Goal: Task Accomplishment & Management: Complete application form

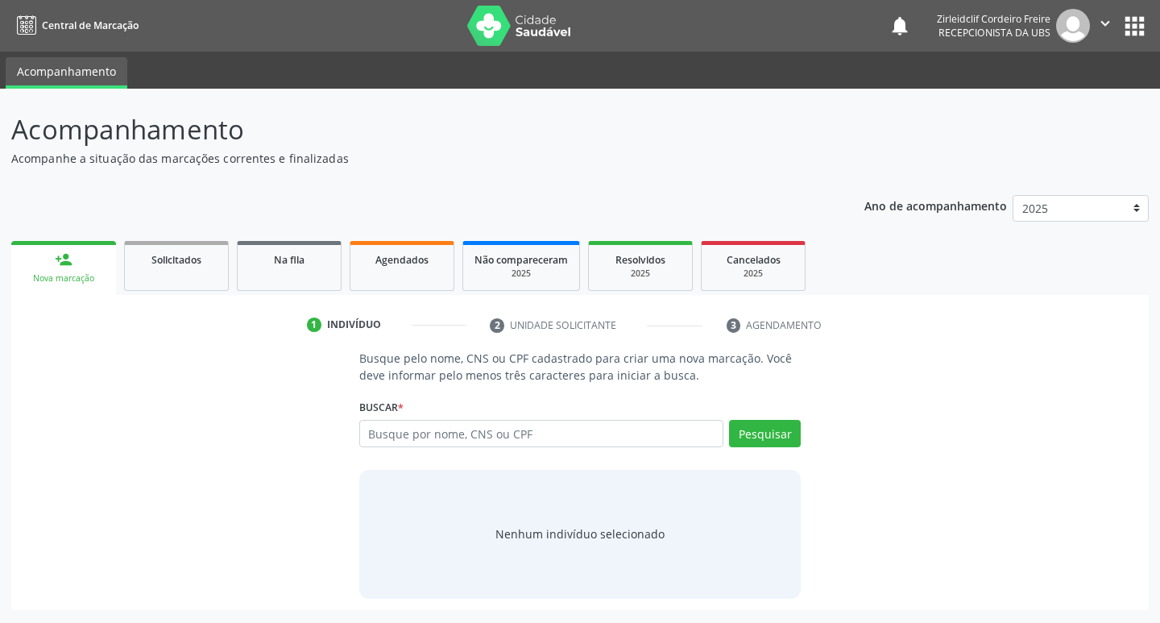
click at [408, 440] on input "text" at bounding box center [541, 433] width 365 height 27
type input "[PERSON_NAME]"
click at [751, 437] on button "Pesquisar" at bounding box center [765, 433] width 72 height 27
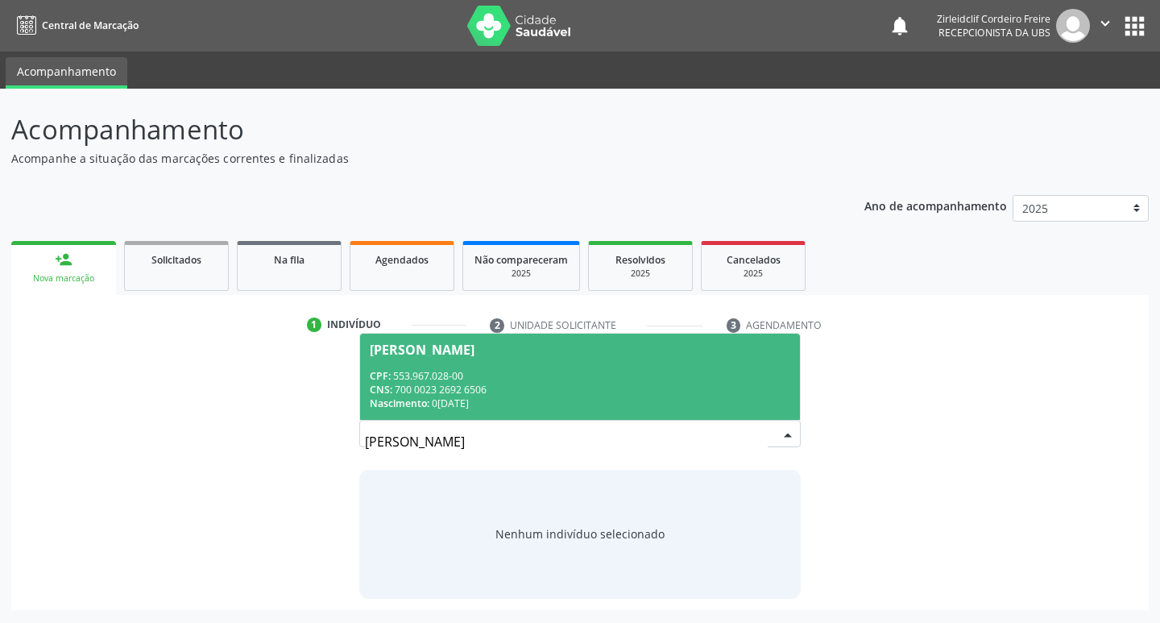
click at [640, 375] on div "CPF: 553.967.028-00" at bounding box center [580, 376] width 421 height 14
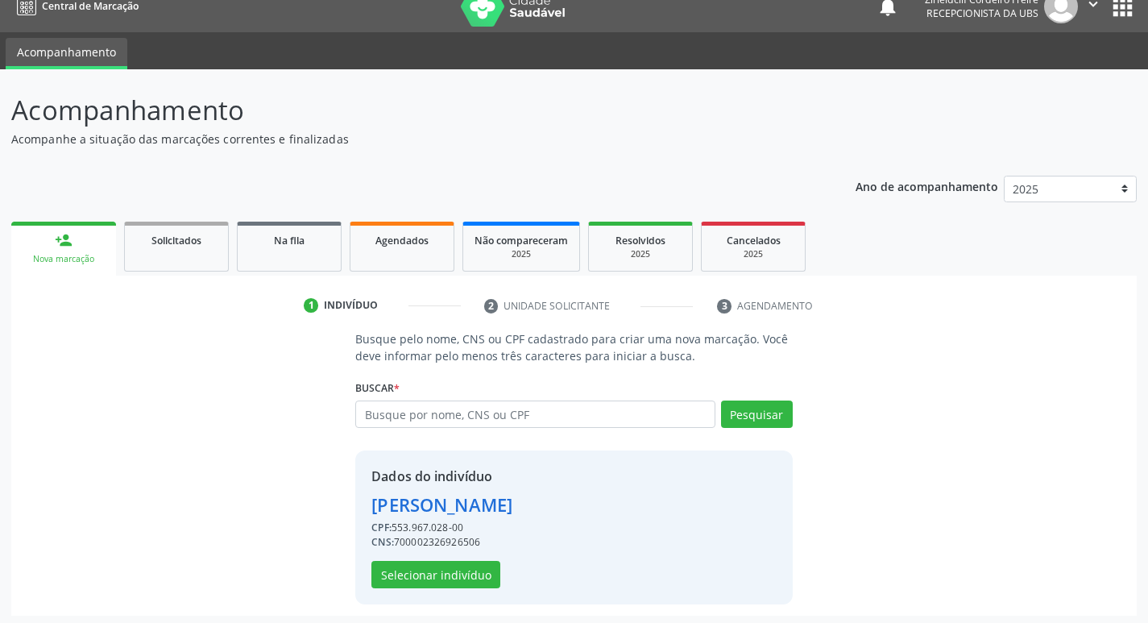
scroll to position [23, 0]
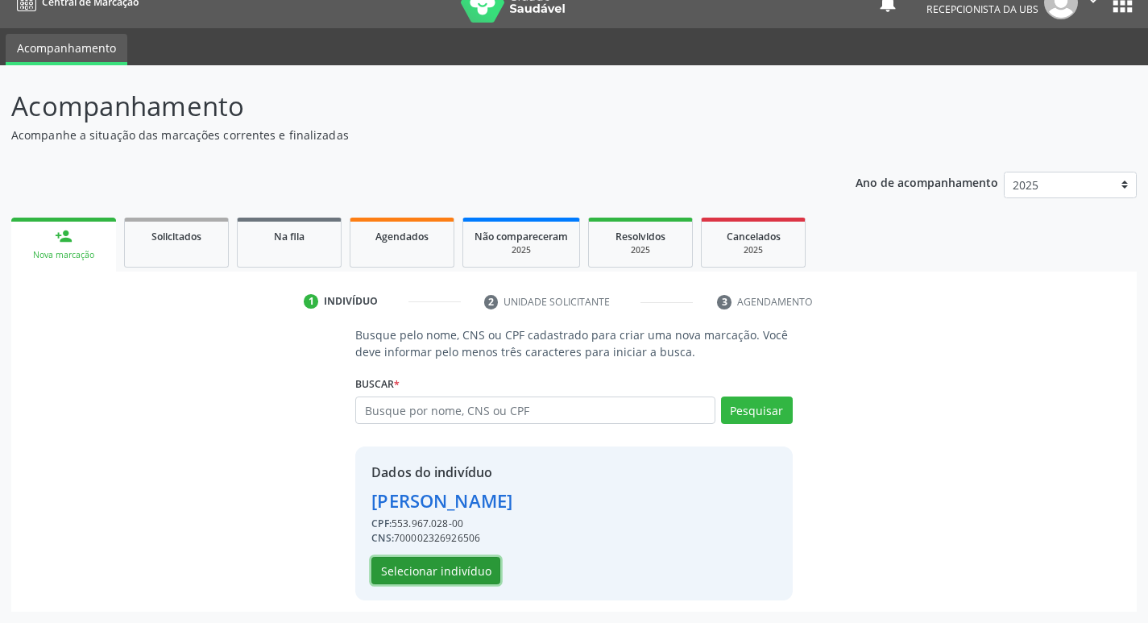
click at [455, 574] on button "Selecionar indivíduo" at bounding box center [435, 570] width 129 height 27
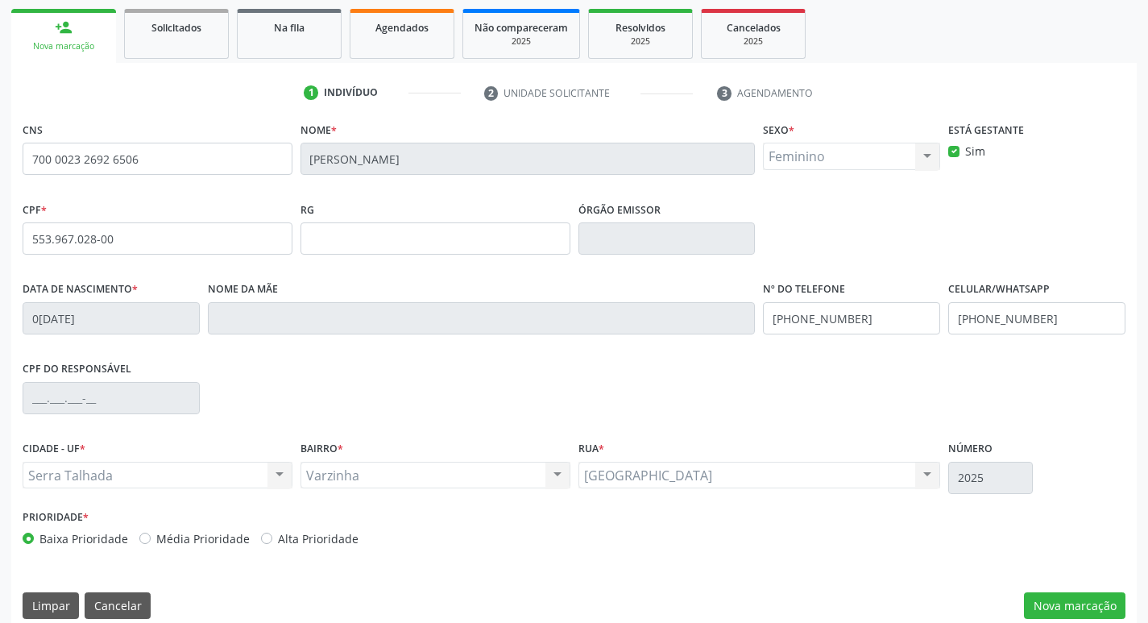
scroll to position [251, 0]
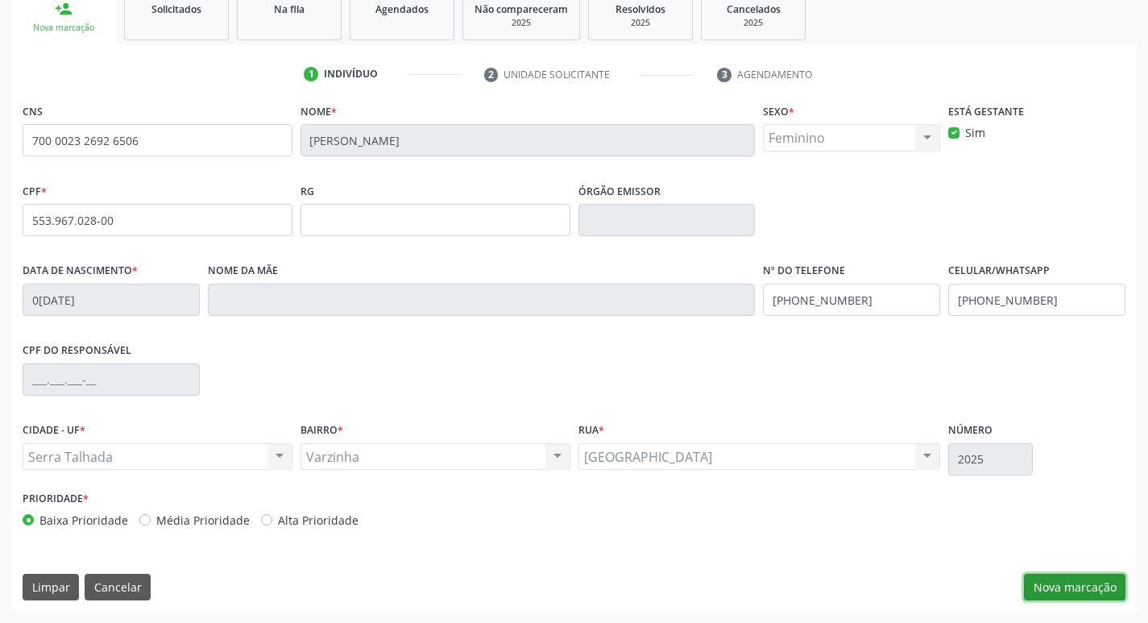
click at [1093, 587] on button "Nova marcação" at bounding box center [1075, 587] width 102 height 27
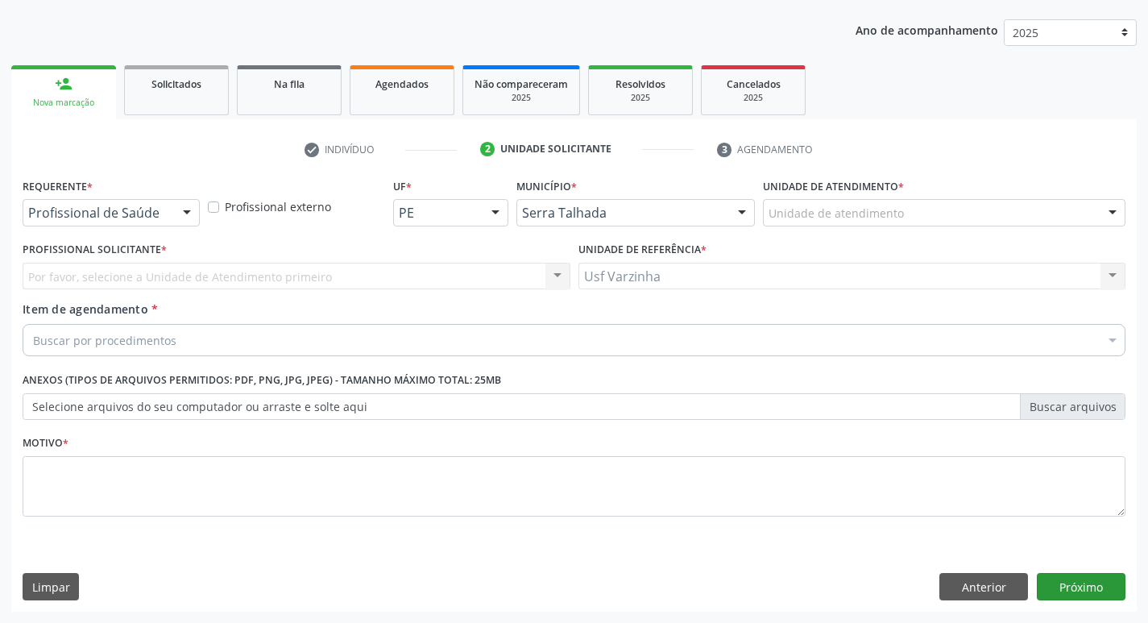
scroll to position [176, 0]
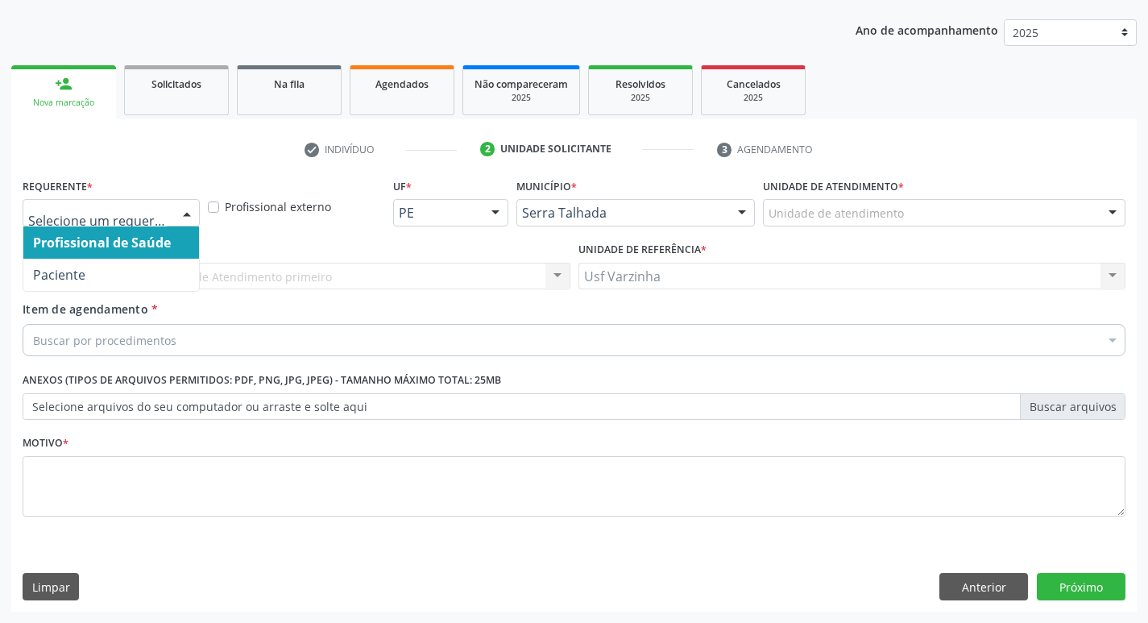
drag, startPoint x: 180, startPoint y: 209, endPoint x: 172, endPoint y: 236, distance: 28.8
click at [181, 209] on div at bounding box center [187, 213] width 24 height 27
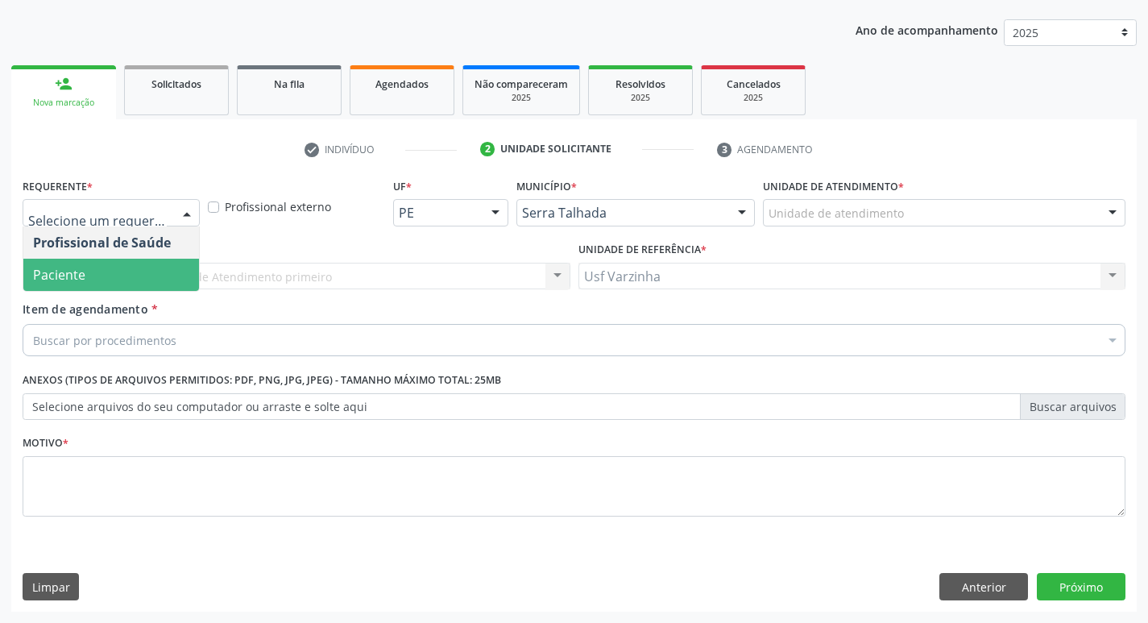
click at [131, 267] on span "Paciente" at bounding box center [111, 275] width 176 height 32
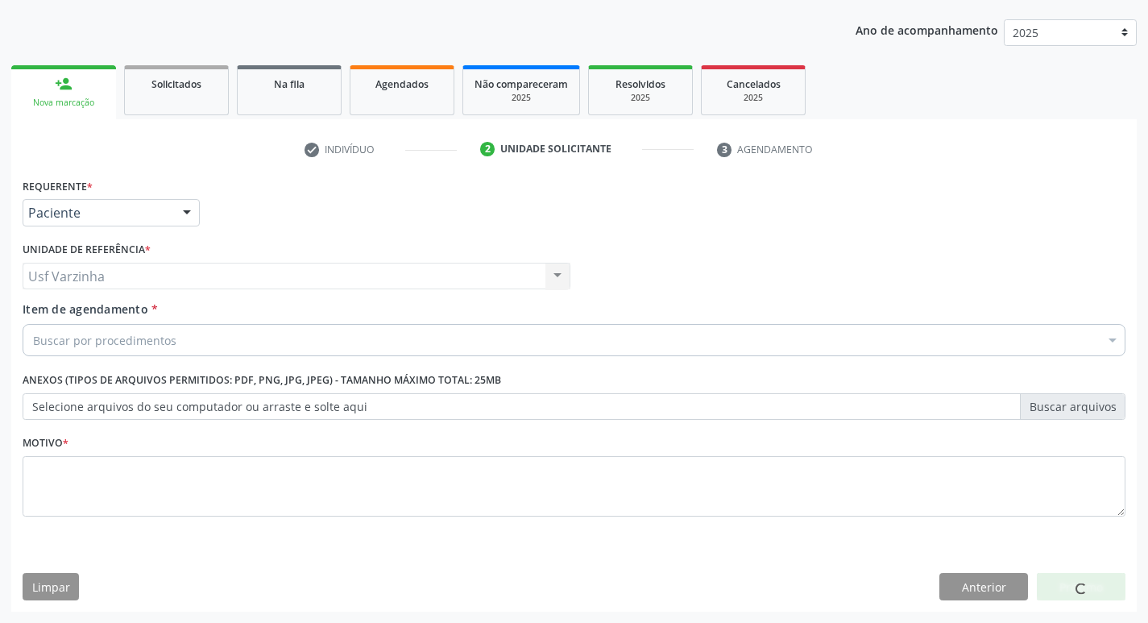
click at [58, 349] on div "Buscar por procedimentos" at bounding box center [574, 340] width 1103 height 32
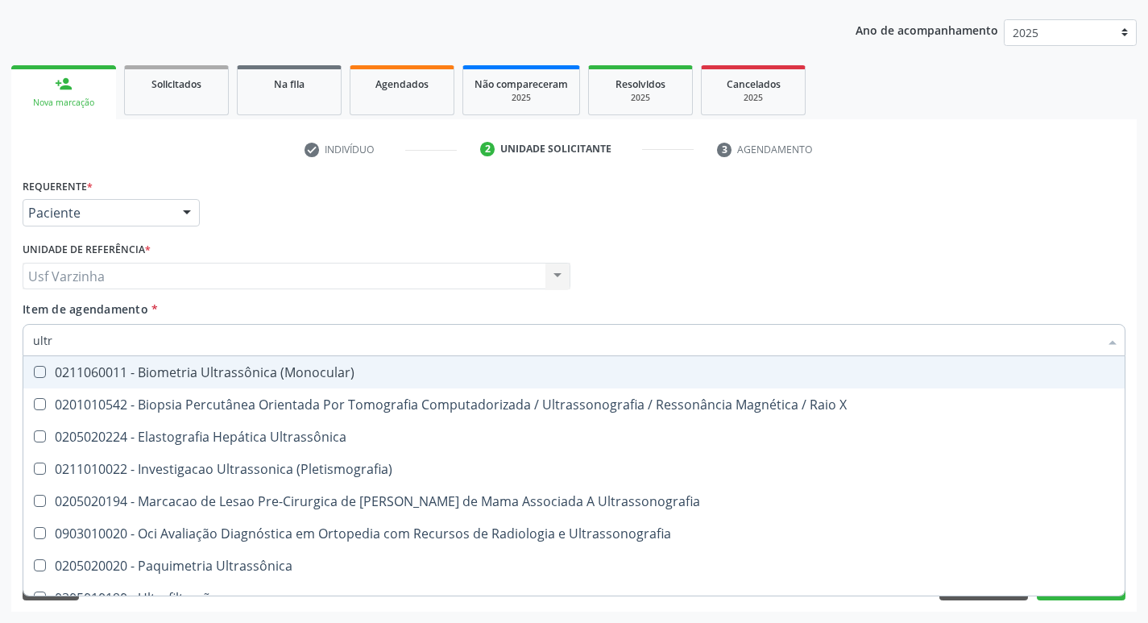
type input "ultra"
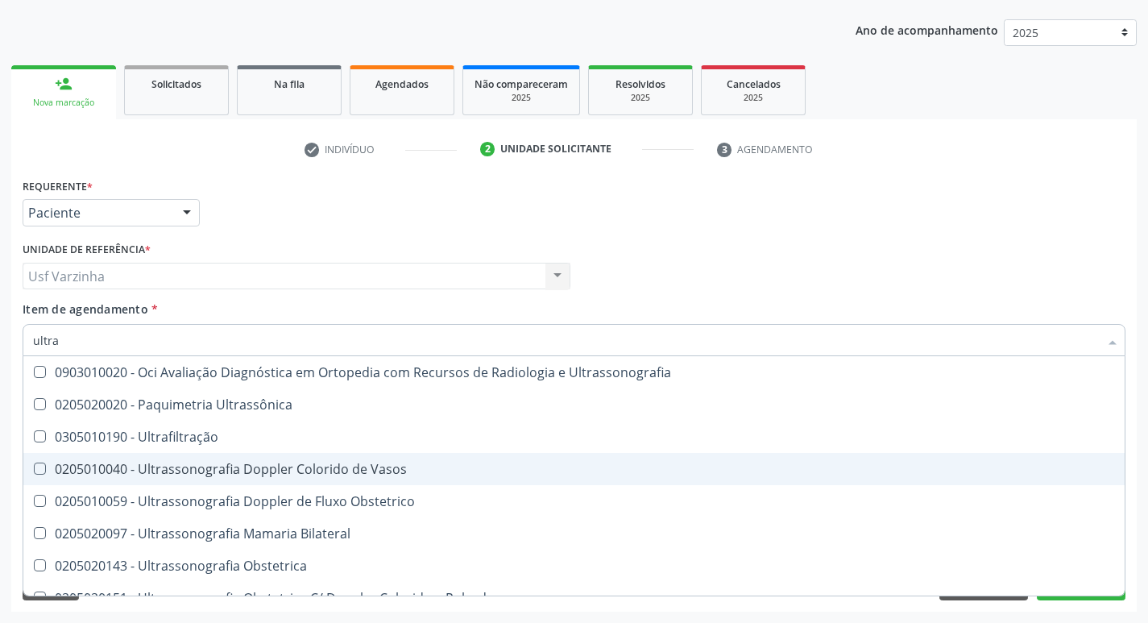
scroll to position [242, 0]
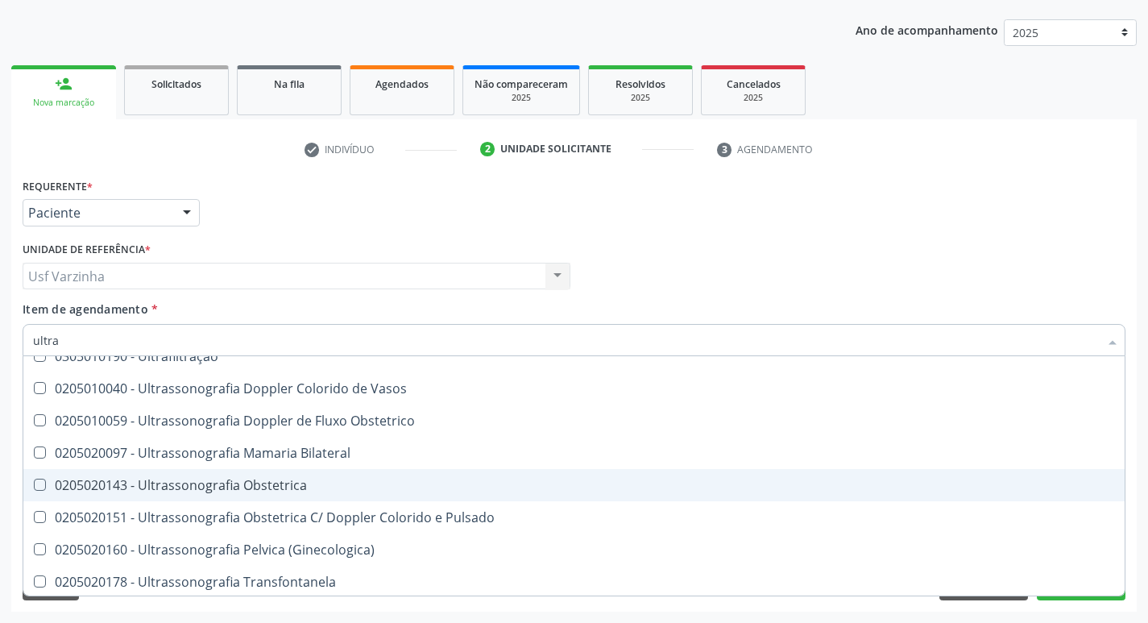
click at [327, 491] on div "0205020143 - Ultrassonografia Obstetrica" at bounding box center [574, 485] width 1082 height 13
checkbox Obstetrica "true"
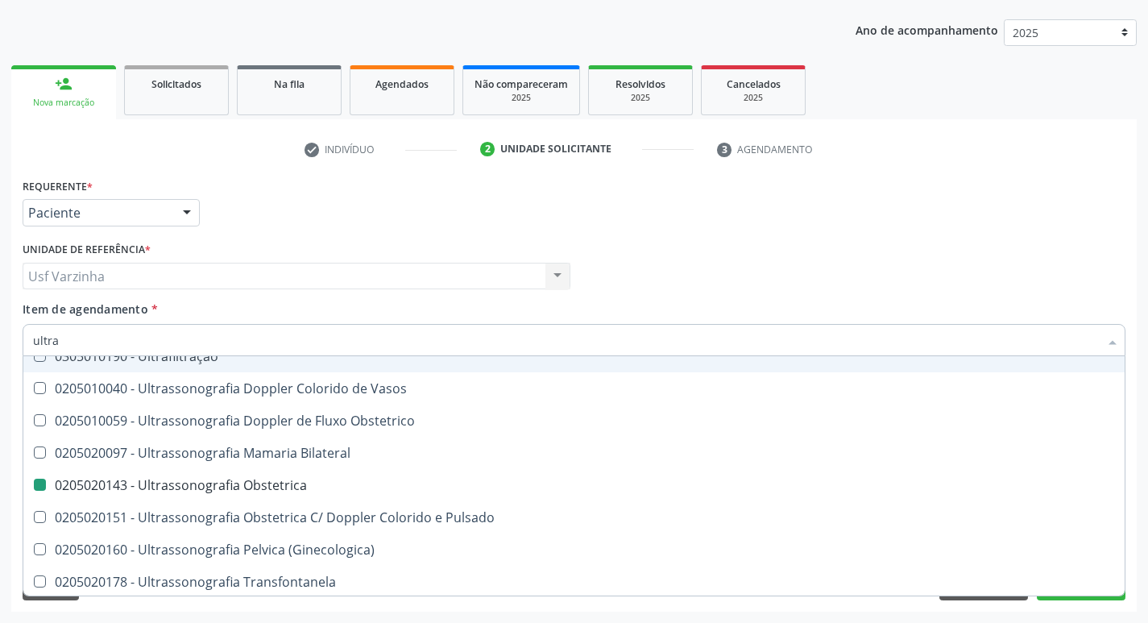
click at [189, 213] on div at bounding box center [187, 213] width 24 height 27
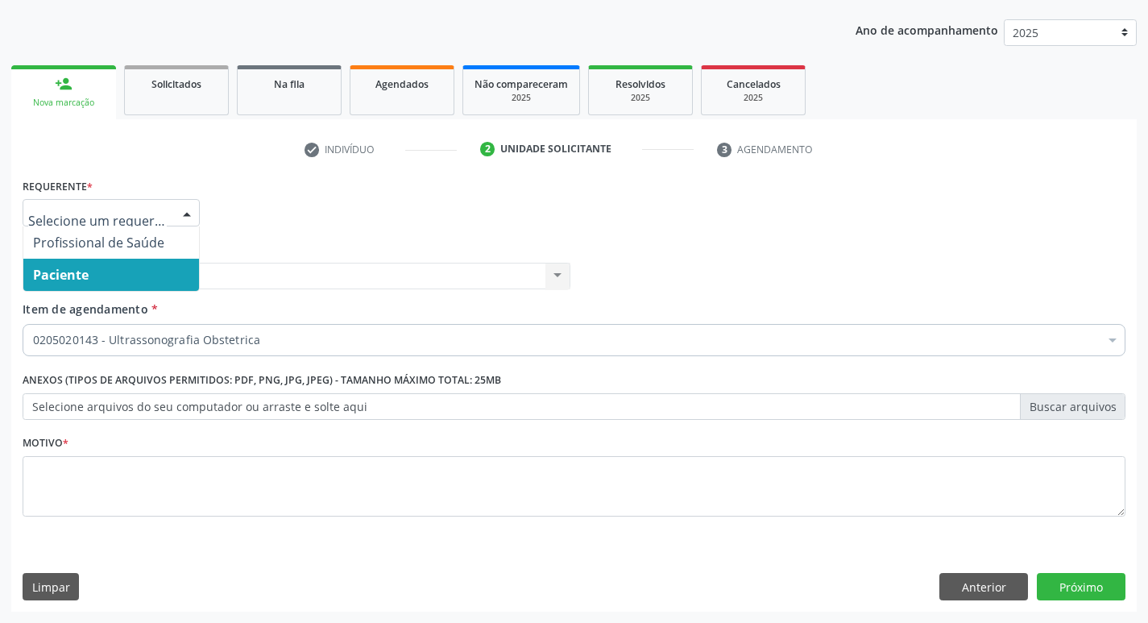
scroll to position [0, 0]
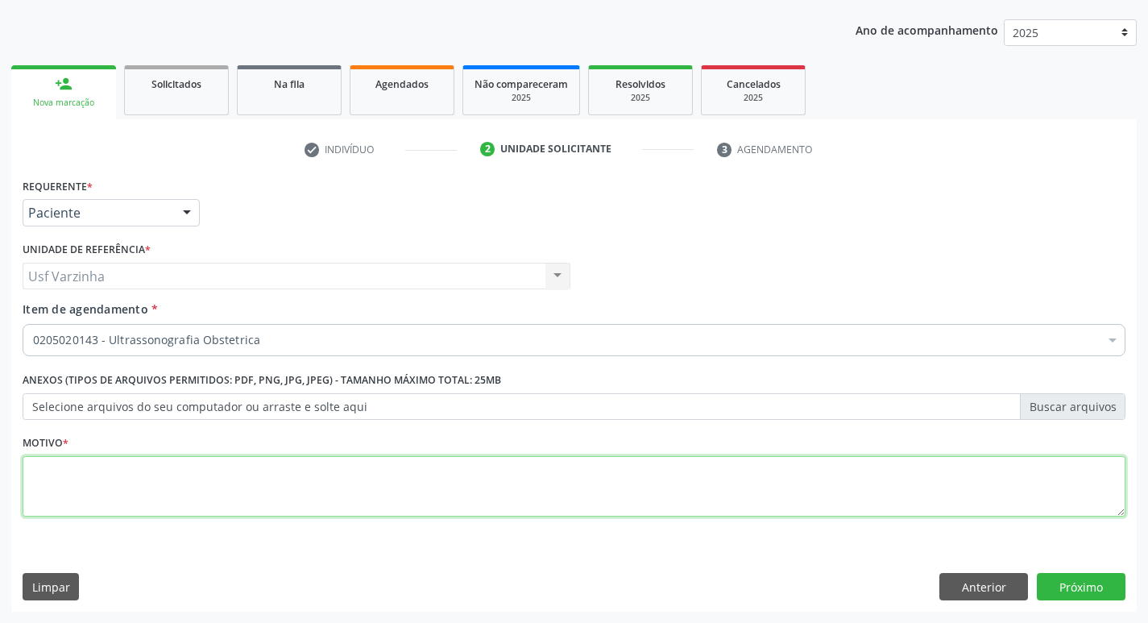
click at [72, 481] on textarea at bounding box center [574, 486] width 1103 height 61
type textarea "r"
type textarea "gravidez"
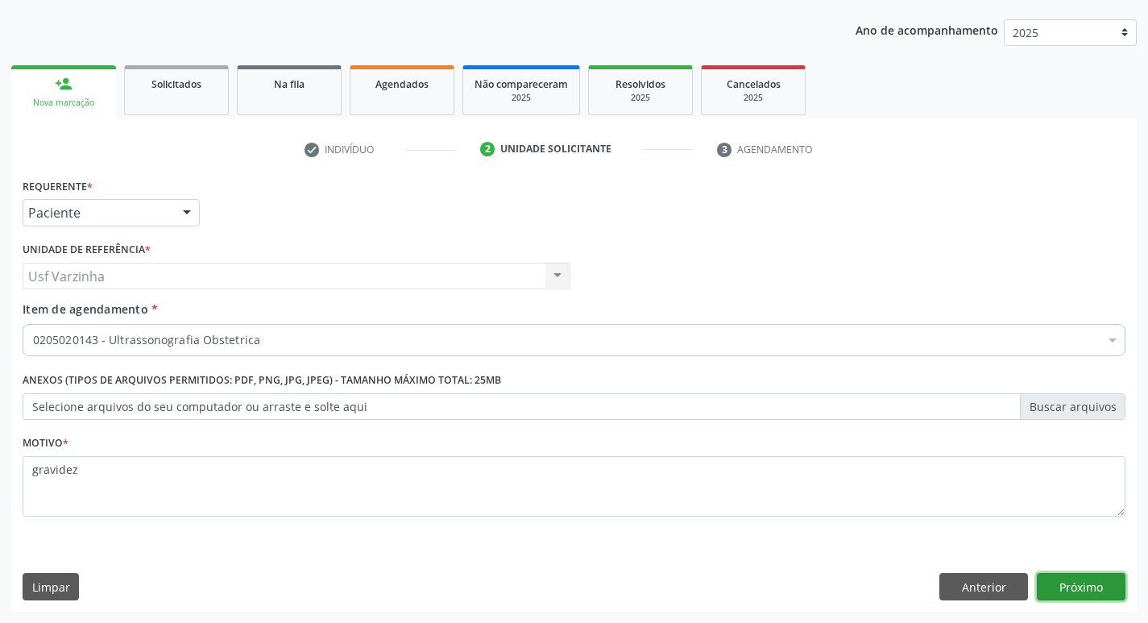
click at [1088, 595] on button "Próximo" at bounding box center [1081, 586] width 89 height 27
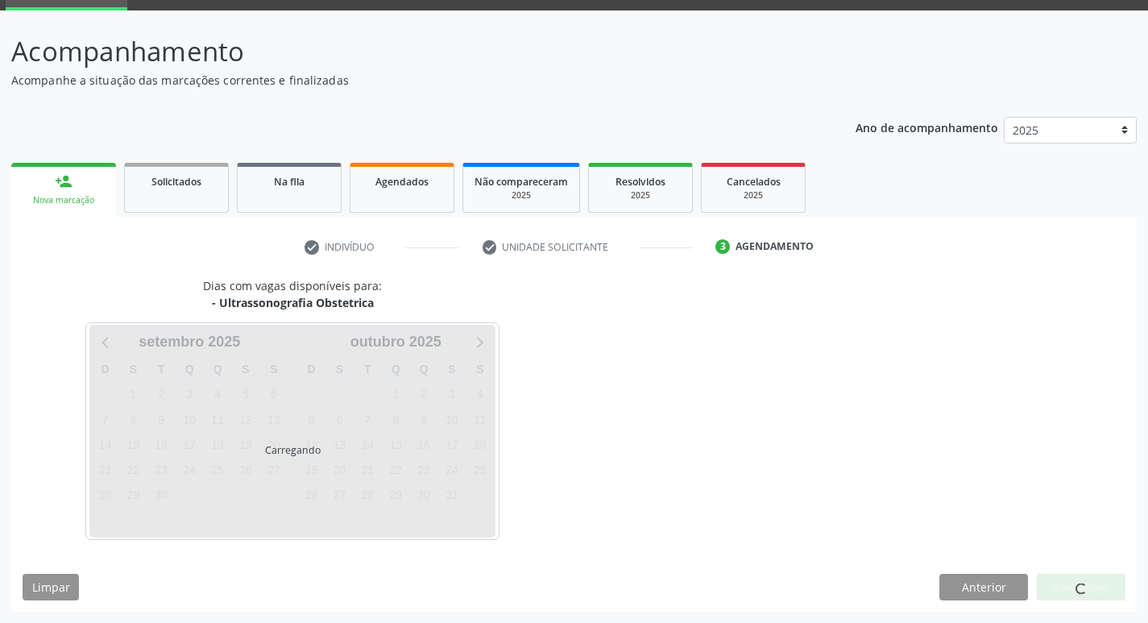
scroll to position [78, 0]
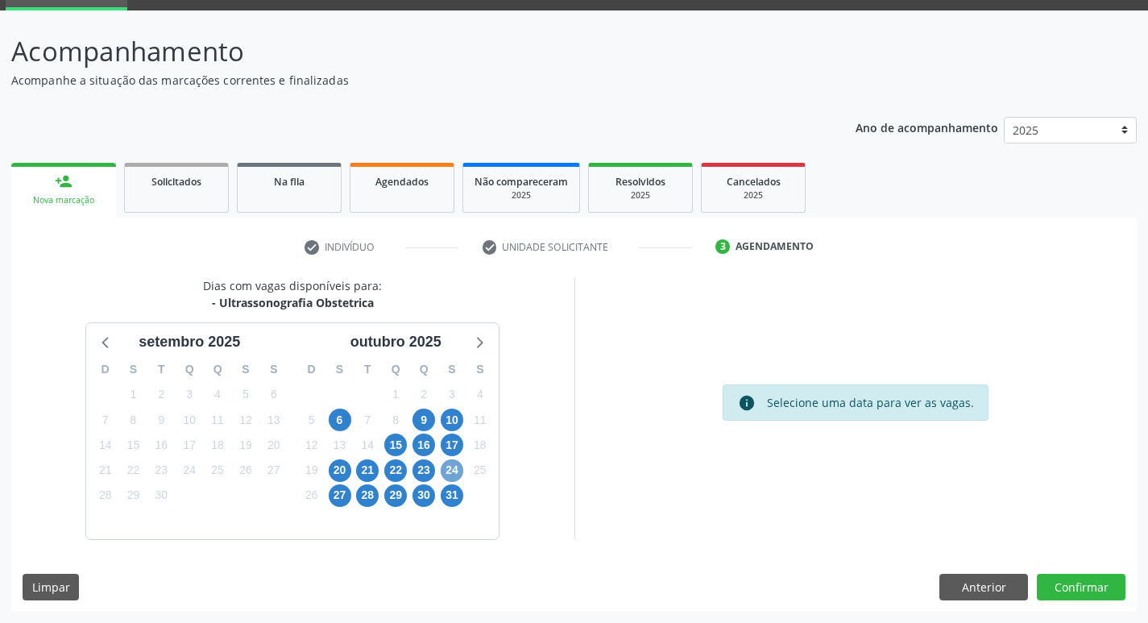
click at [448, 471] on span "24" at bounding box center [452, 470] width 23 height 23
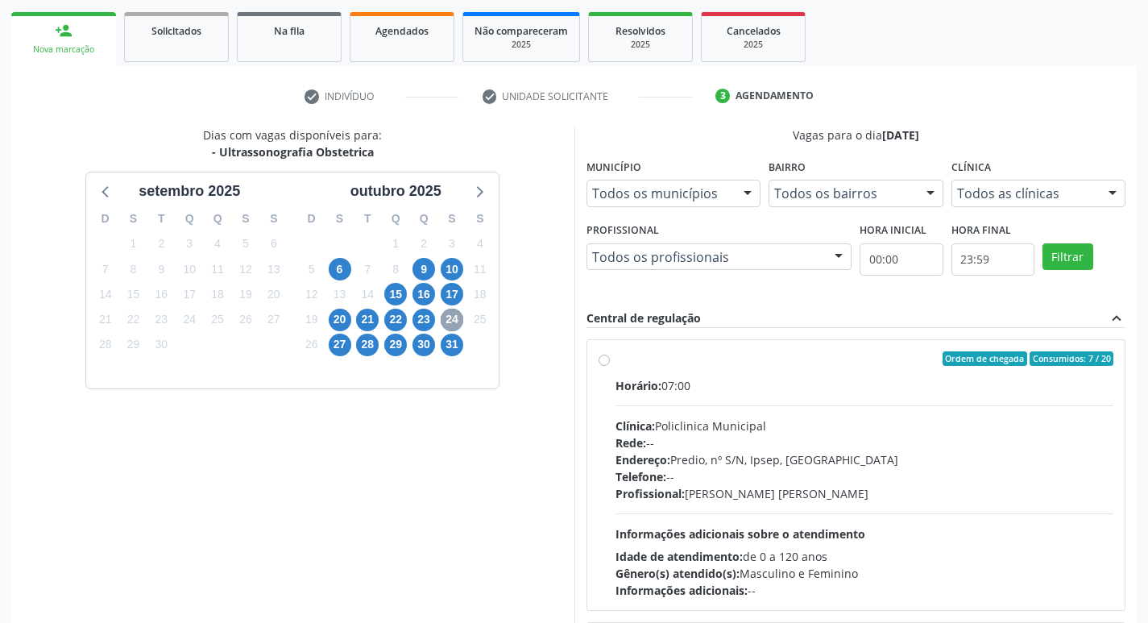
scroll to position [239, 0]
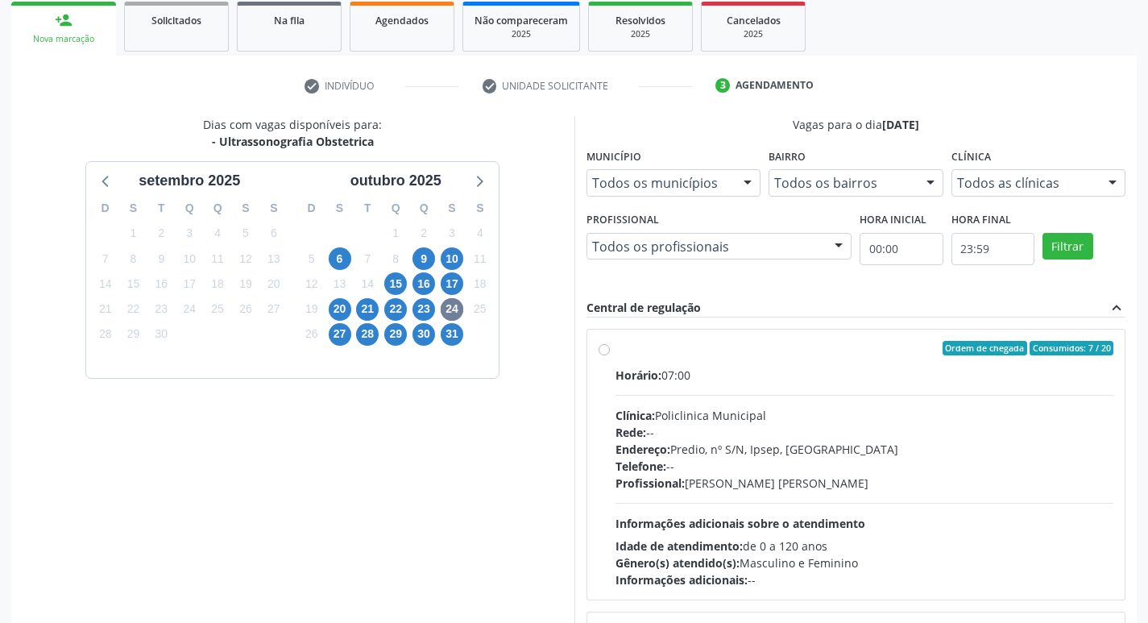
click at [616, 346] on label "Ordem de chegada Consumidos: 7 / 20 Horário: 07:00 Clínica: Policlinica Municip…" at bounding box center [865, 464] width 499 height 247
click at [601, 346] on input "Ordem de chegada Consumidos: 7 / 20 Horário: 07:00 Clínica: Policlinica Municip…" at bounding box center [604, 348] width 11 height 15
radio input "true"
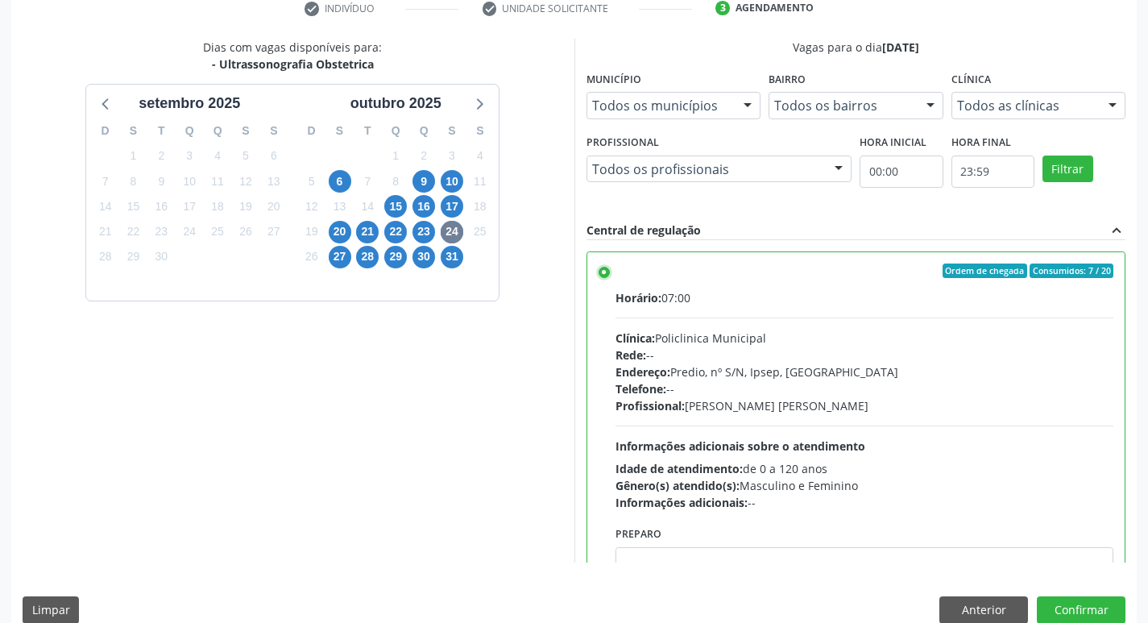
scroll to position [340, 0]
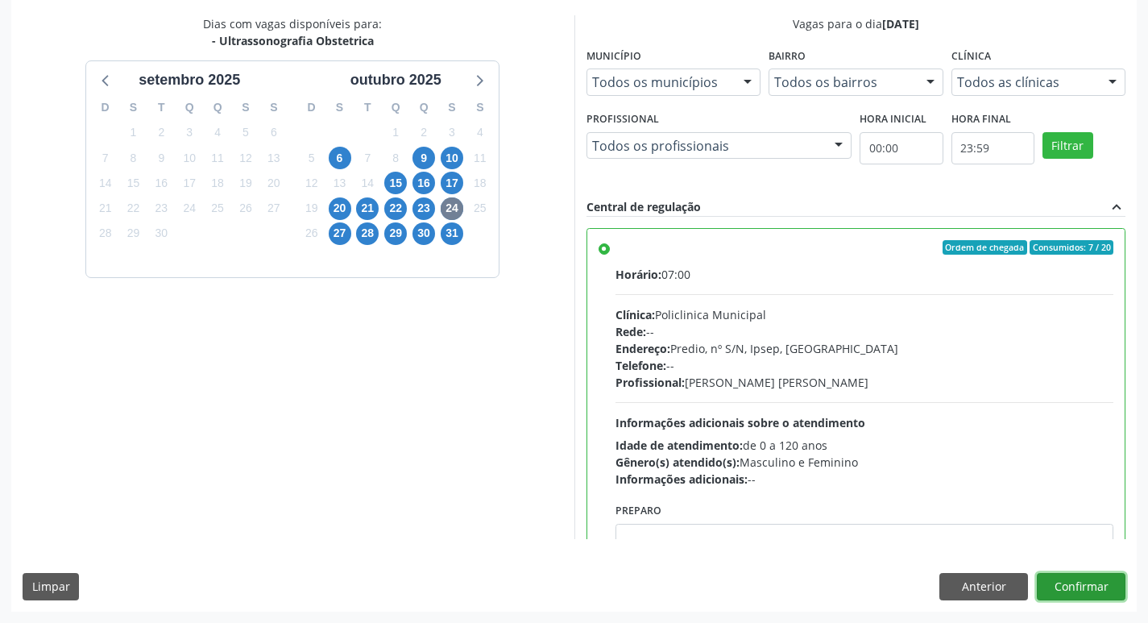
click at [1092, 587] on button "Confirmar" at bounding box center [1081, 586] width 89 height 27
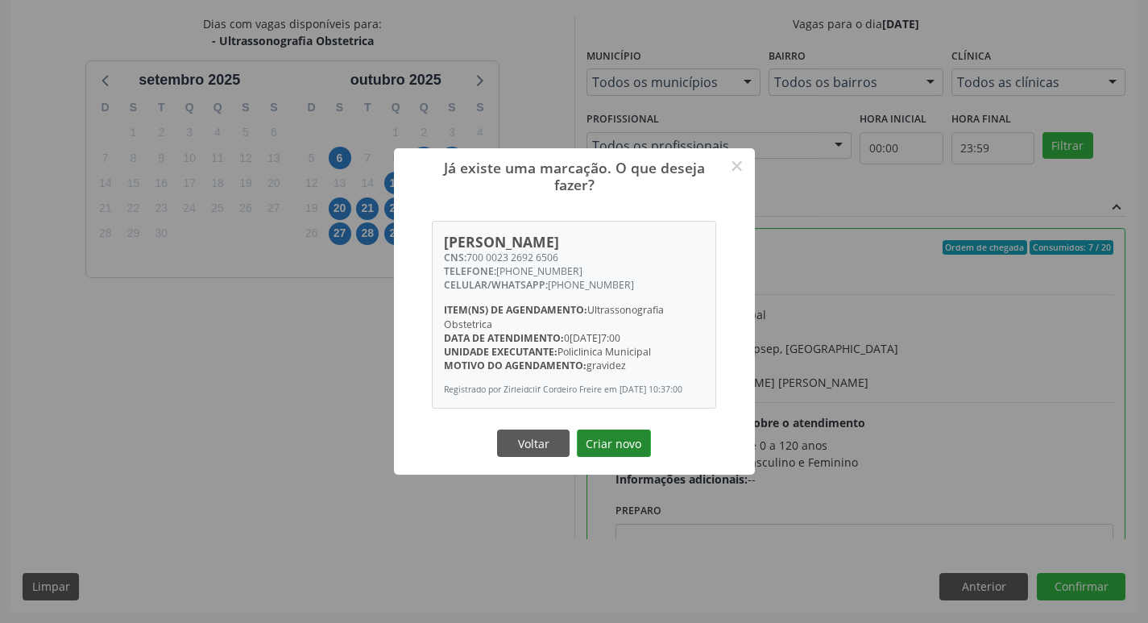
click at [600, 446] on button "Criar novo" at bounding box center [614, 442] width 74 height 27
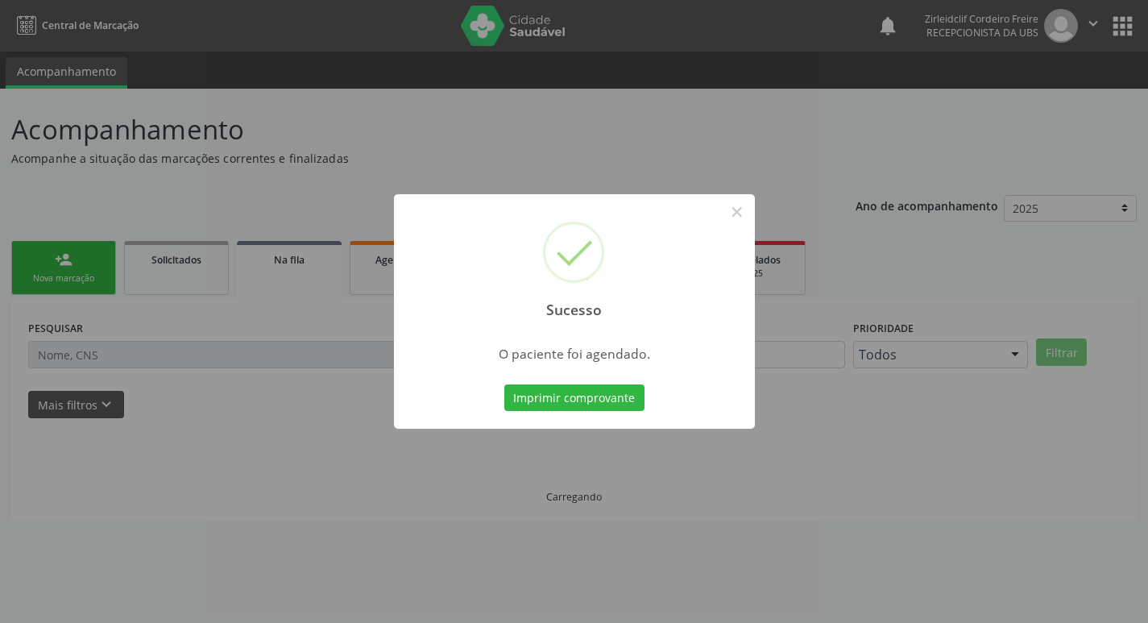
scroll to position [0, 0]
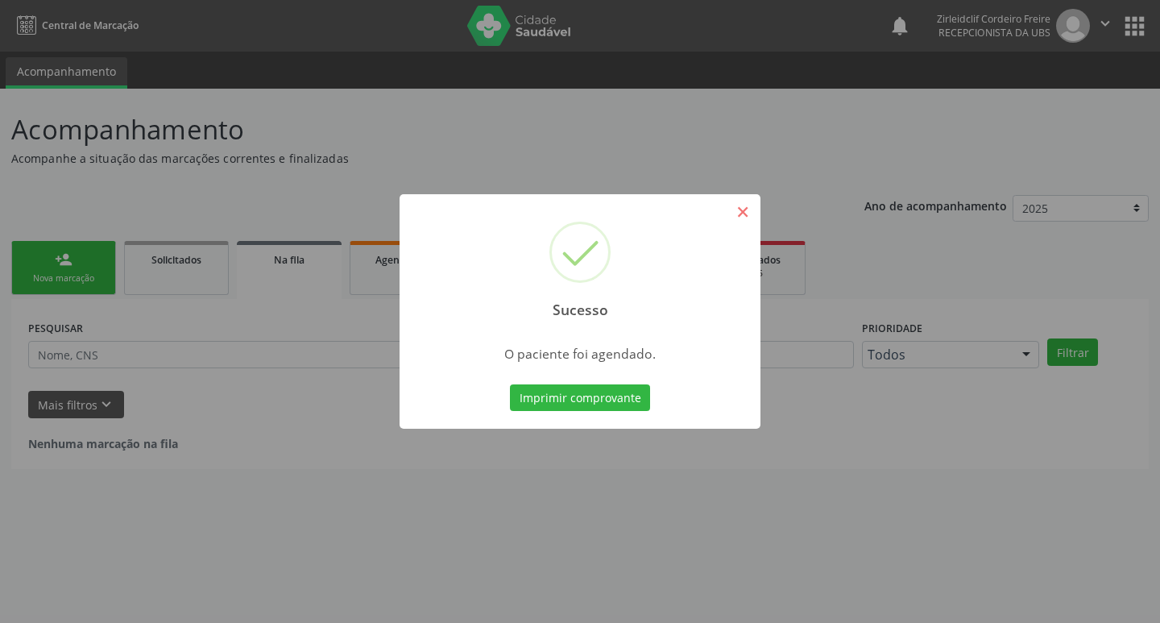
click at [745, 215] on button "×" at bounding box center [742, 211] width 27 height 27
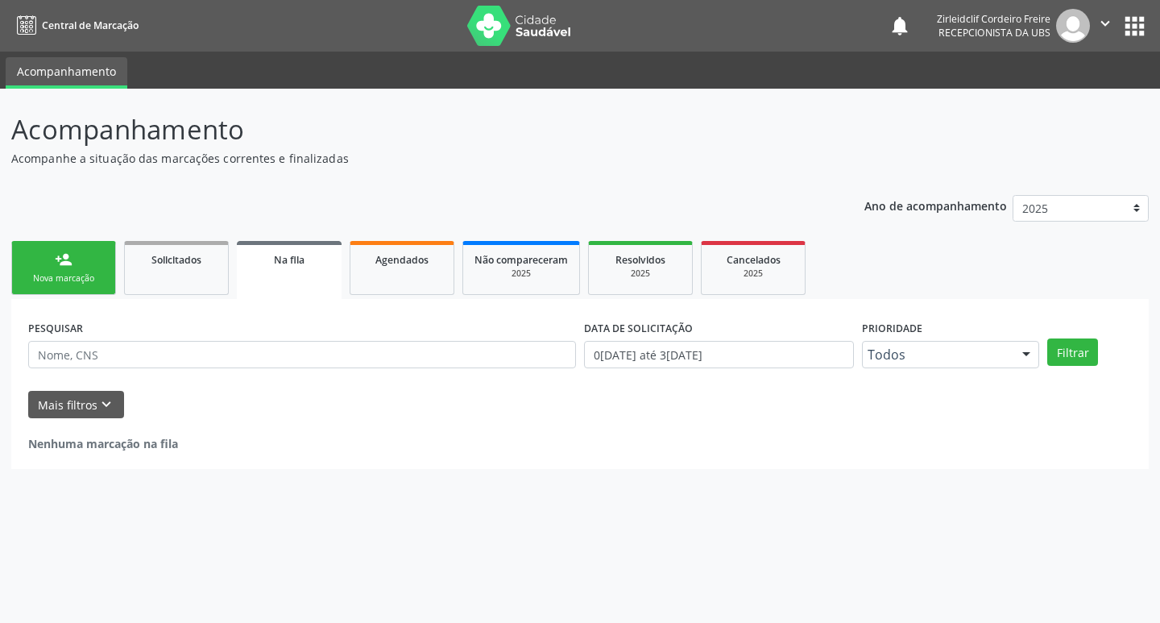
click at [810, 612] on div "Acompanhamento Acompanhe a situação das marcações correntes e finalizadas Relat…" at bounding box center [580, 356] width 1160 height 534
click at [93, 272] on link "person_add Nova marcação" at bounding box center [63, 268] width 105 height 54
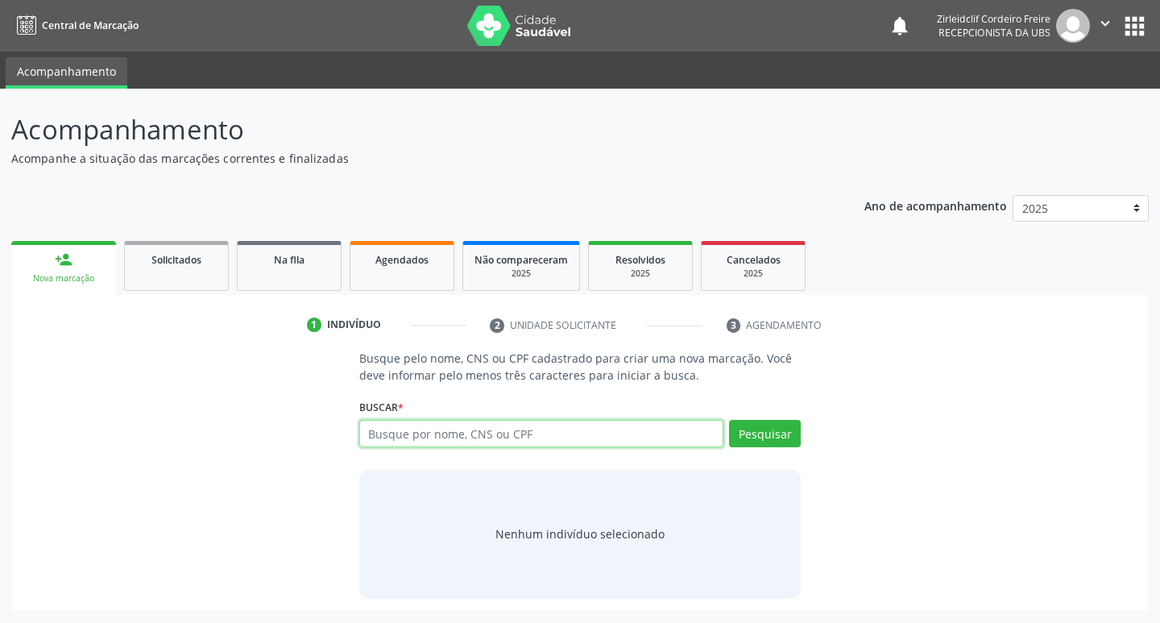
click at [445, 434] on input "text" at bounding box center [541, 433] width 365 height 27
type input "[PERSON_NAME]"
click at [756, 433] on button "Pesquisar" at bounding box center [765, 433] width 72 height 27
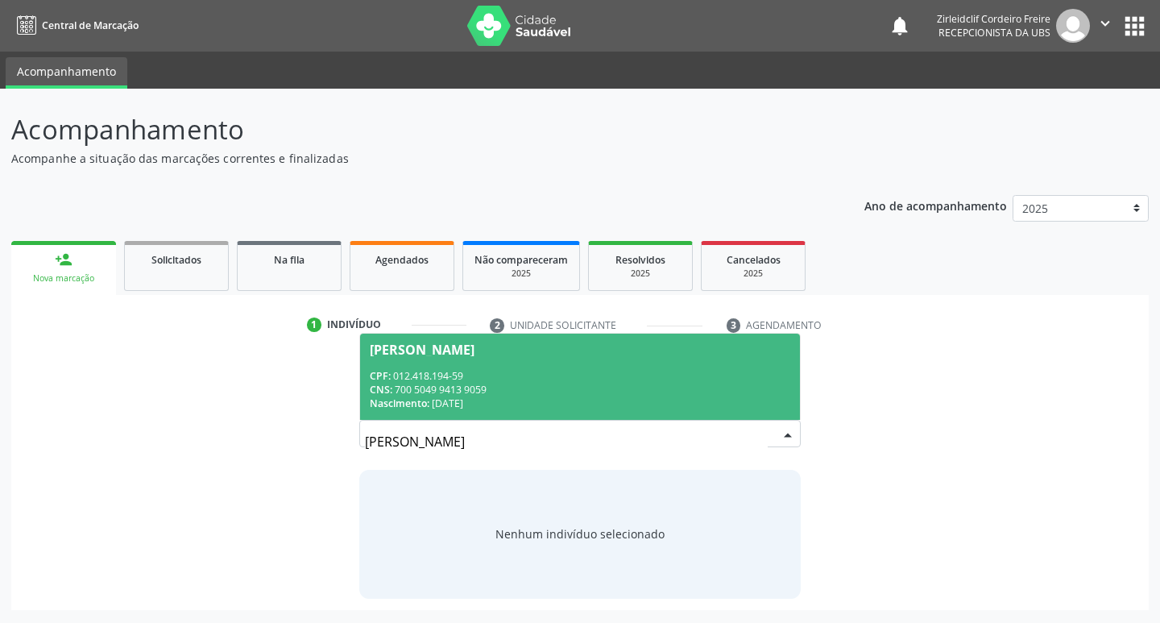
click at [535, 374] on div "CPF: 012.418.194-59" at bounding box center [580, 376] width 421 height 14
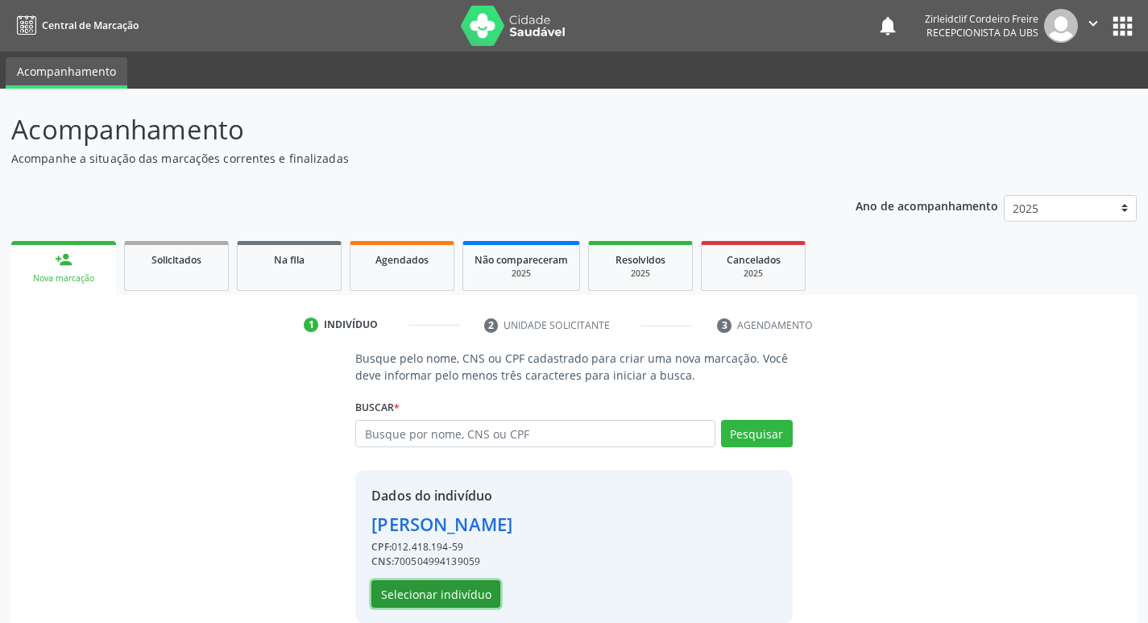
click at [457, 594] on button "Selecionar indivíduo" at bounding box center [435, 593] width 129 height 27
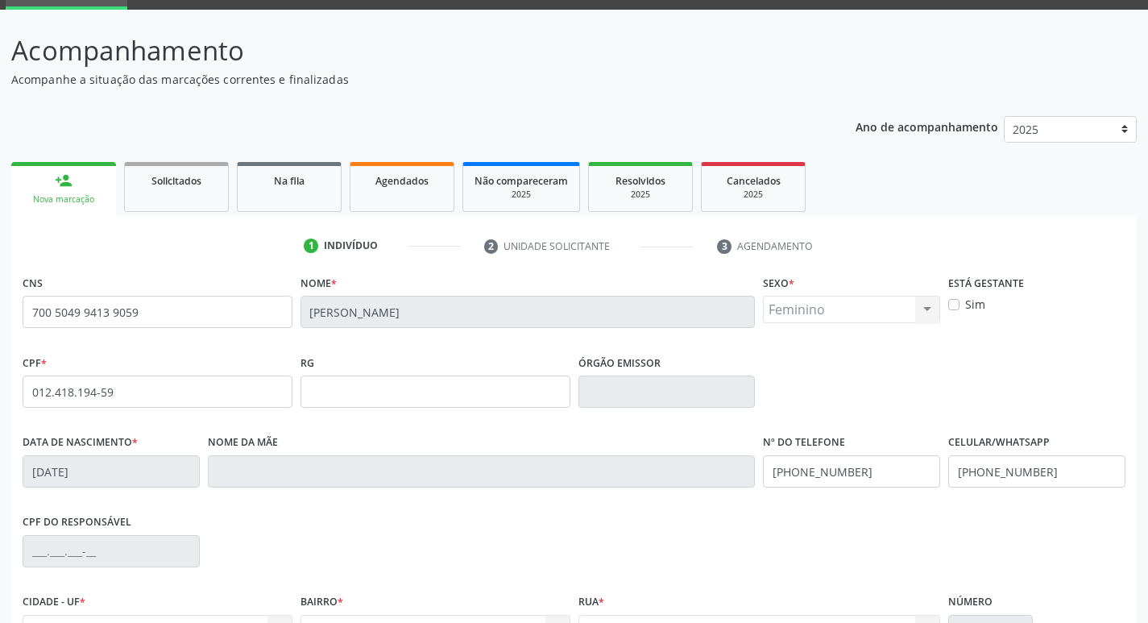
scroll to position [242, 0]
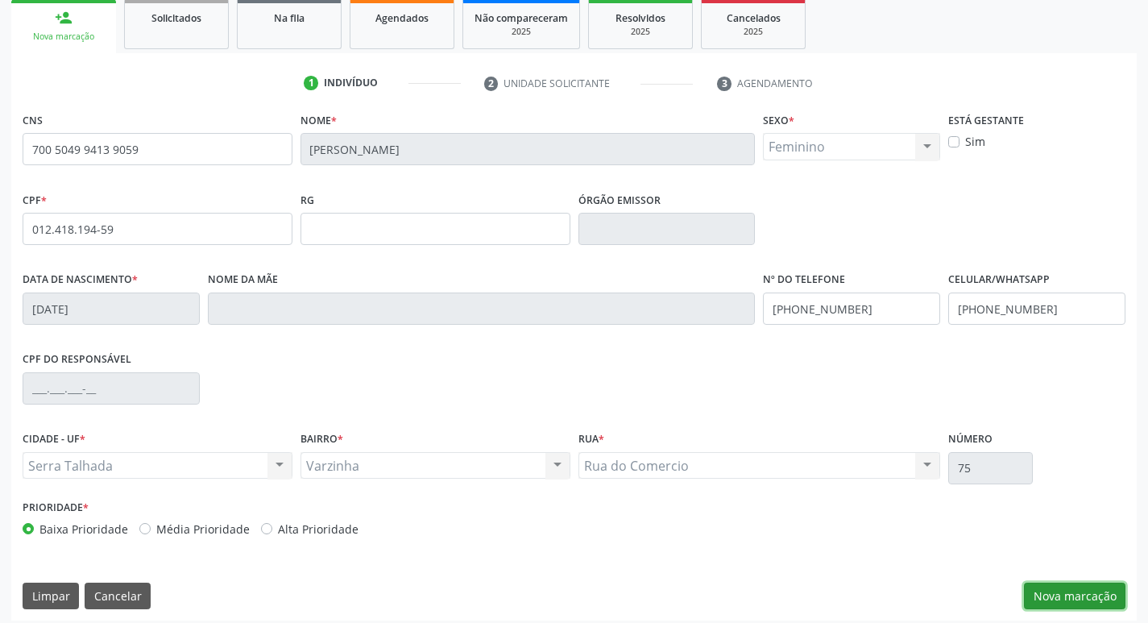
click at [1076, 605] on button "Nova marcação" at bounding box center [1075, 596] width 102 height 27
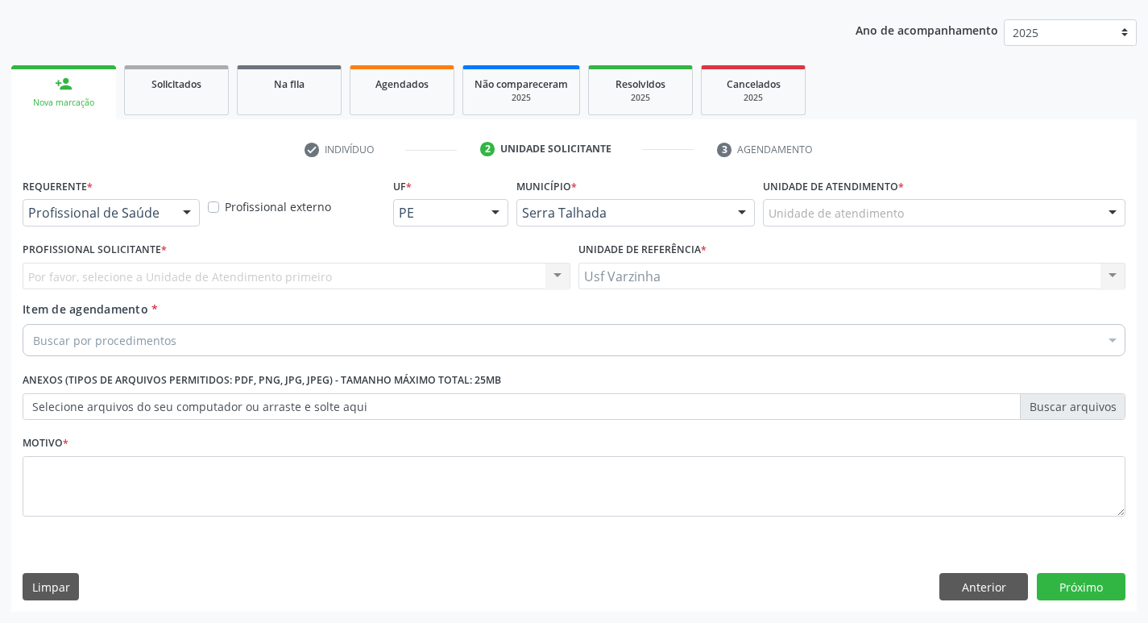
scroll to position [176, 0]
click at [192, 213] on div at bounding box center [187, 213] width 24 height 27
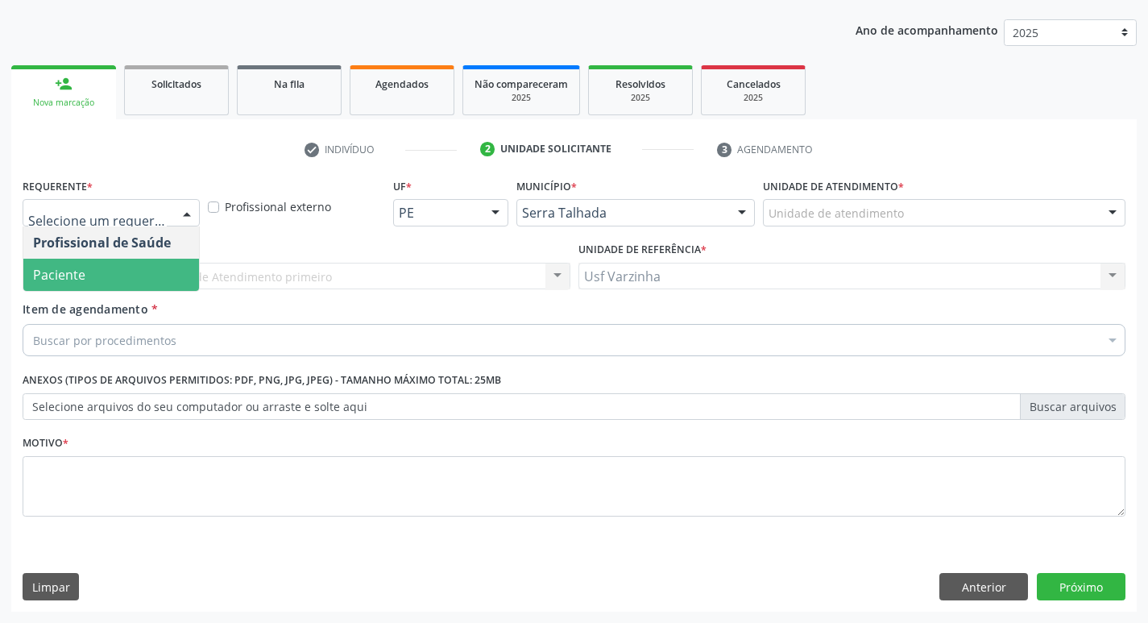
drag, startPoint x: 139, startPoint y: 276, endPoint x: 136, endPoint y: 268, distance: 8.7
click at [139, 275] on span "Paciente" at bounding box center [111, 275] width 176 height 32
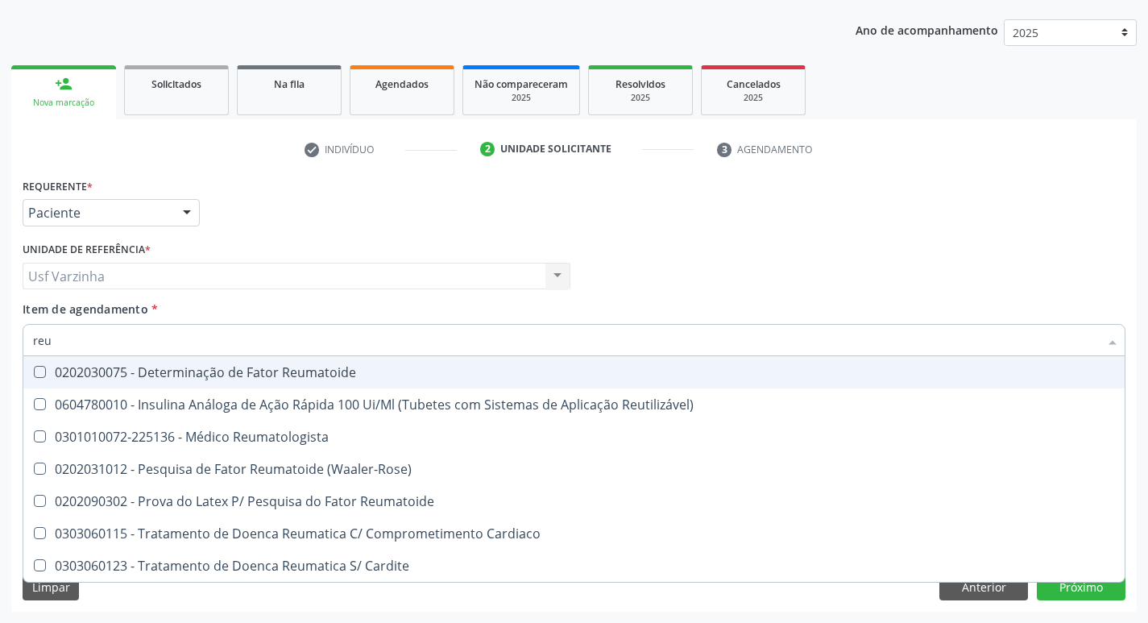
type input "reum"
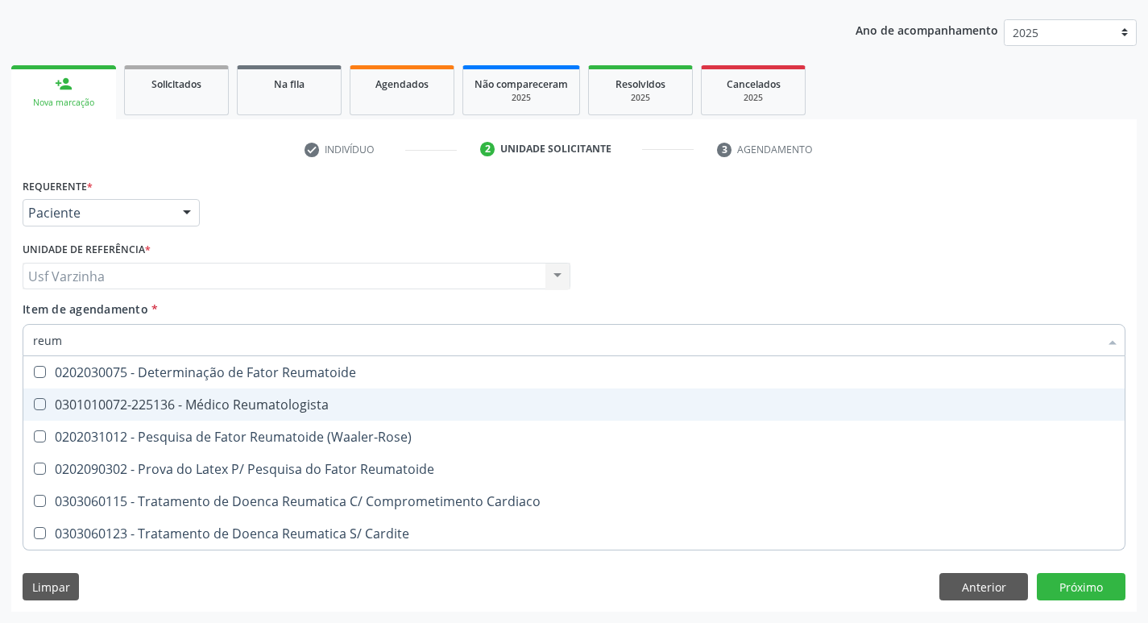
click at [160, 403] on div "0301010072-225136 - Médico Reumatologista" at bounding box center [574, 404] width 1082 height 13
checkbox Reumatologista "true"
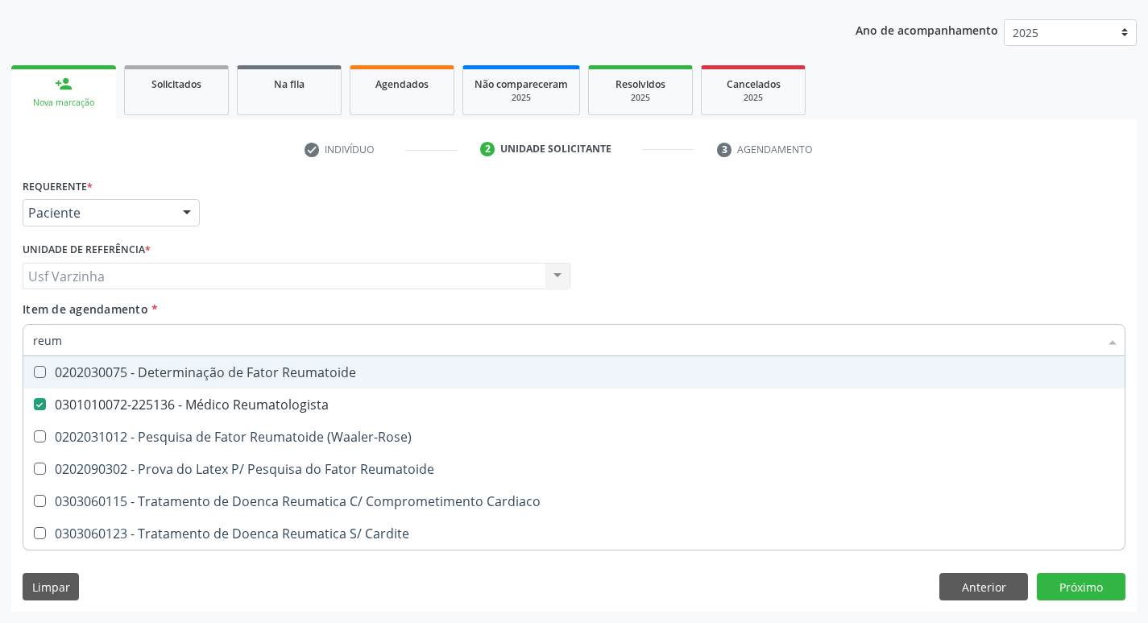
click at [181, 210] on div at bounding box center [187, 213] width 24 height 27
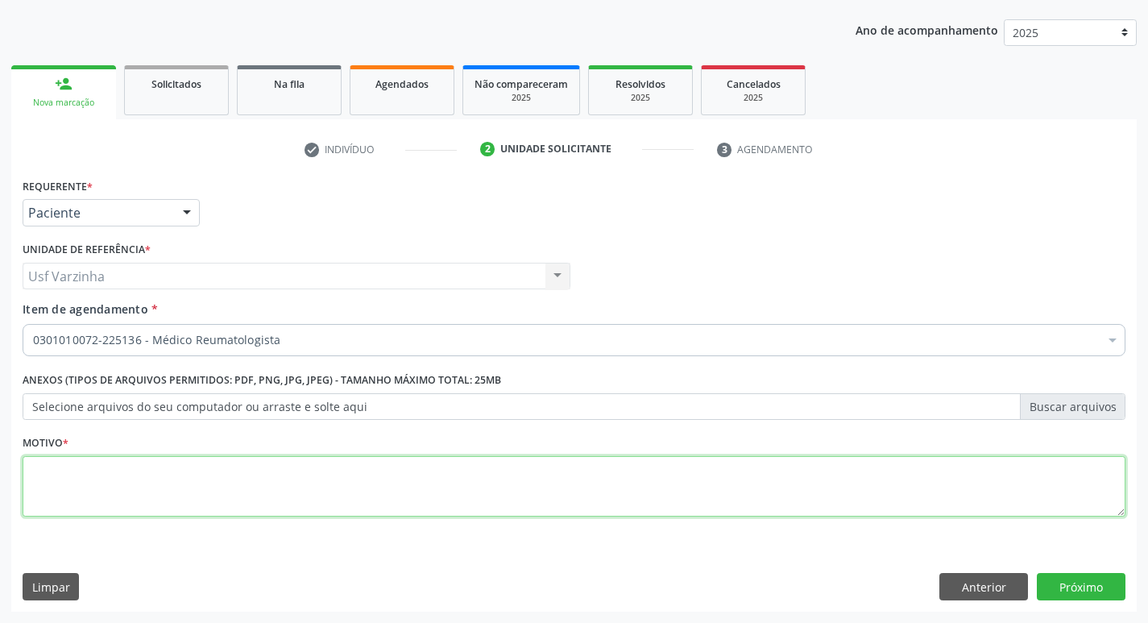
drag, startPoint x: 51, startPoint y: 494, endPoint x: 52, endPoint y: 510, distance: 16.1
click at [51, 491] on textarea at bounding box center [574, 486] width 1103 height 61
type textarea "rastreio"
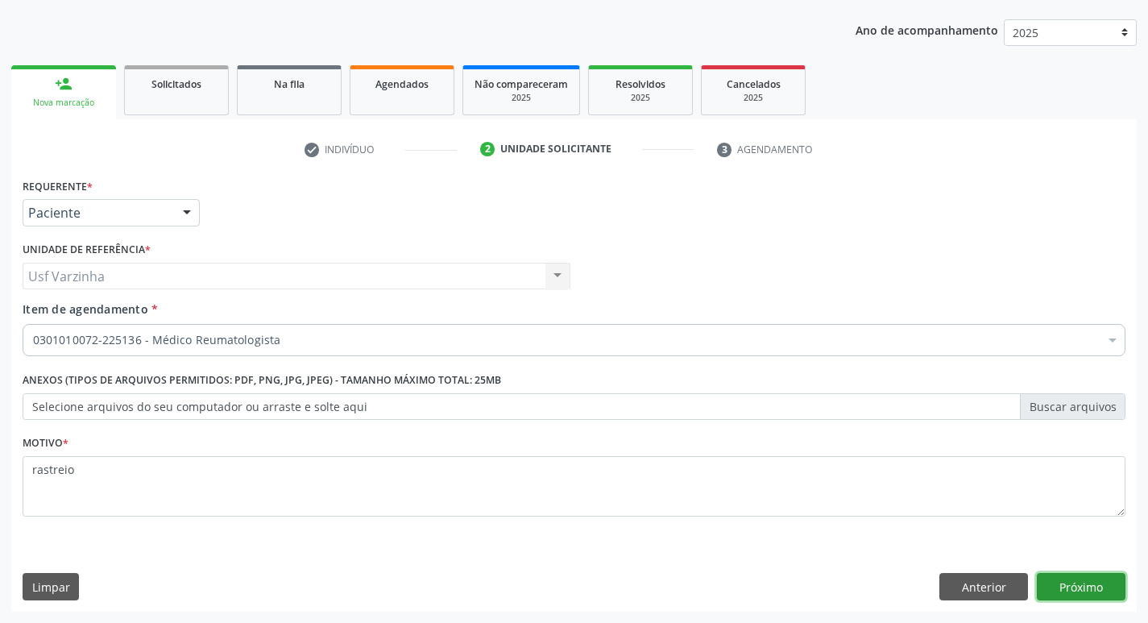
click at [1074, 587] on button "Próximo" at bounding box center [1081, 586] width 89 height 27
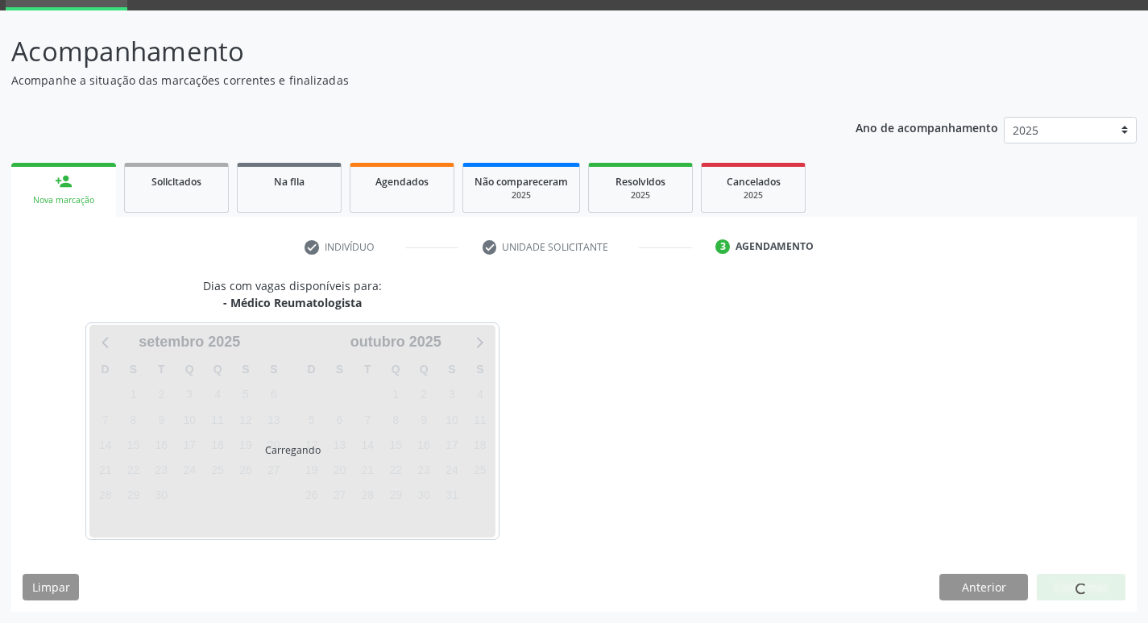
scroll to position [78, 0]
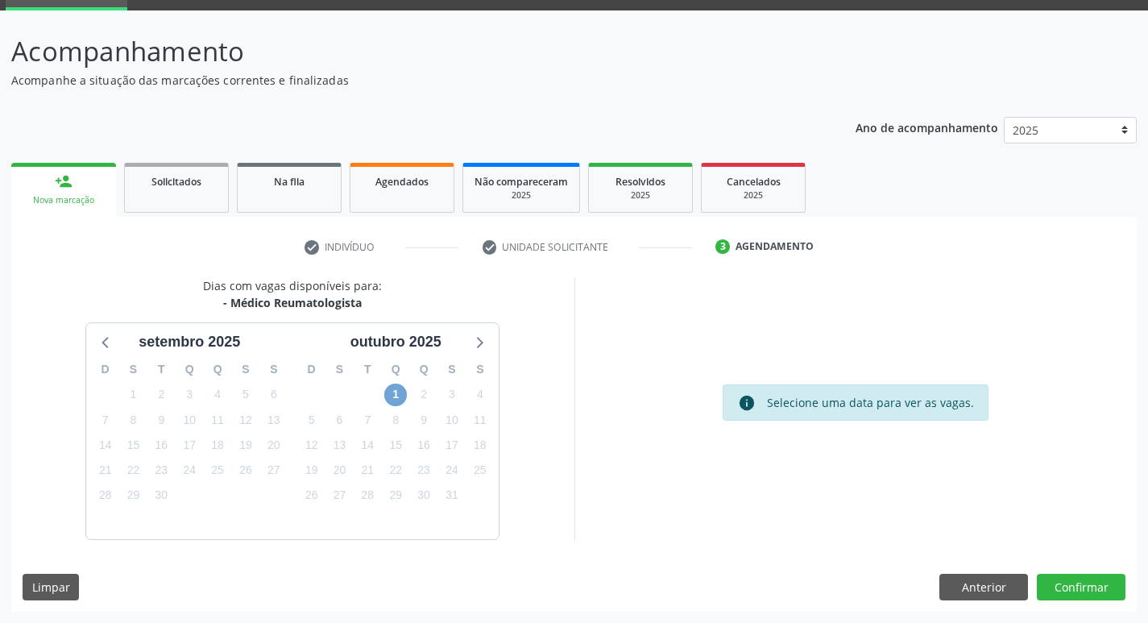
click at [399, 395] on span "1" at bounding box center [395, 395] width 23 height 23
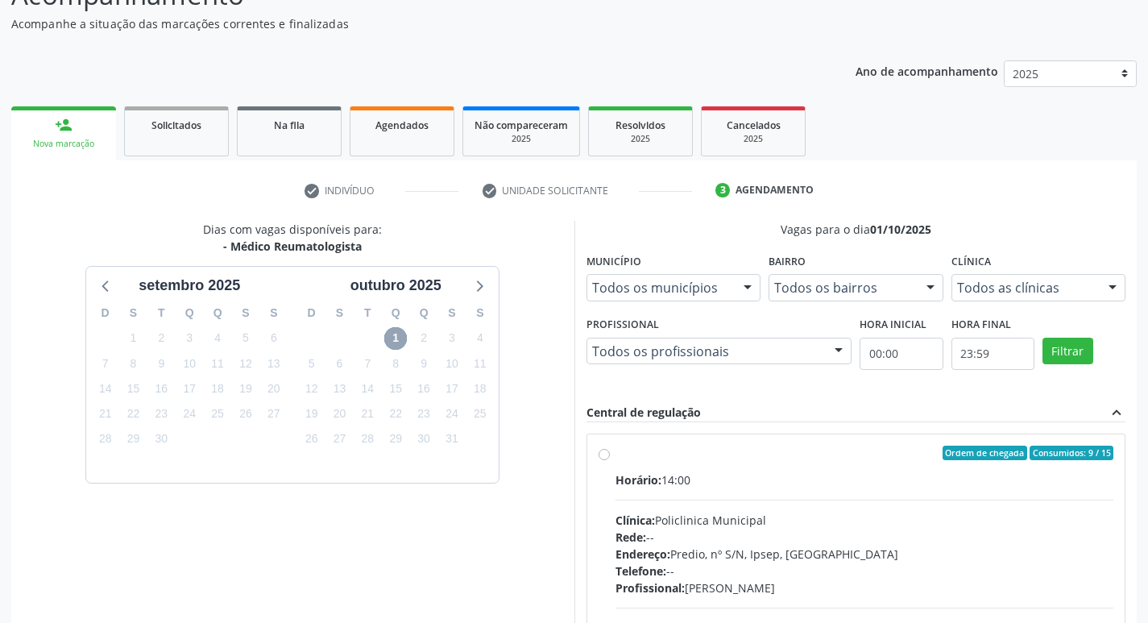
scroll to position [239, 0]
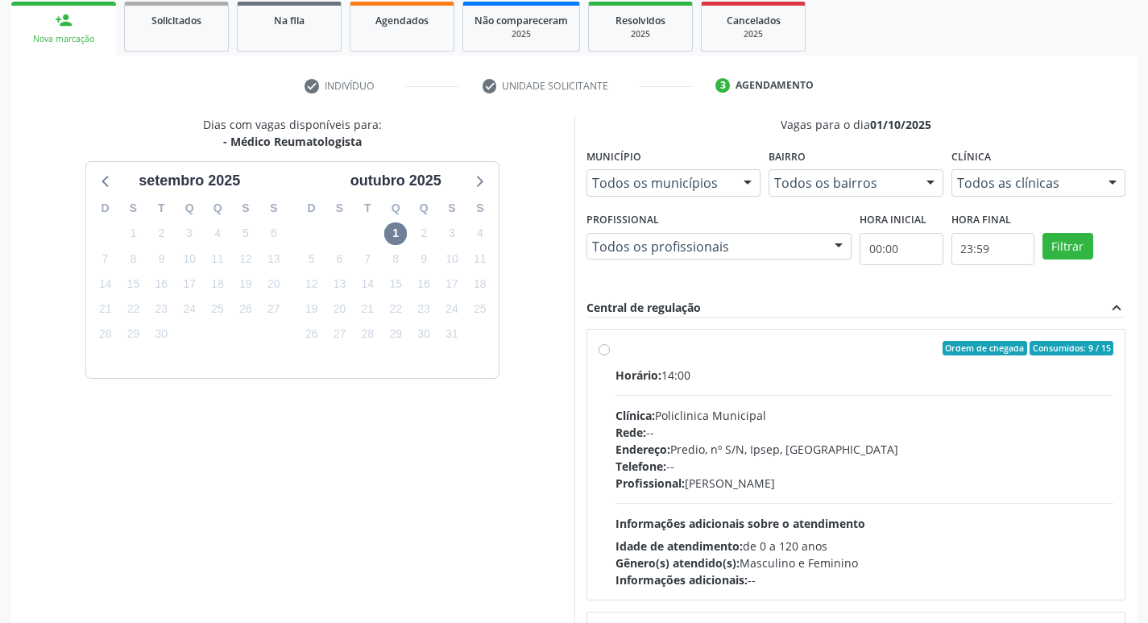
drag, startPoint x: 606, startPoint y: 355, endPoint x: 634, endPoint y: 336, distance: 34.2
click at [608, 351] on div "Ordem de chegada Consumidos: 9 / 15 Horário: 14:00 Clínica: Policlinica Municip…" at bounding box center [857, 464] width 516 height 247
radio input "true"
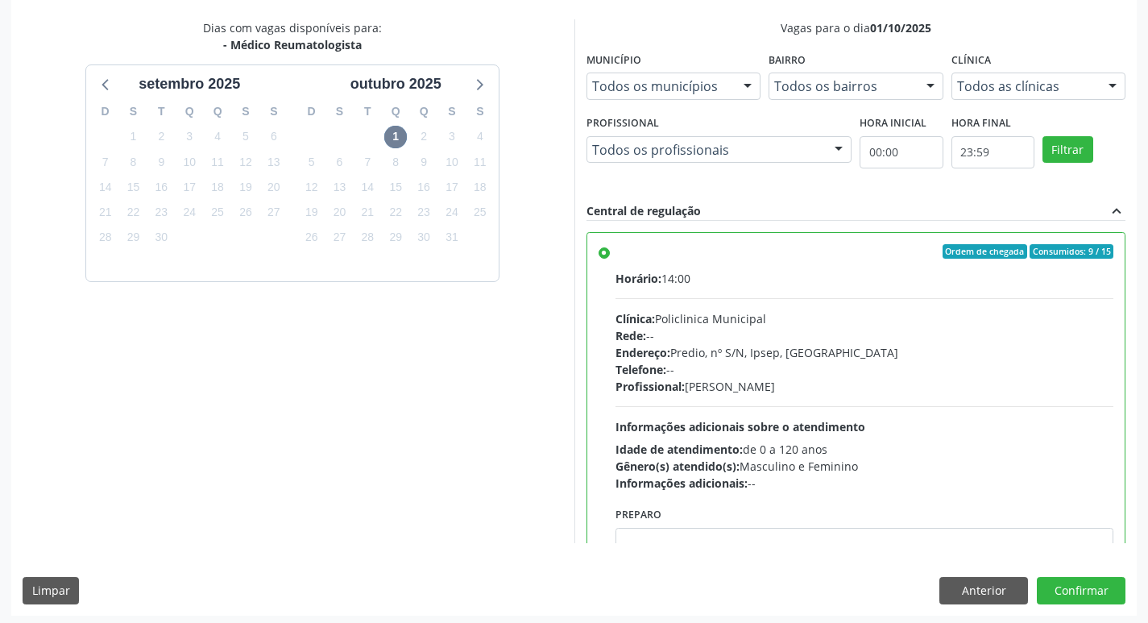
scroll to position [340, 0]
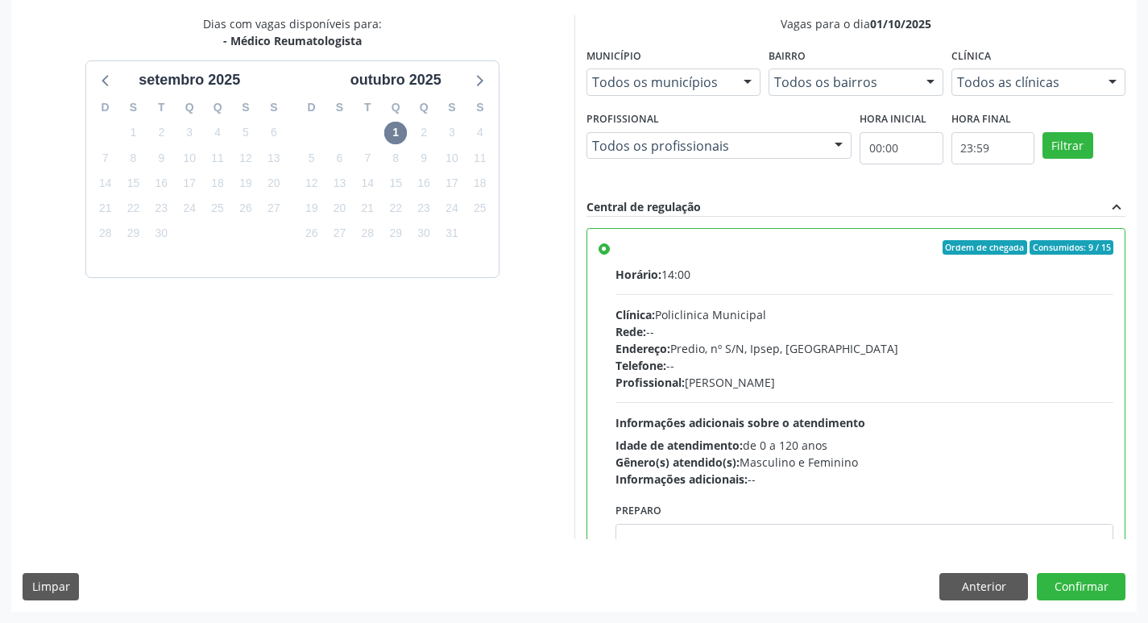
click at [337, 373] on div "Dias com vagas disponíveis para: - Médico Reumatologista s[DATE] D S T Q Q S S …" at bounding box center [292, 277] width 563 height 524
click at [1069, 583] on button "Confirmar" at bounding box center [1081, 586] width 89 height 27
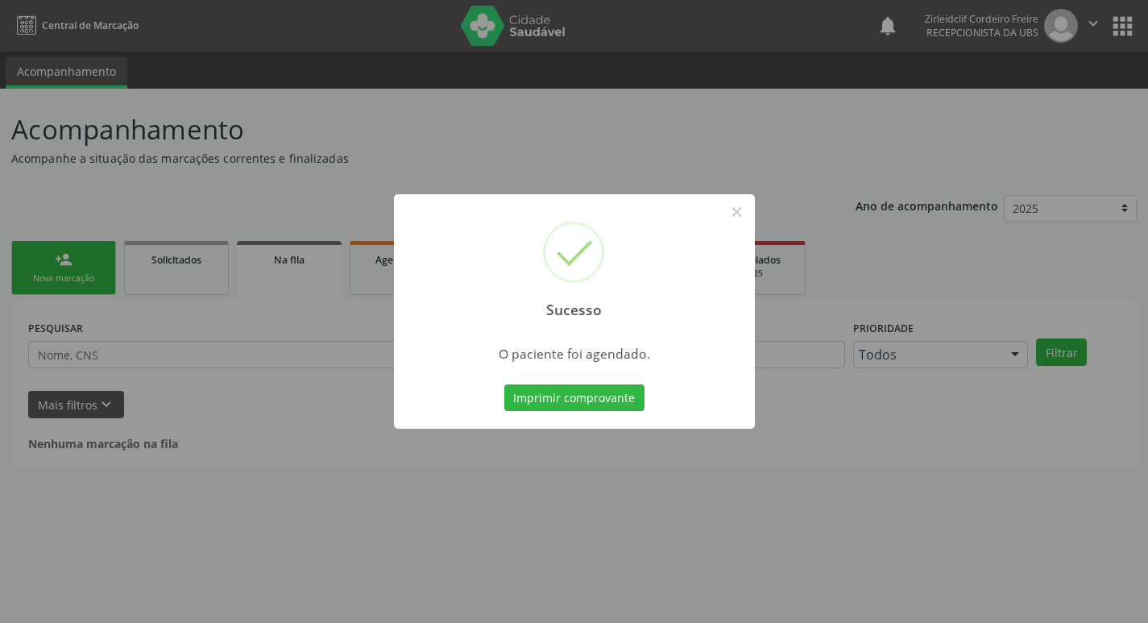
scroll to position [0, 0]
click at [743, 207] on button "×" at bounding box center [742, 211] width 27 height 27
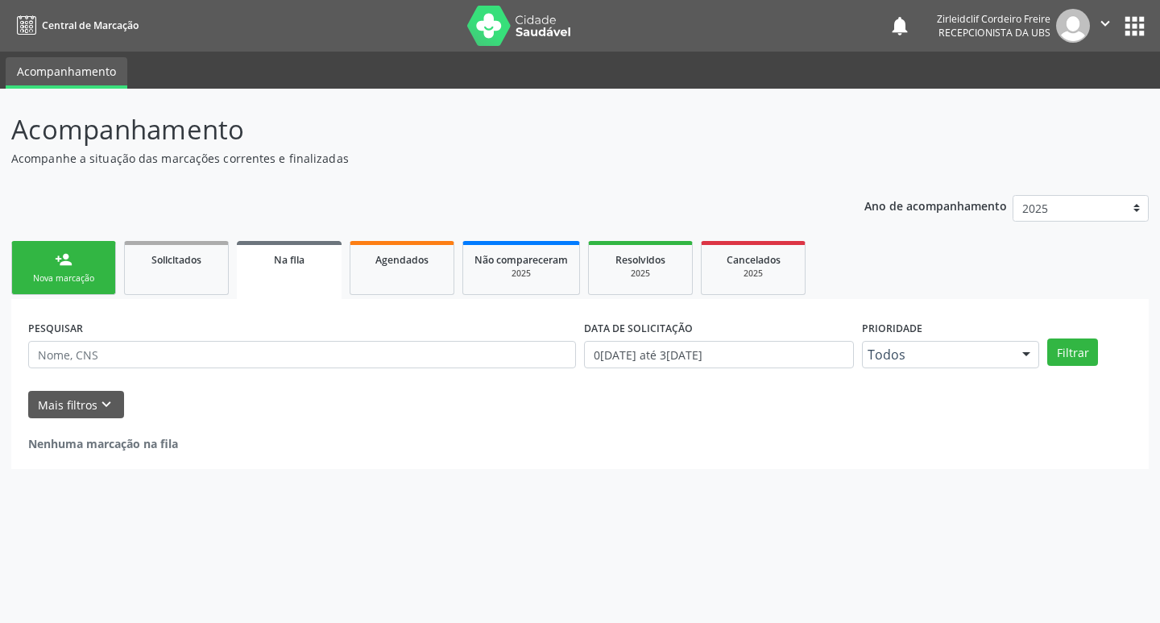
click at [73, 271] on link "person_add Nova marcação" at bounding box center [63, 268] width 105 height 54
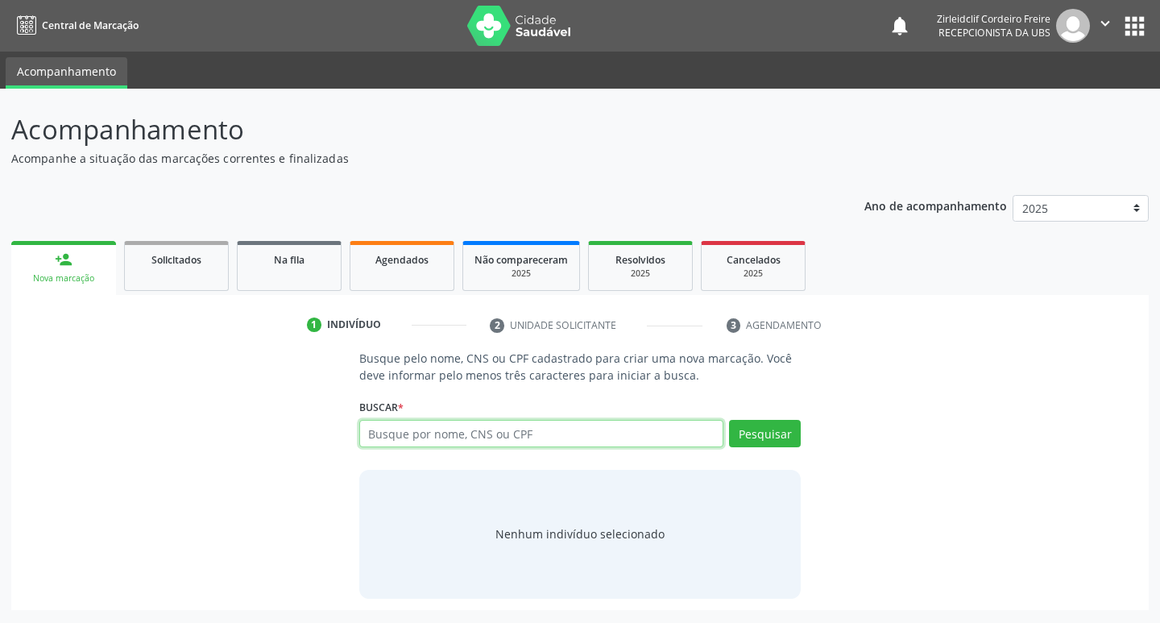
click at [412, 432] on input "text" at bounding box center [541, 433] width 365 height 27
type input "edileuza [PERSON_NAME]"
click at [743, 435] on button "Pesquisar" at bounding box center [765, 433] width 72 height 27
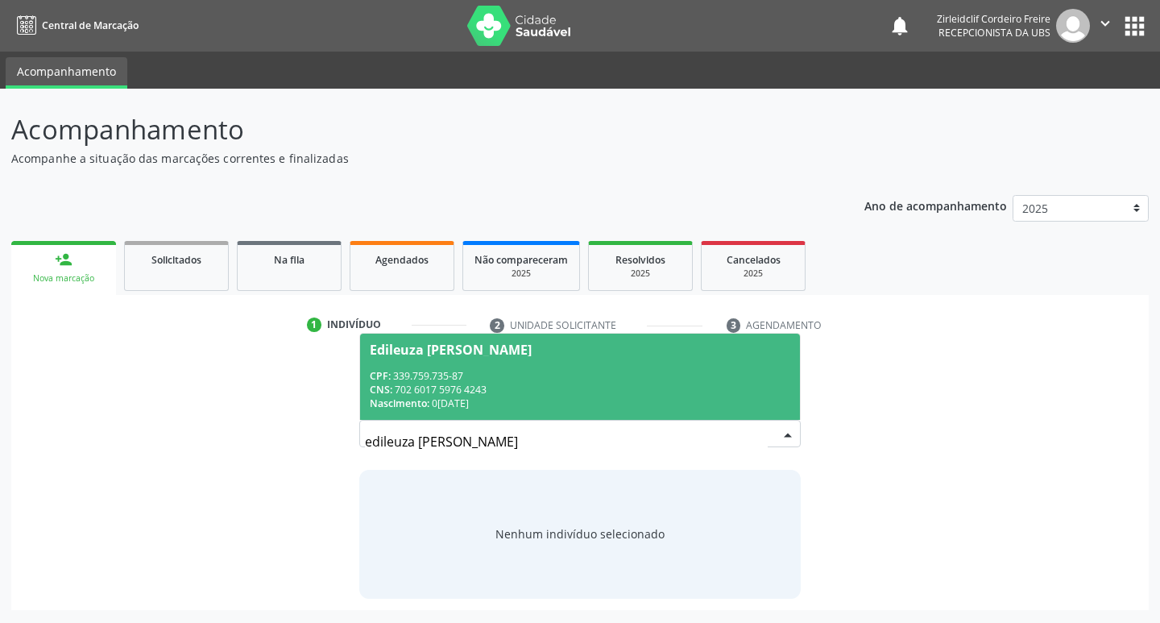
click at [645, 377] on div "CPF: 339.759.735-87" at bounding box center [580, 376] width 421 height 14
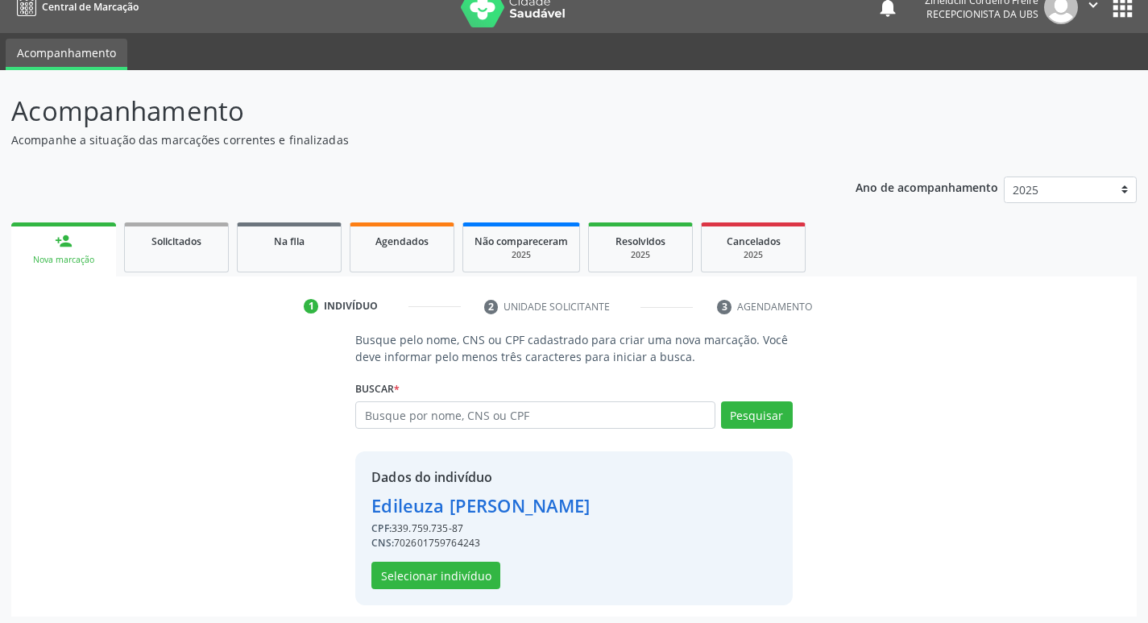
scroll to position [23, 0]
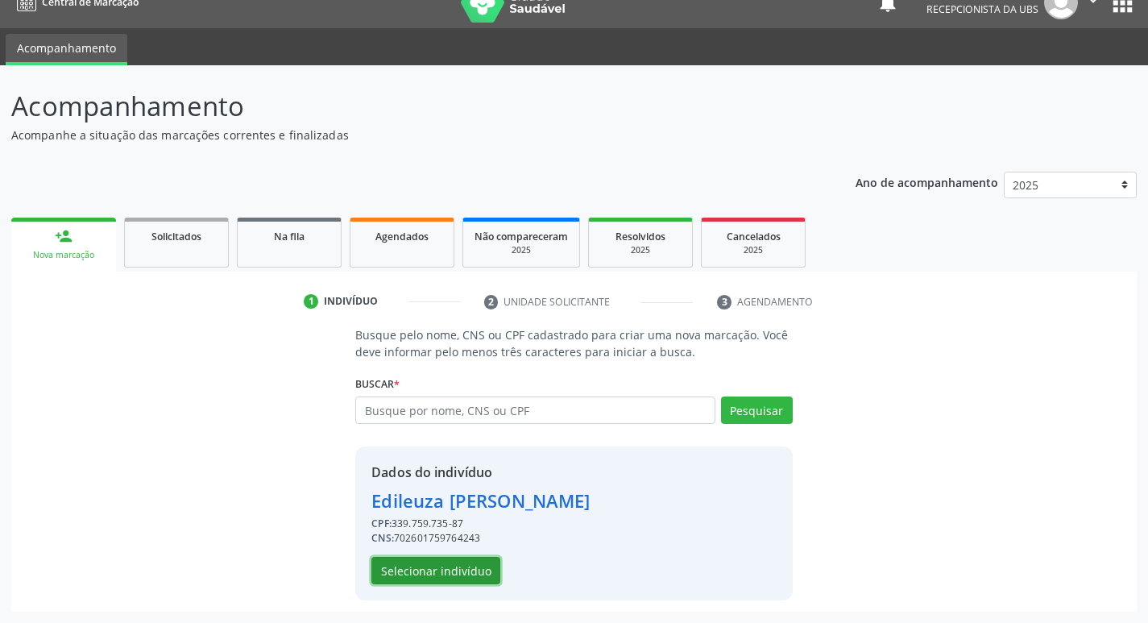
click at [468, 571] on button "Selecionar indivíduo" at bounding box center [435, 570] width 129 height 27
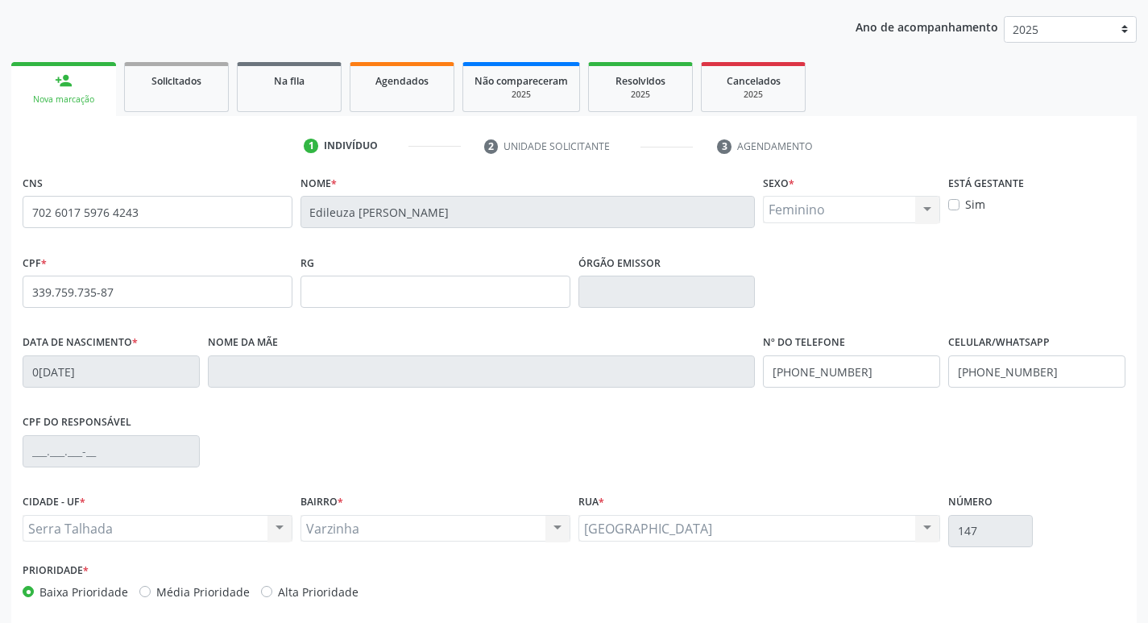
scroll to position [251, 0]
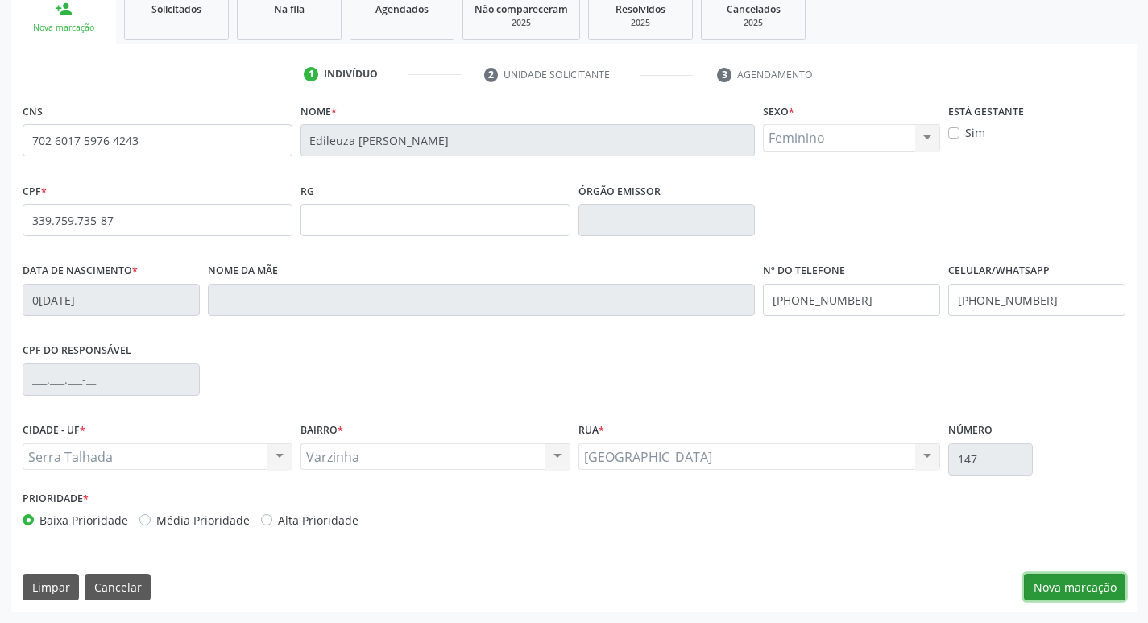
click at [1055, 584] on button "Nova marcação" at bounding box center [1075, 587] width 102 height 27
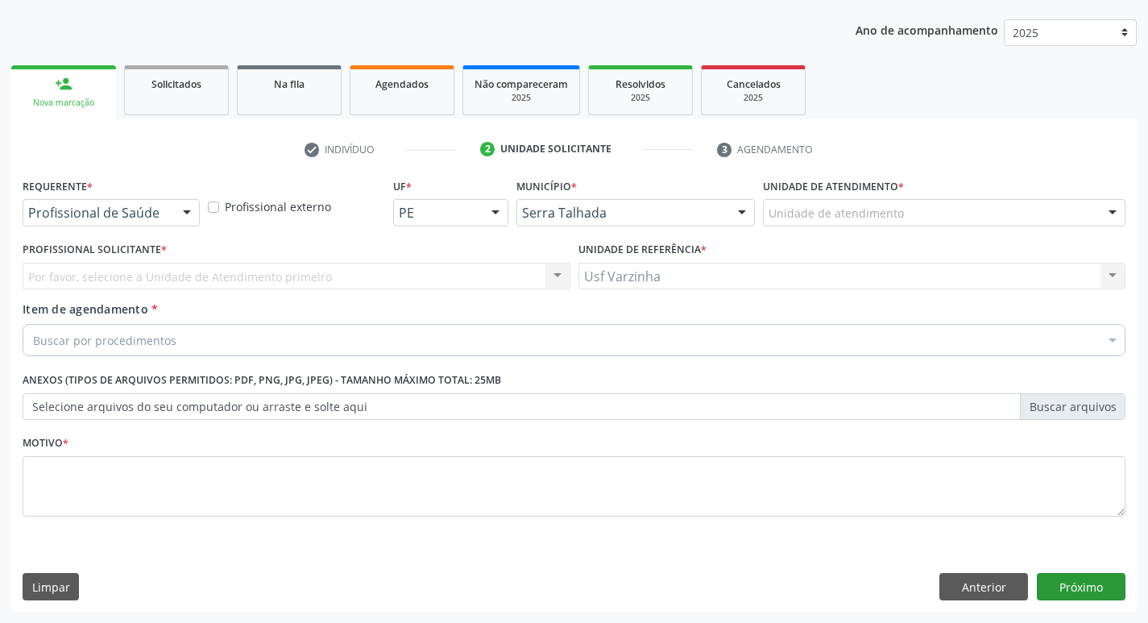
scroll to position [176, 0]
click at [179, 212] on div at bounding box center [187, 213] width 24 height 27
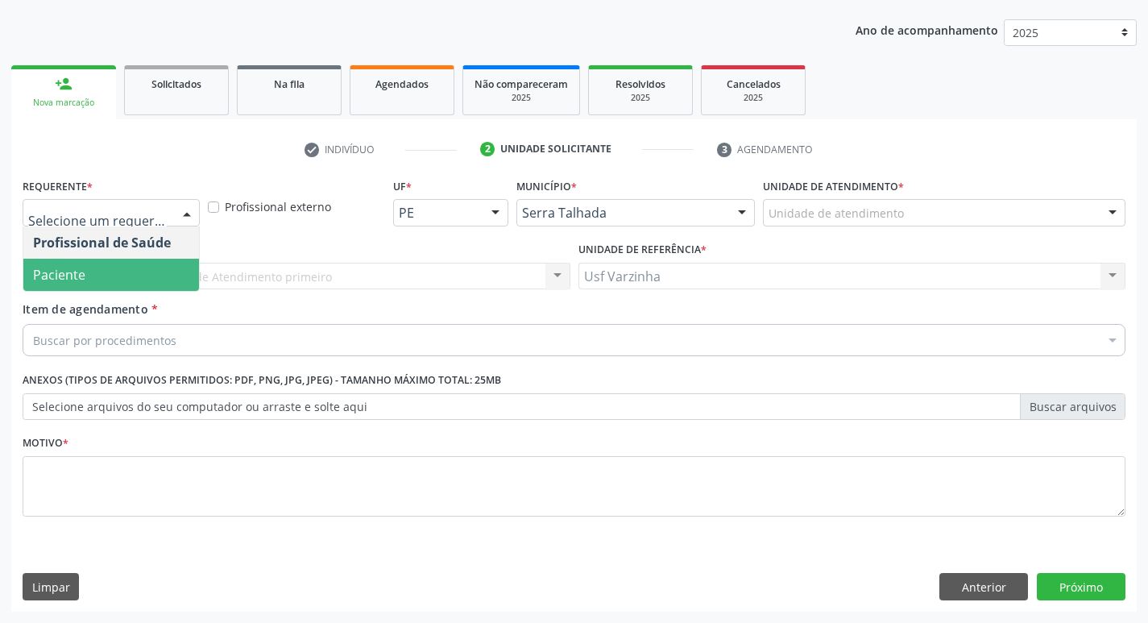
click at [152, 284] on span "Paciente" at bounding box center [111, 275] width 176 height 32
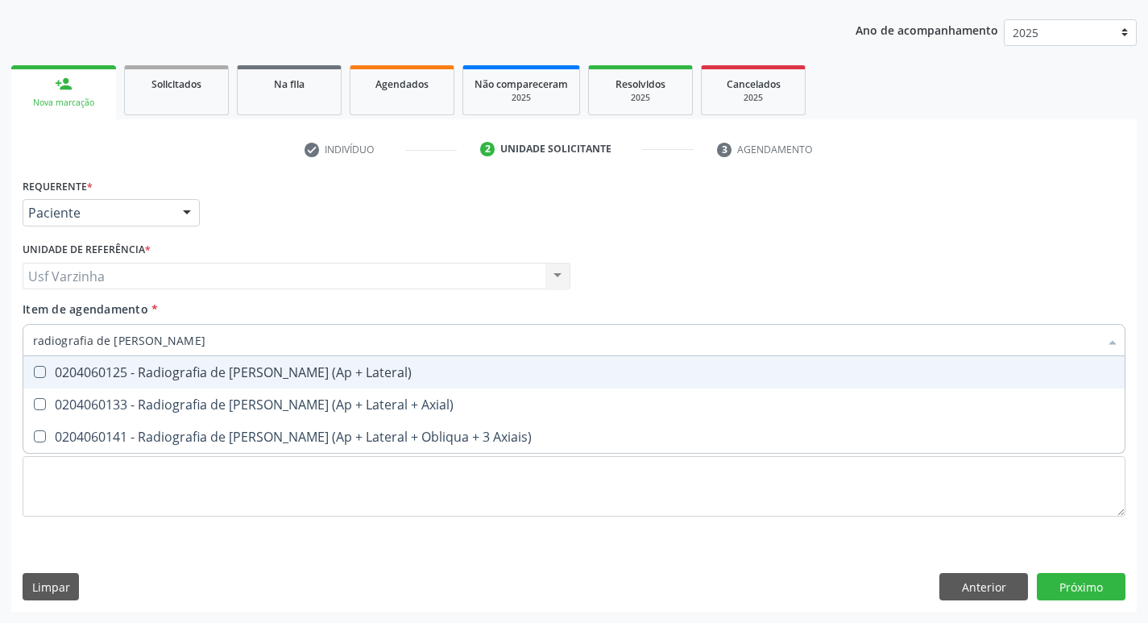
type input "radiografia de [PERSON_NAME]"
click at [199, 379] on div "0204060125 - Radiografia de [PERSON_NAME] (Ap + Lateral)" at bounding box center [574, 372] width 1082 height 13
checkbox Lateral\) "true"
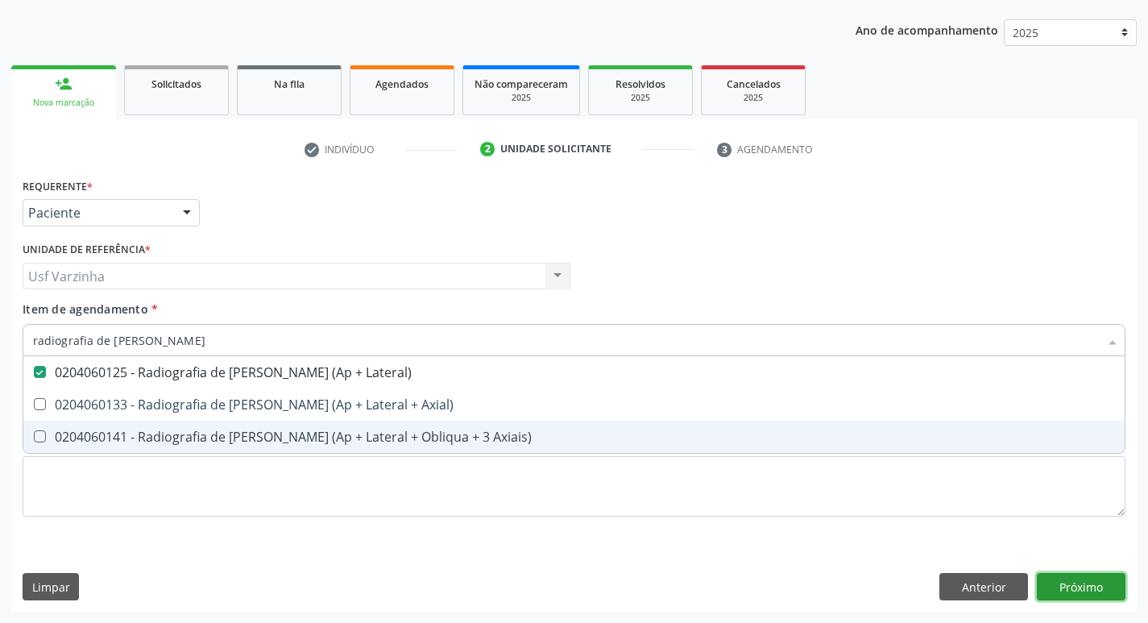
click at [1102, 594] on div "Requerente * Paciente Profissional de Saúde Paciente Nenhum resultado encontrad…" at bounding box center [574, 393] width 1126 height 438
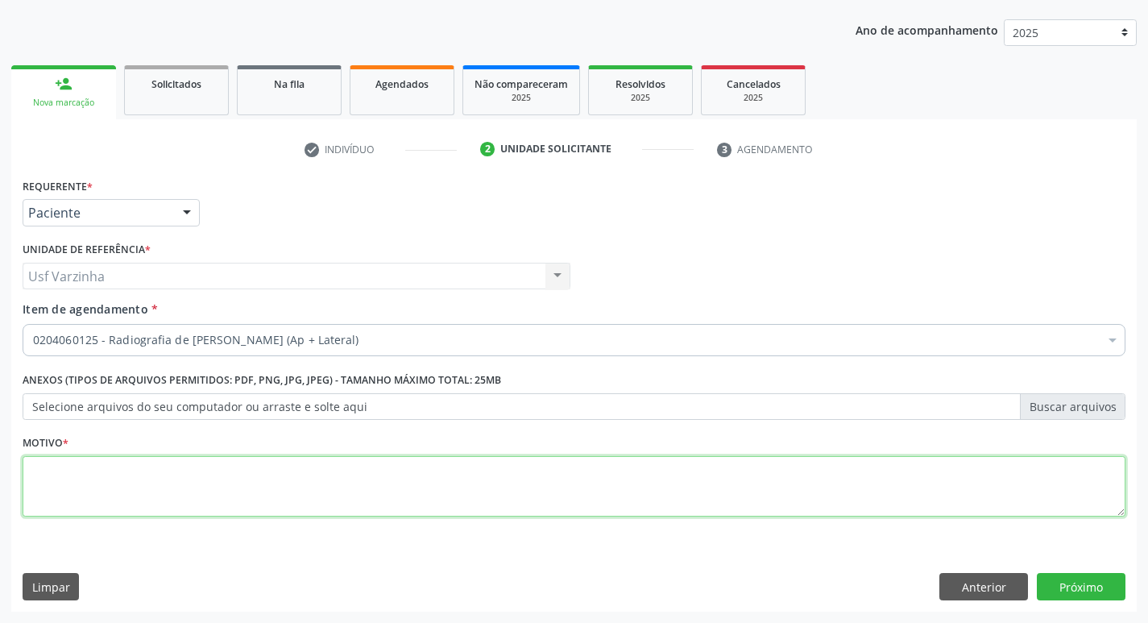
click at [48, 486] on textarea at bounding box center [574, 486] width 1103 height 61
type textarea "rastreio"
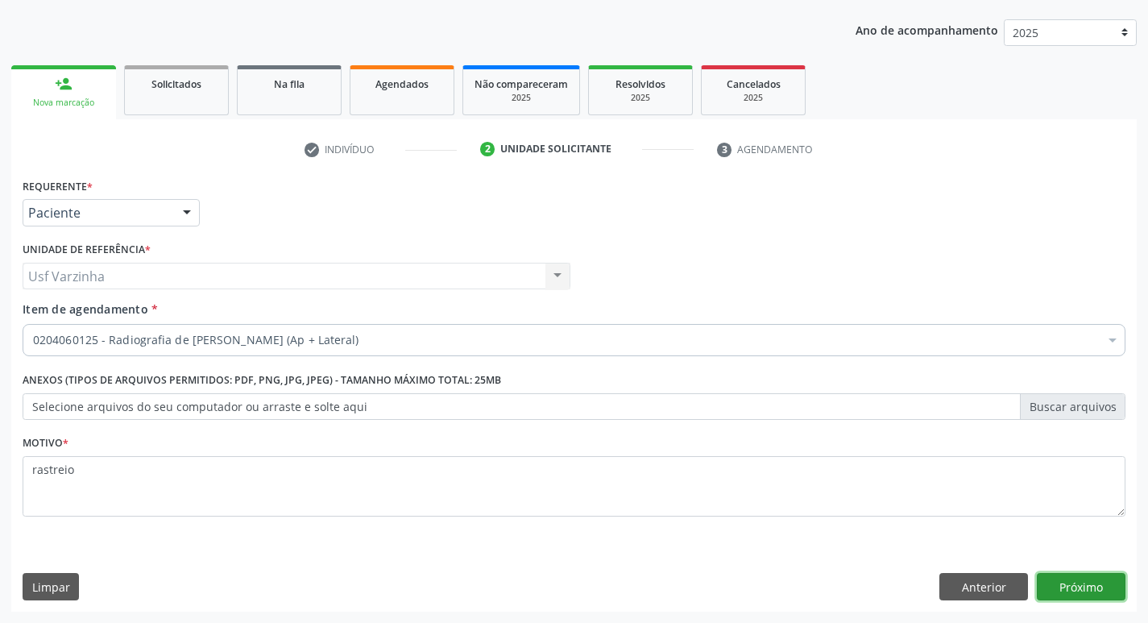
click at [1084, 590] on button "Próximo" at bounding box center [1081, 586] width 89 height 27
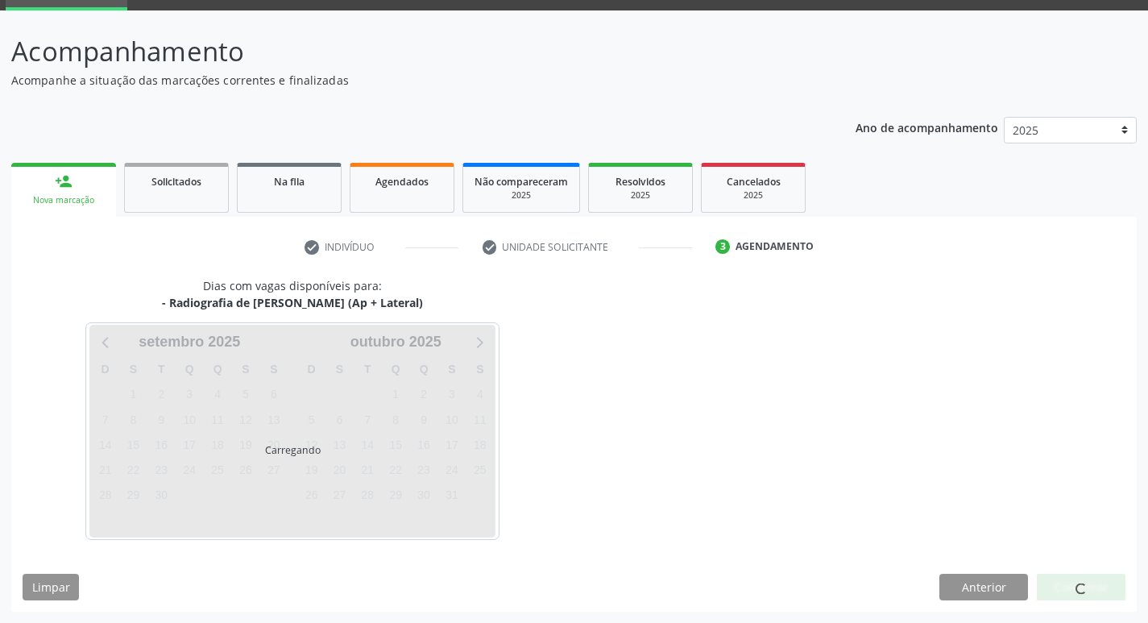
scroll to position [78, 0]
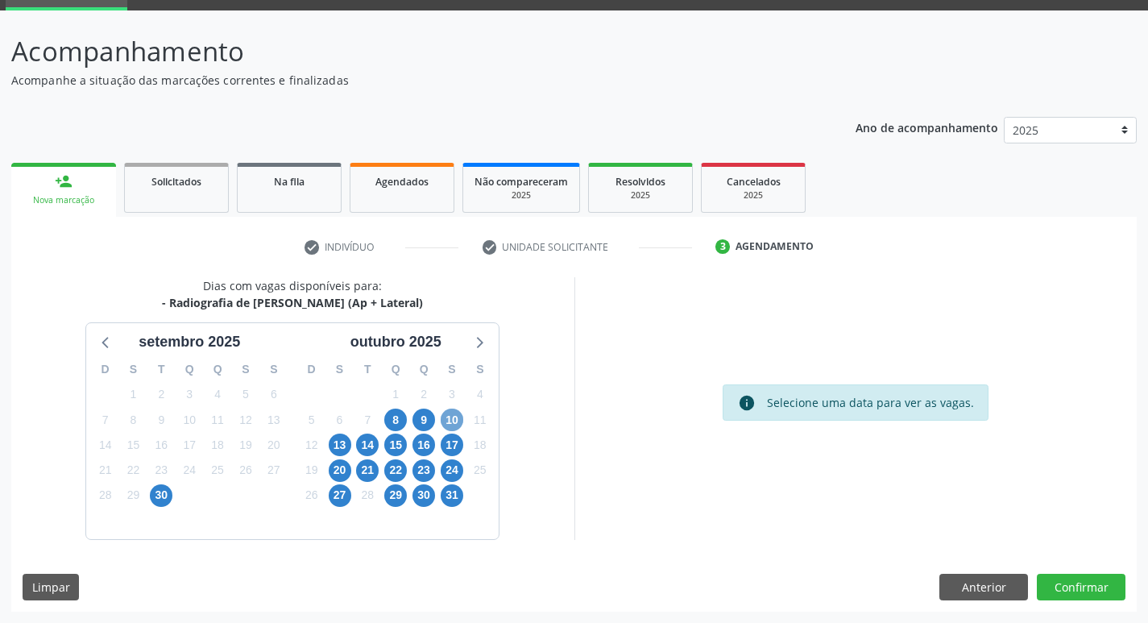
click at [452, 423] on span "10" at bounding box center [452, 420] width 23 height 23
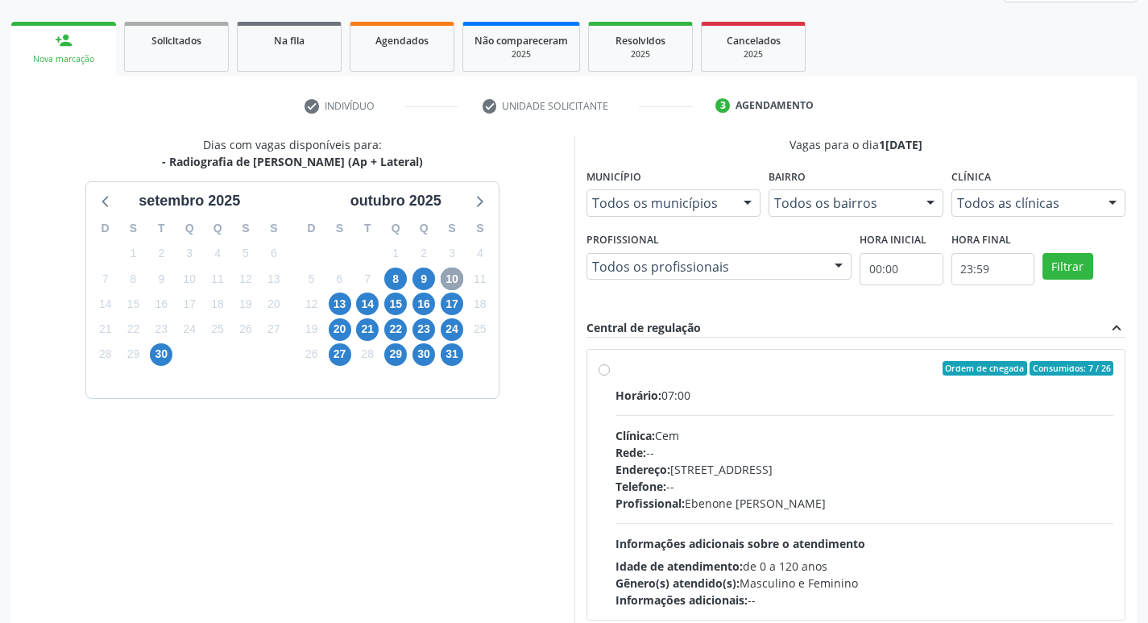
scroll to position [239, 0]
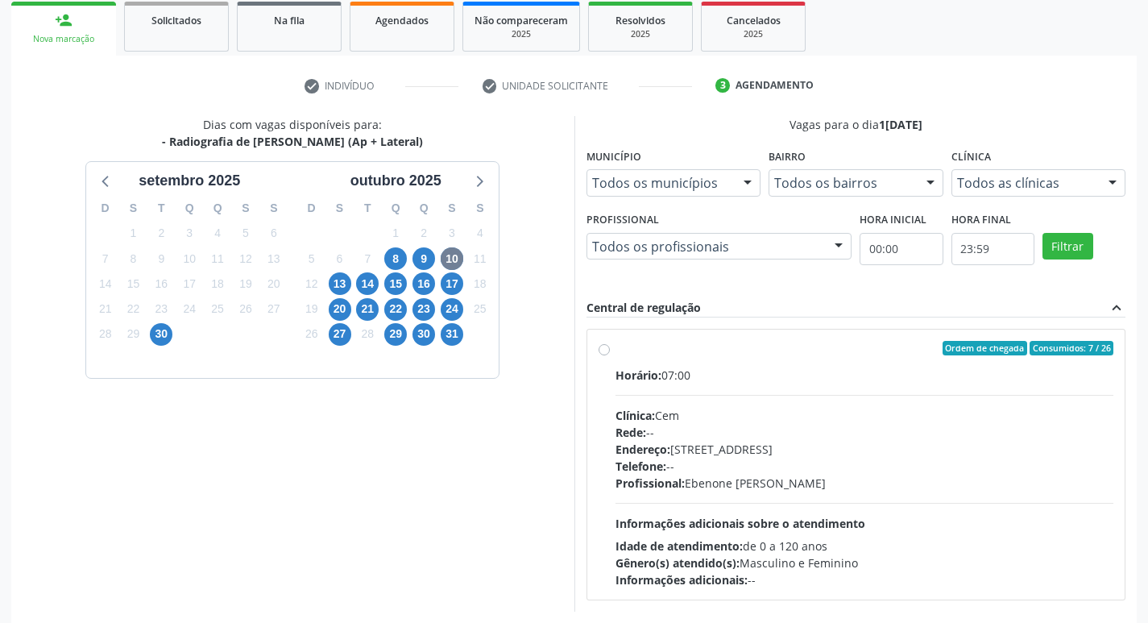
click at [616, 353] on label "Ordem de chegada Consumidos: 7 / 26 Horário: 07:00 Clínica: Cem Rede: -- Endere…" at bounding box center [865, 464] width 499 height 247
click at [608, 353] on input "Ordem de chegada Consumidos: 7 / 26 Horário: 07:00 Clínica: Cem Rede: -- Endere…" at bounding box center [604, 348] width 11 height 15
radio input "true"
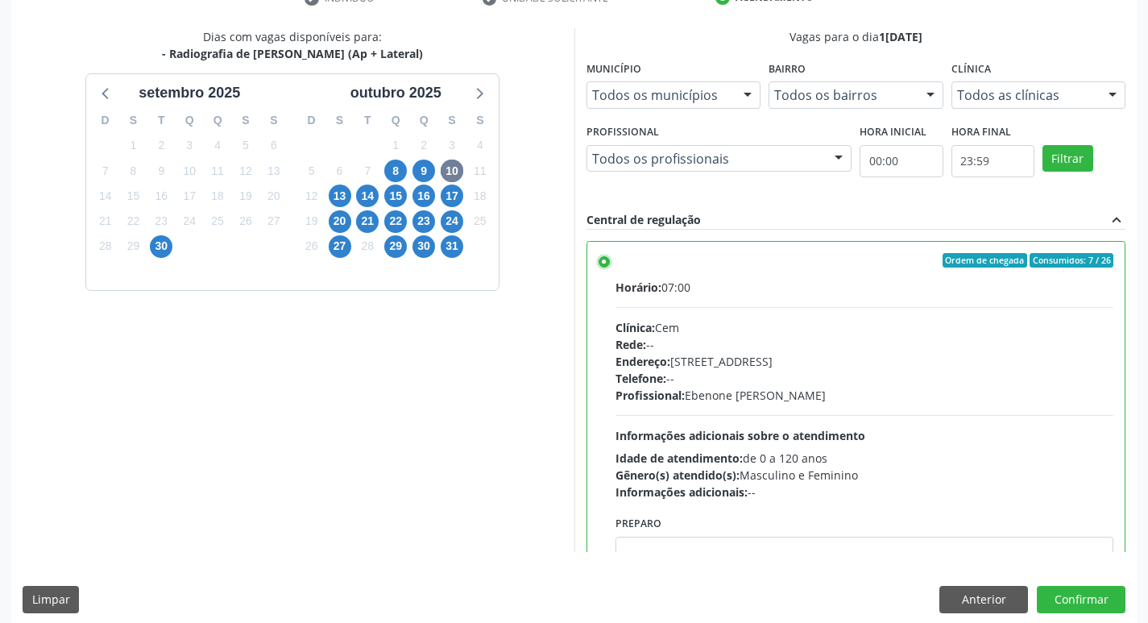
scroll to position [340, 0]
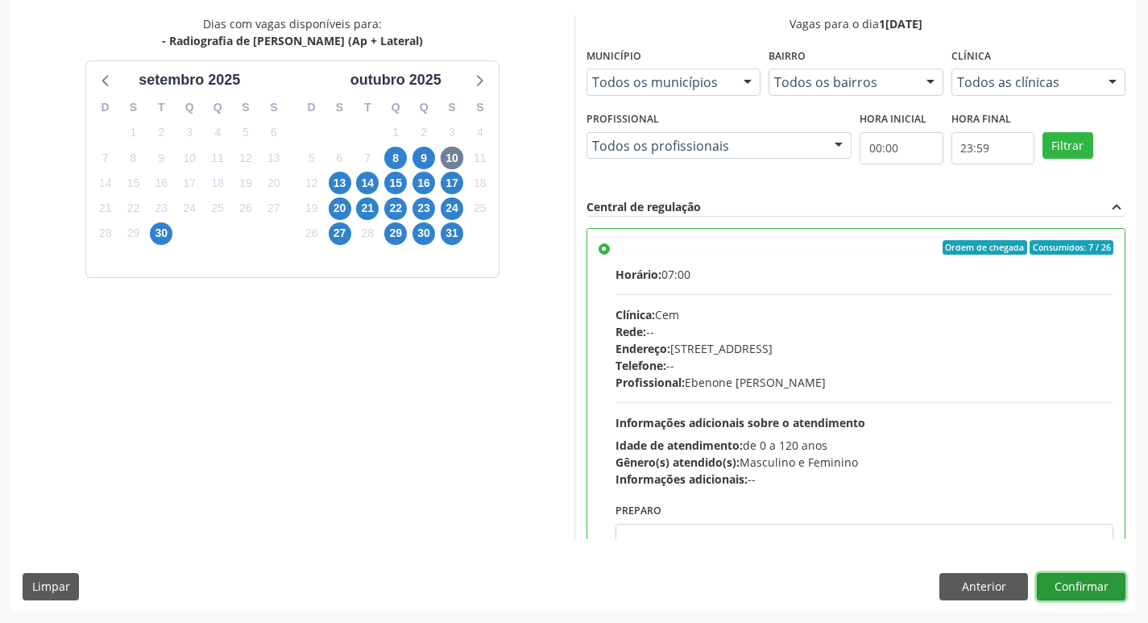
click at [1094, 589] on button "Confirmar" at bounding box center [1081, 586] width 89 height 27
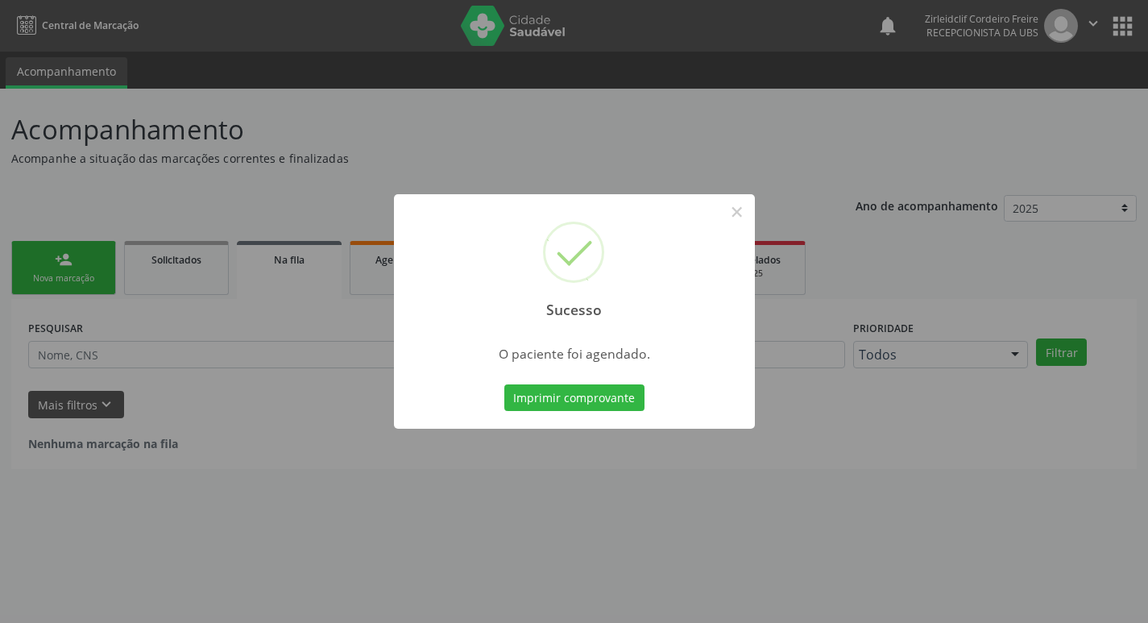
scroll to position [0, 0]
click at [738, 211] on button "×" at bounding box center [742, 211] width 27 height 27
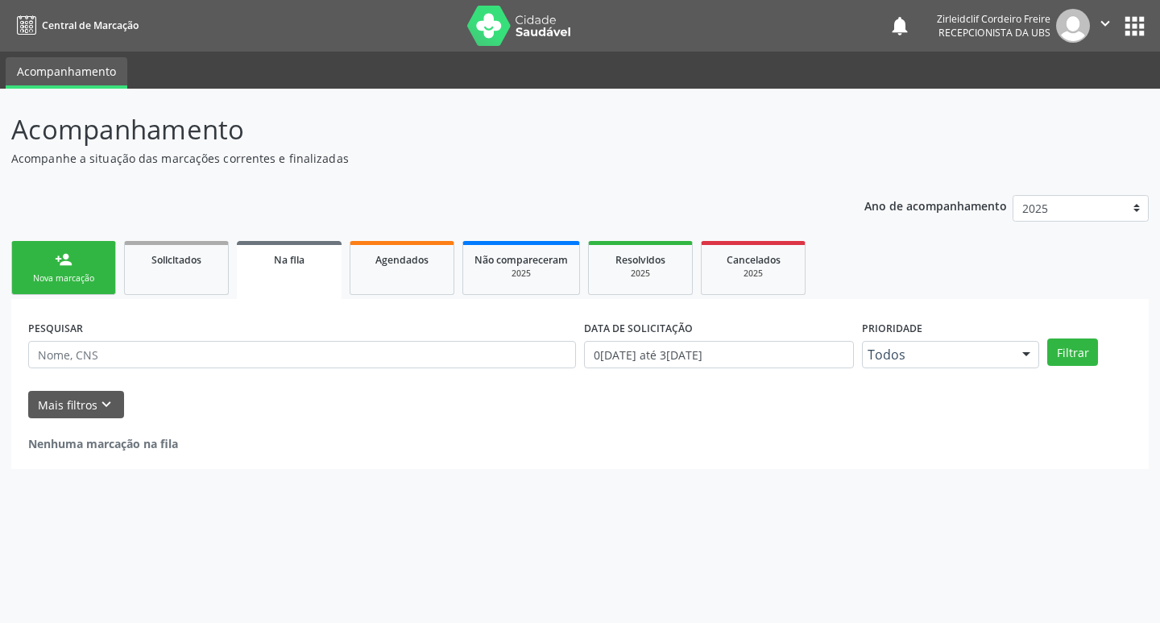
drag, startPoint x: 71, startPoint y: 266, endPoint x: 110, endPoint y: 263, distance: 38.8
click at [70, 268] on div "person_add" at bounding box center [64, 260] width 18 height 18
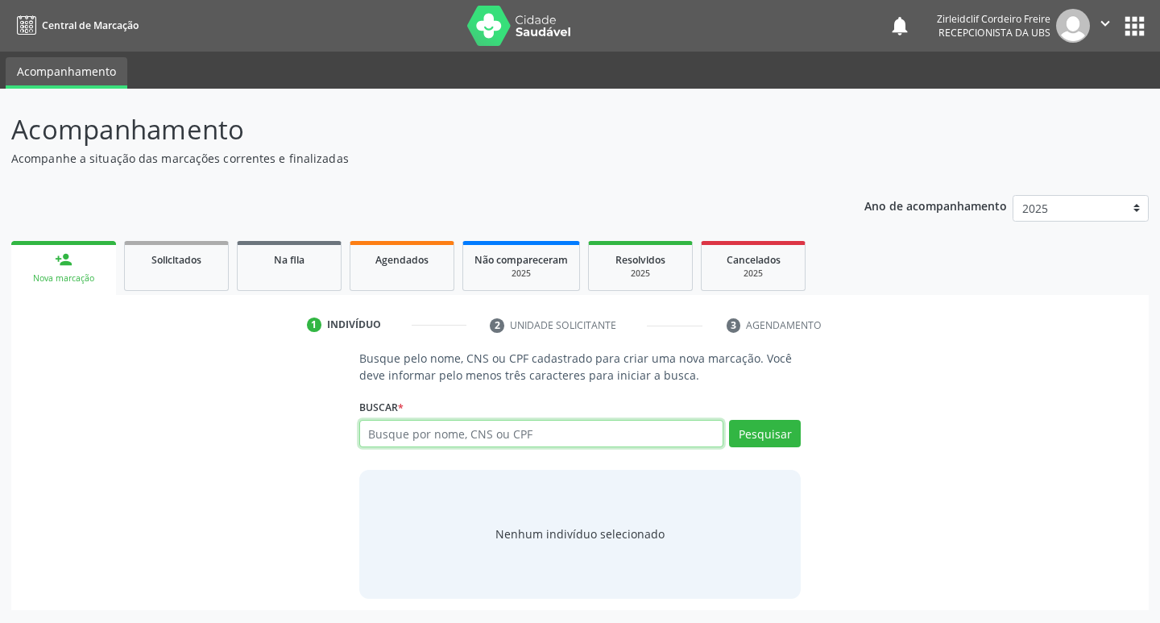
click at [416, 430] on input "text" at bounding box center [541, 433] width 365 height 27
type input "[PERSON_NAME]"
click at [755, 429] on button "Pesquisar" at bounding box center [765, 433] width 72 height 27
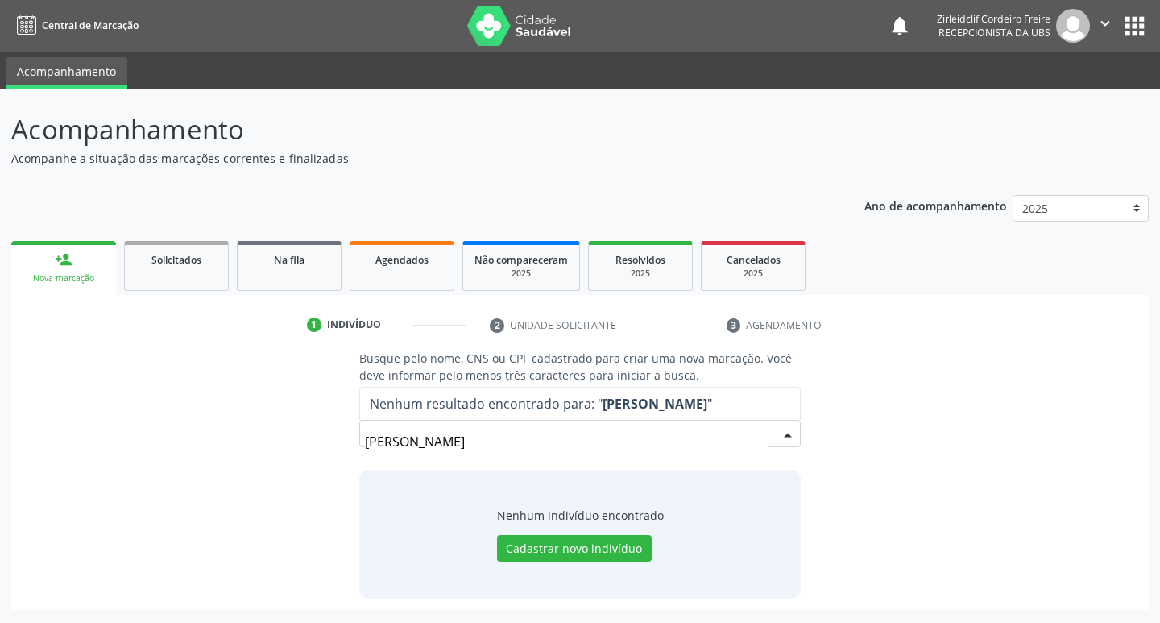
click at [396, 440] on input "[PERSON_NAME]" at bounding box center [567, 441] width 404 height 32
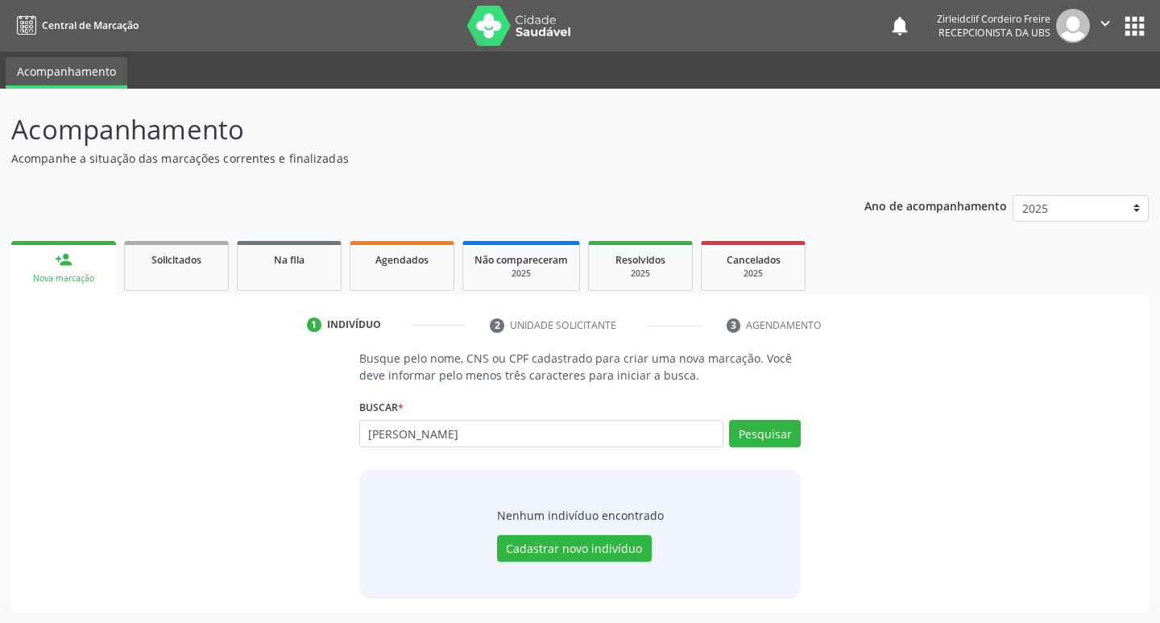
click at [389, 434] on input "[PERSON_NAME]" at bounding box center [541, 433] width 365 height 27
click at [446, 434] on input "[PERSON_NAME]" at bounding box center [541, 433] width 365 height 27
type input "[PERSON_NAME]"
click at [748, 435] on button "Pesquisar" at bounding box center [765, 433] width 72 height 27
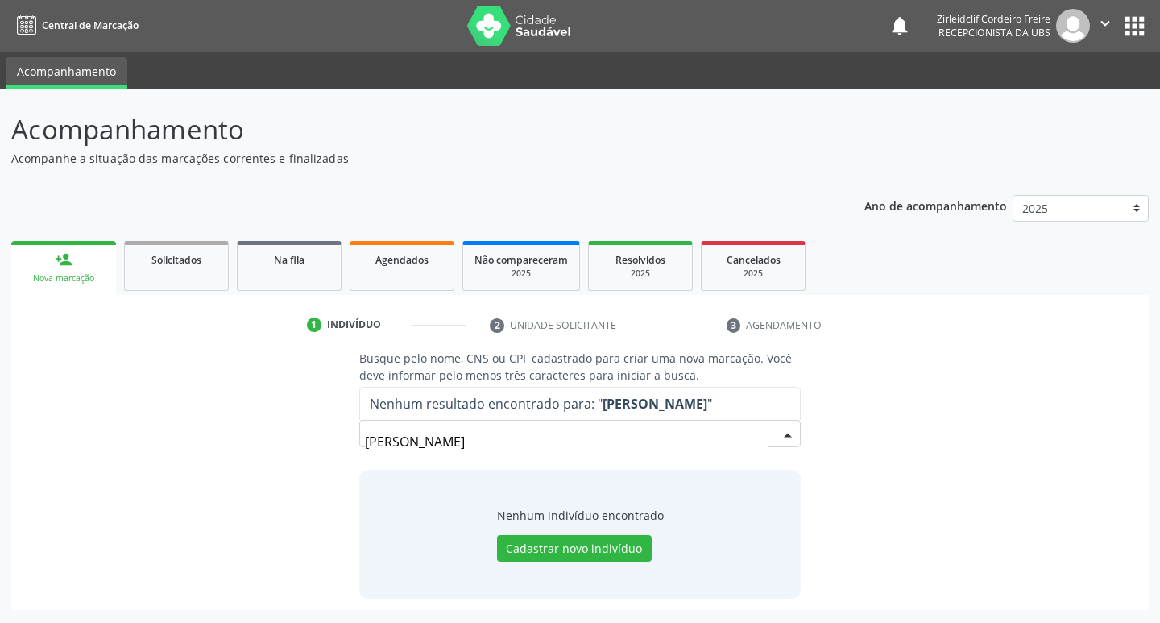
click at [551, 437] on input "[PERSON_NAME]" at bounding box center [567, 441] width 404 height 32
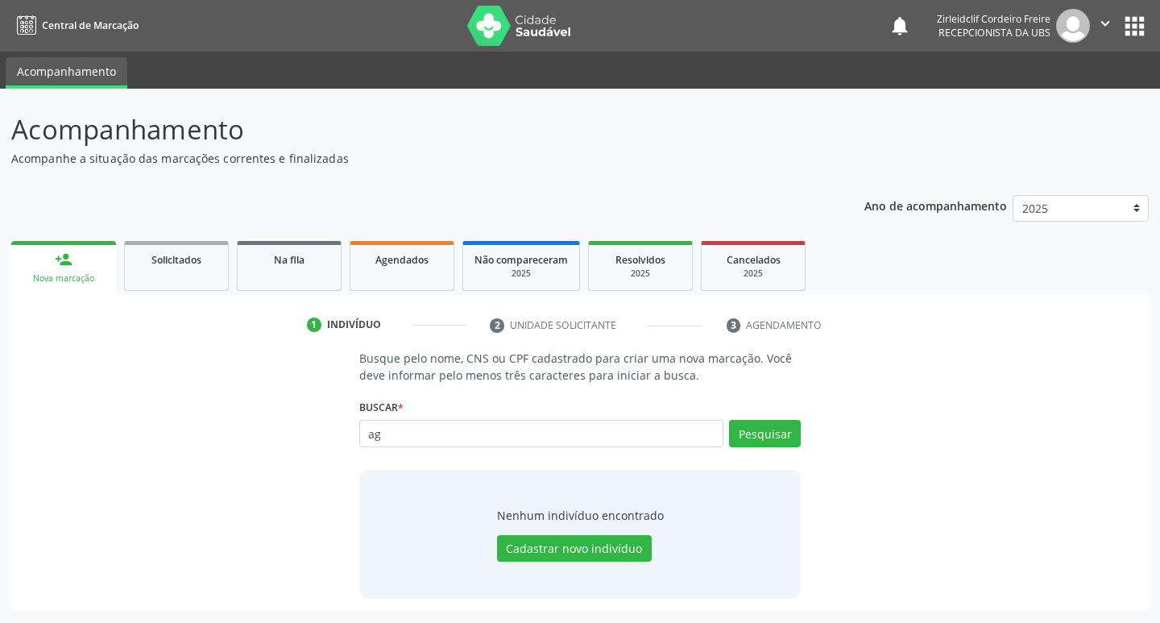
type input "a"
type input "á"
click at [403, 427] on input "text" at bounding box center [541, 433] width 365 height 27
click at [395, 434] on input "text" at bounding box center [541, 433] width 365 height 27
click at [415, 438] on input "text" at bounding box center [541, 433] width 365 height 27
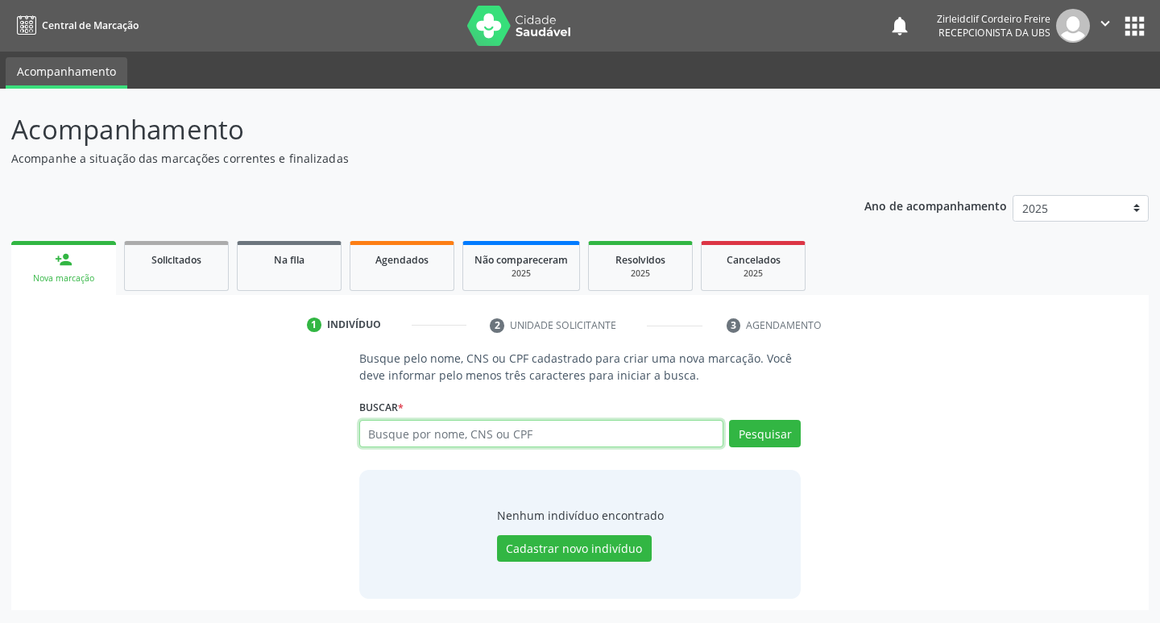
click at [388, 435] on input "text" at bounding box center [541, 433] width 365 height 27
click at [397, 433] on input "text" at bounding box center [541, 433] width 365 height 27
click at [467, 441] on input "text" at bounding box center [541, 433] width 365 height 27
click at [93, 267] on link "person_add Nova marcação" at bounding box center [63, 268] width 105 height 54
click at [440, 438] on input "text" at bounding box center [541, 433] width 365 height 27
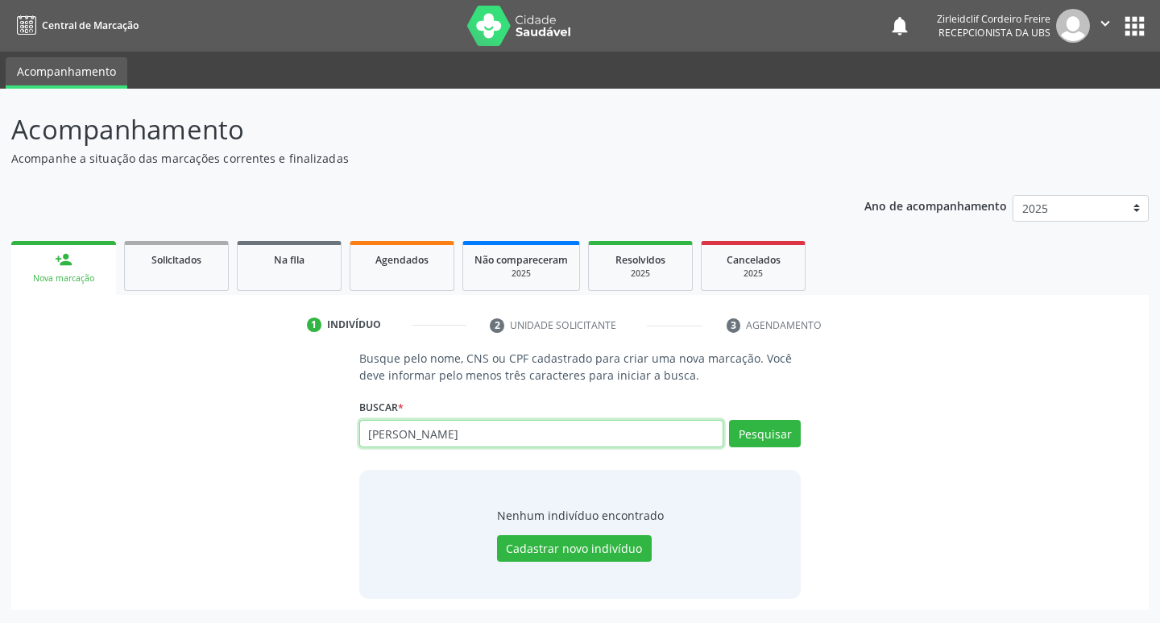
click at [418, 436] on input "[PERSON_NAME]" at bounding box center [541, 433] width 365 height 27
type input "[PERSON_NAME]"
click at [770, 432] on button "Pesquisar" at bounding box center [765, 433] width 72 height 27
type input "[PERSON_NAME]"
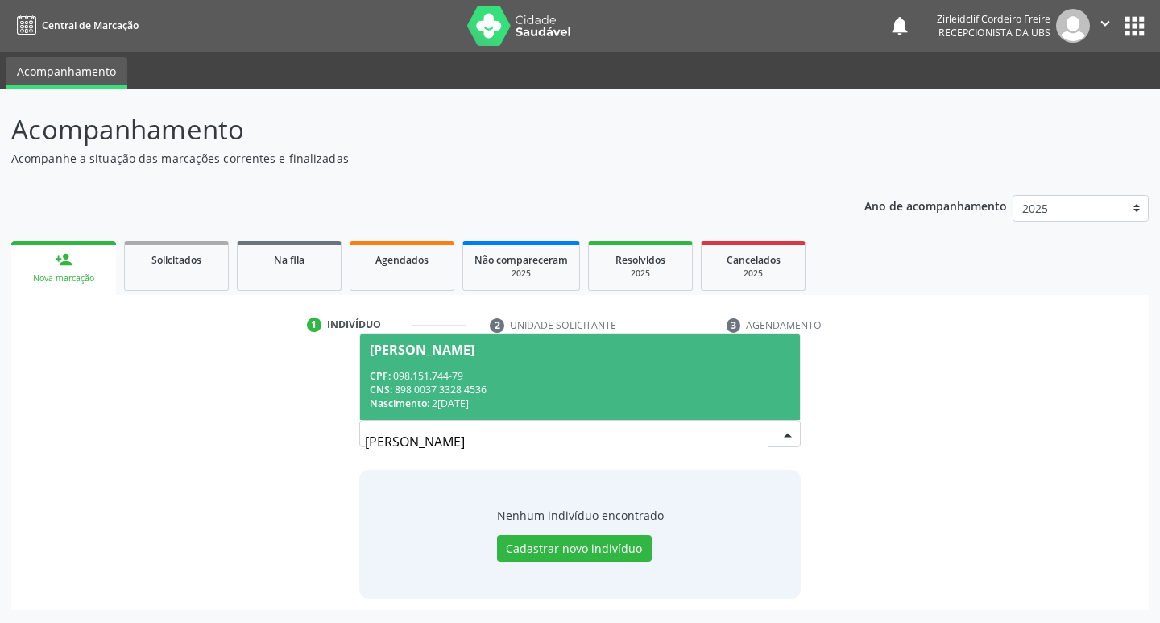
click at [623, 380] on div "CPF: 098.151.744-79" at bounding box center [580, 376] width 421 height 14
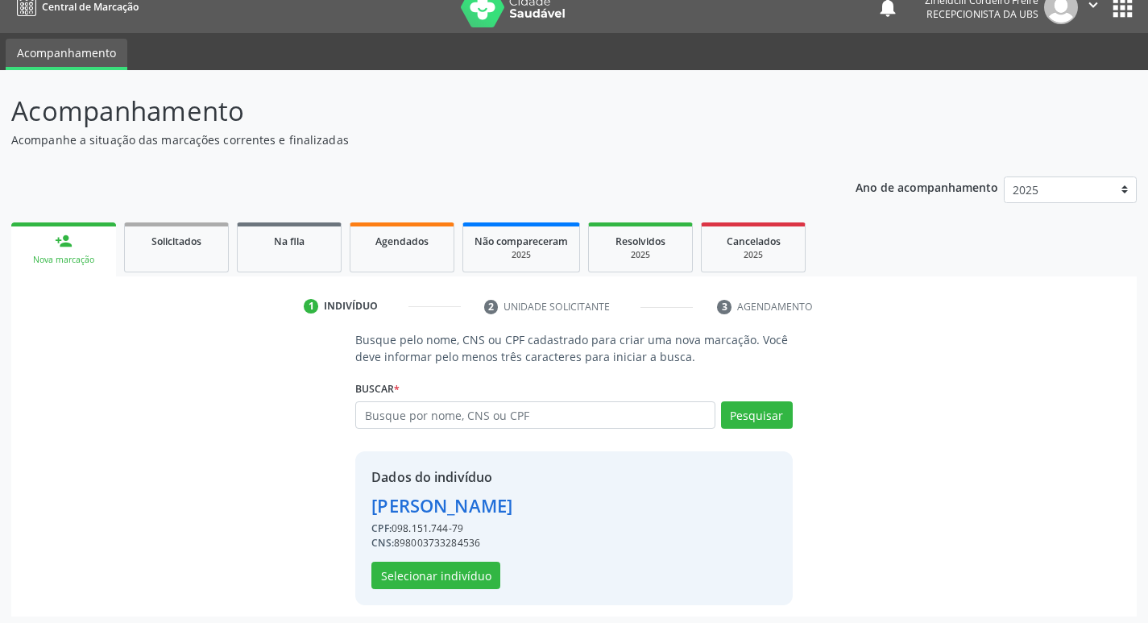
scroll to position [23, 0]
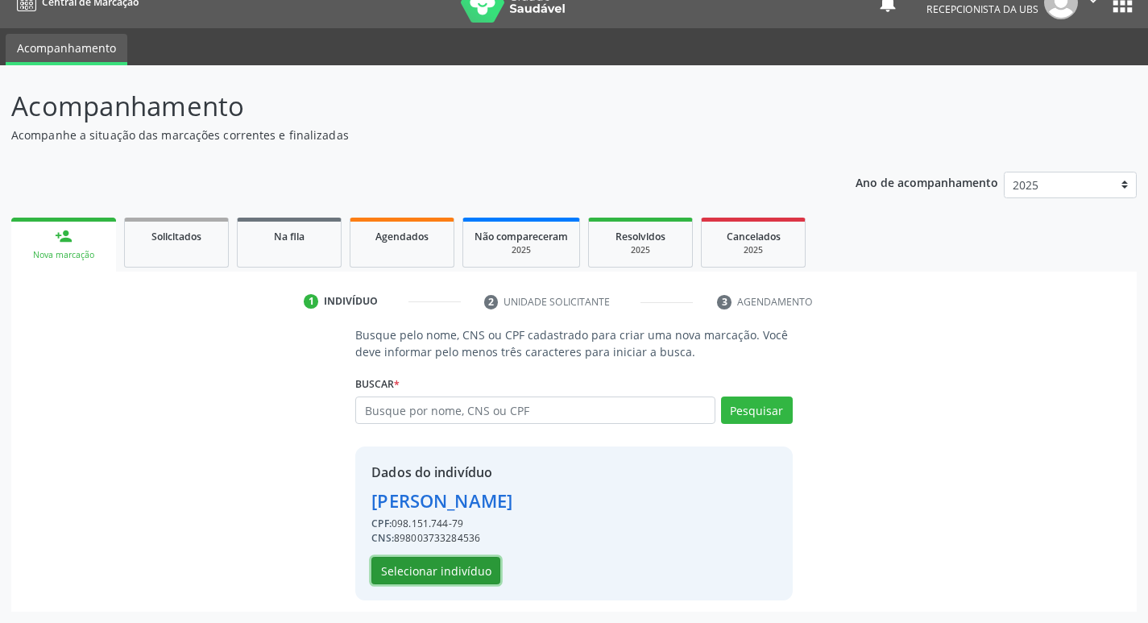
click at [425, 570] on button "Selecionar indivíduo" at bounding box center [435, 570] width 129 height 27
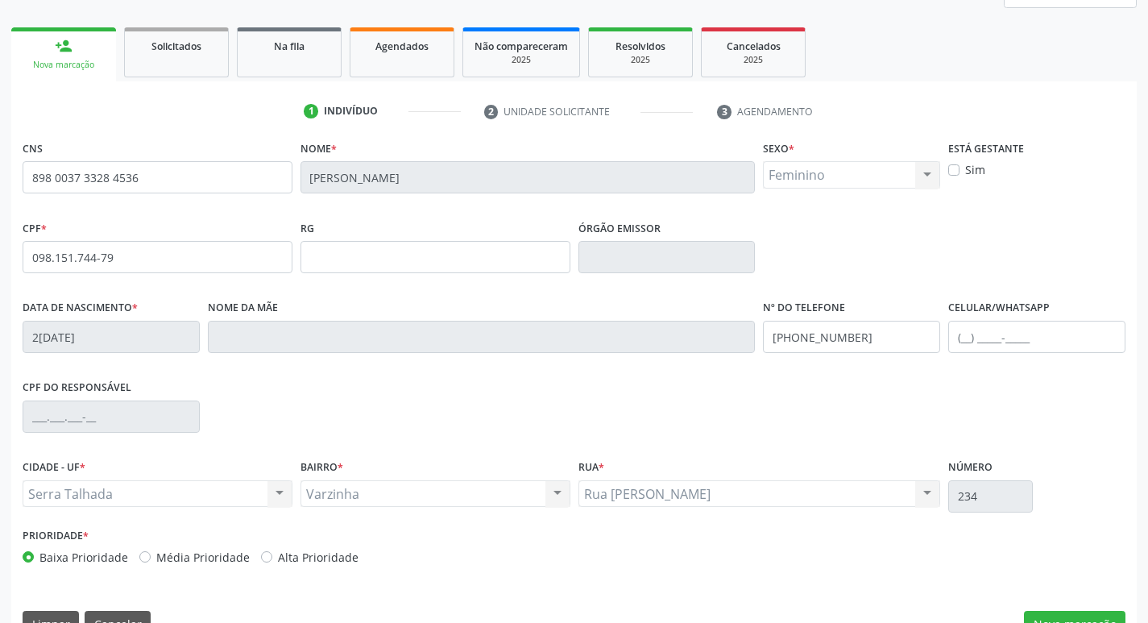
scroll to position [251, 0]
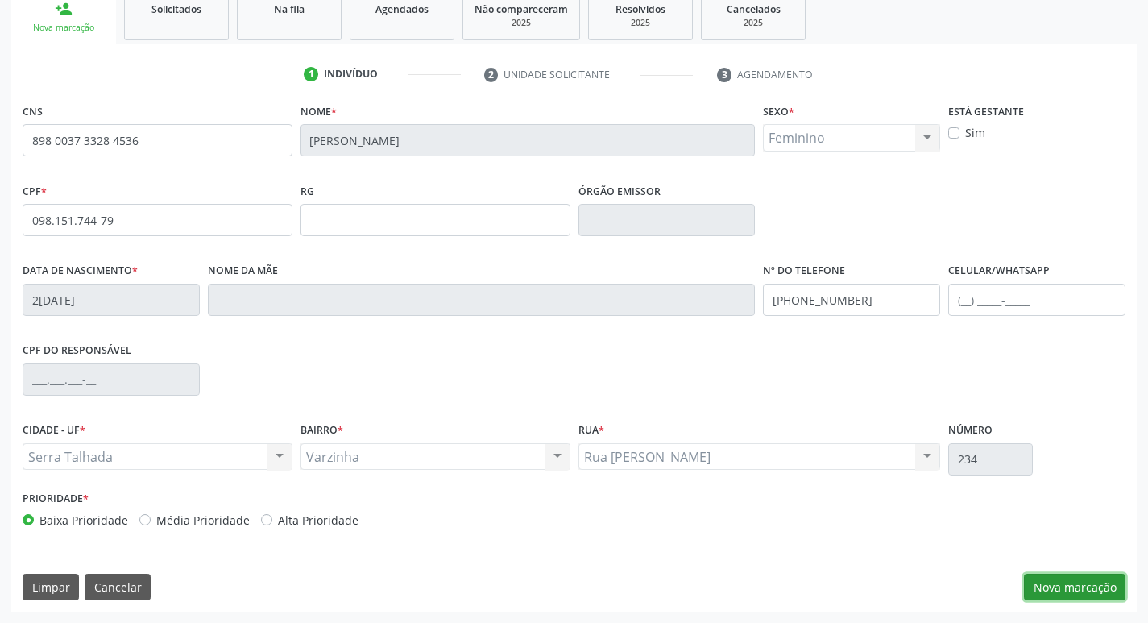
click at [1062, 590] on button "Nova marcação" at bounding box center [1075, 587] width 102 height 27
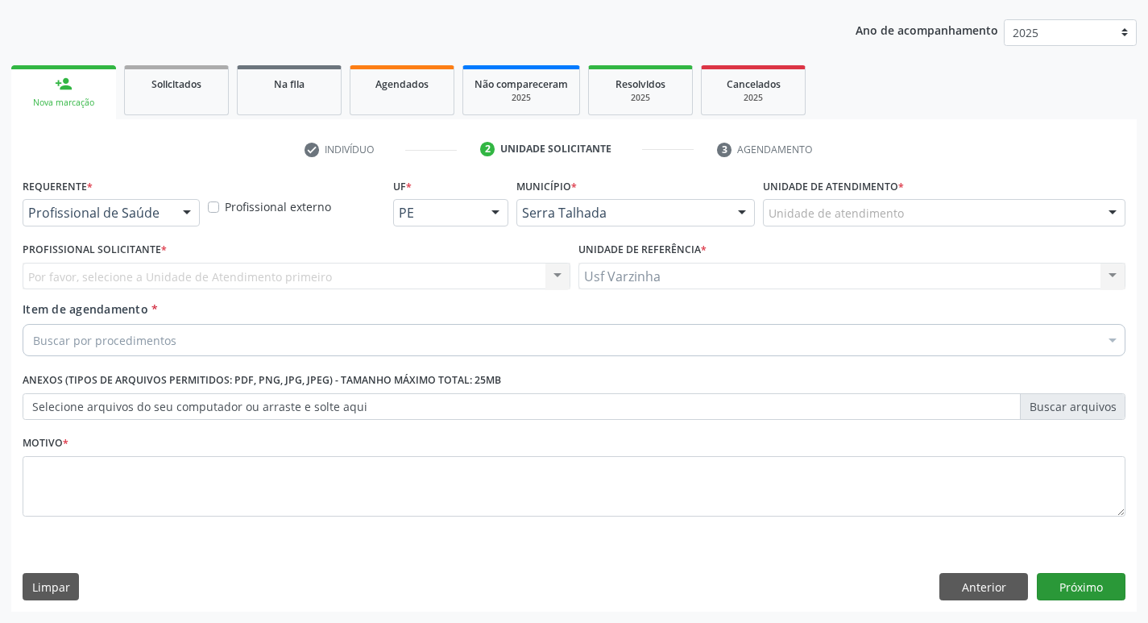
scroll to position [176, 0]
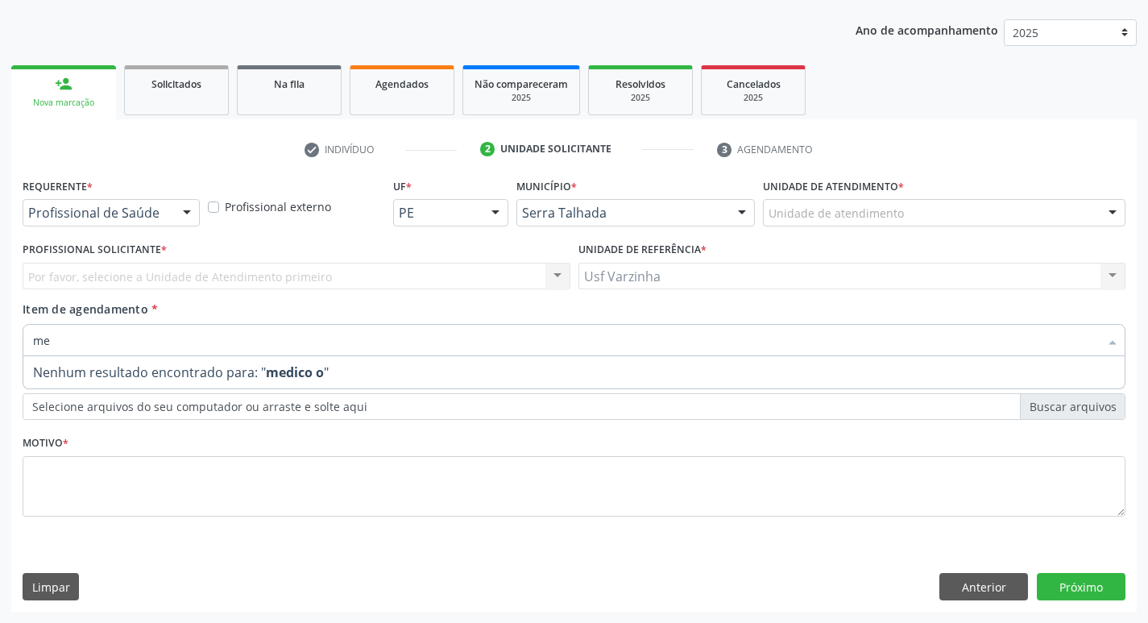
type input "m"
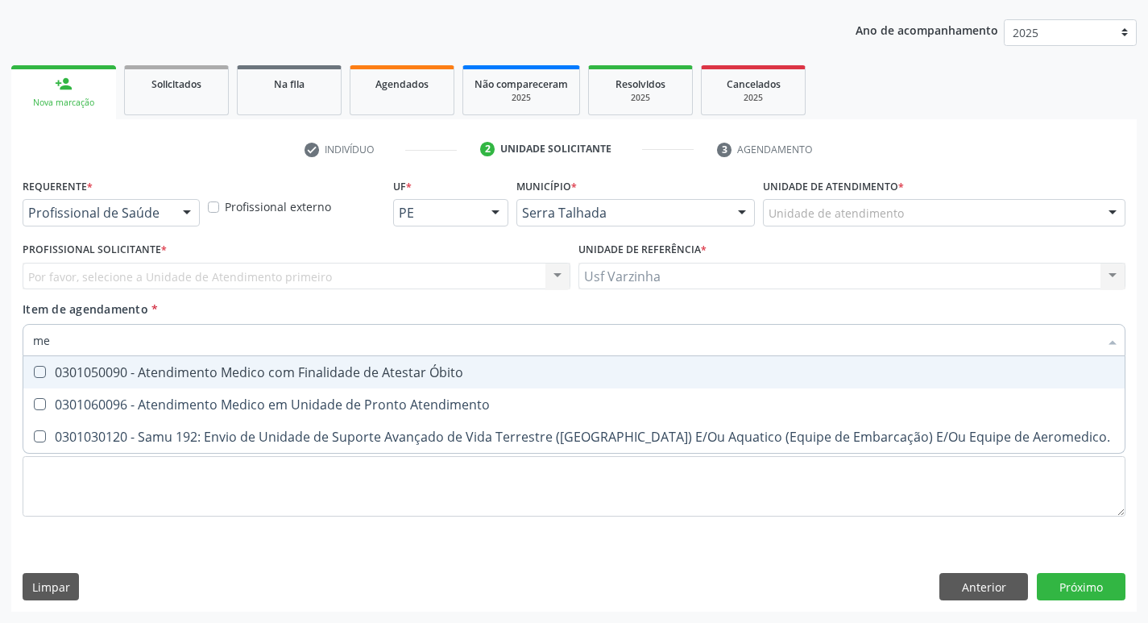
type input "m"
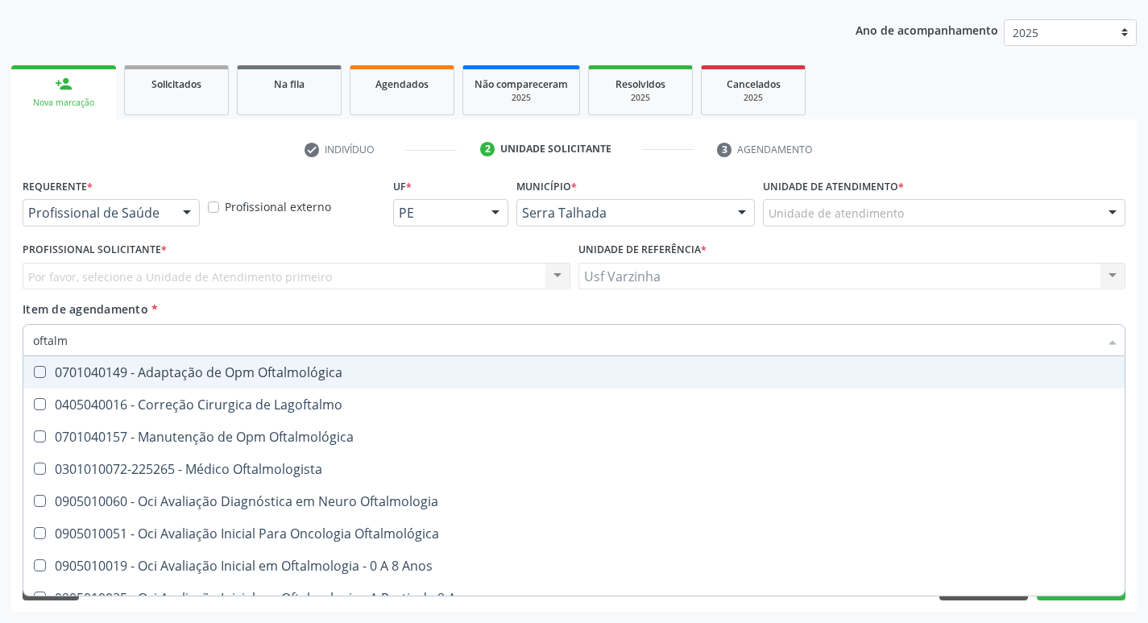
type input "oftalmo"
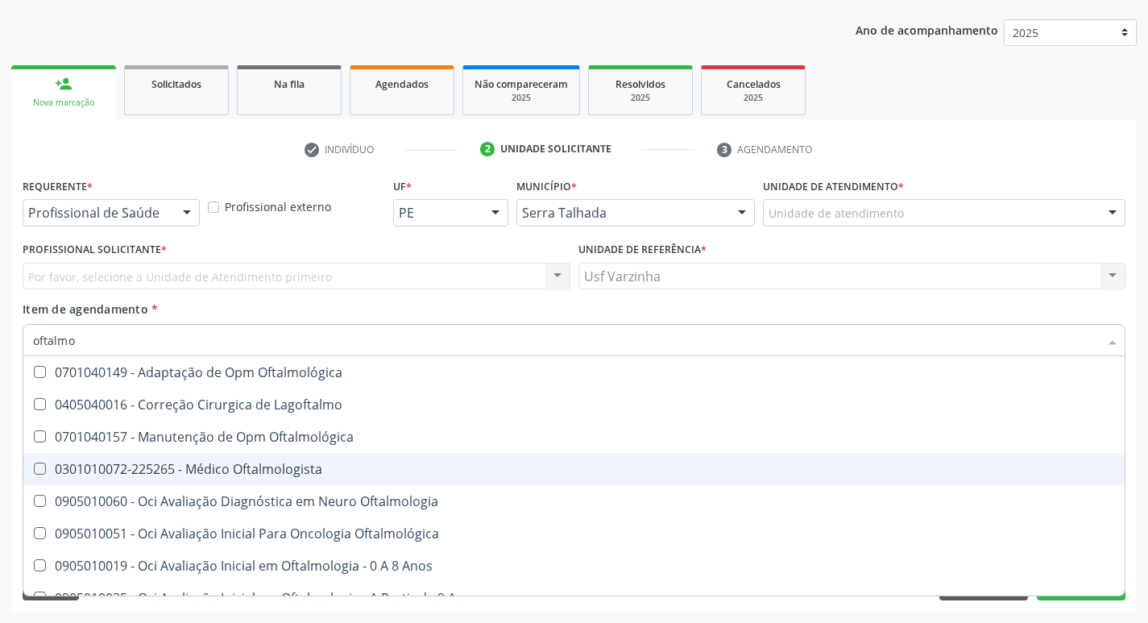
click at [230, 475] on div "0301010072-225265 - Médico Oftalmologista" at bounding box center [574, 469] width 1082 height 13
checkbox Oftalmologista "true"
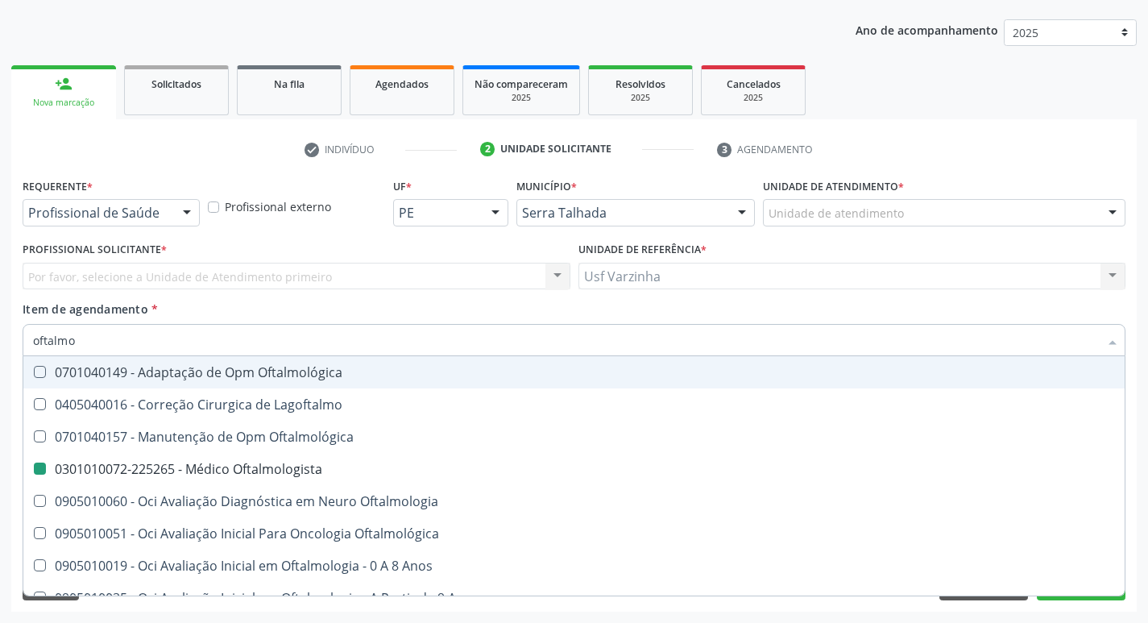
click at [180, 215] on div at bounding box center [187, 213] width 24 height 27
checkbox Lagoftalmo "true"
checkbox Oftalmologista "false"
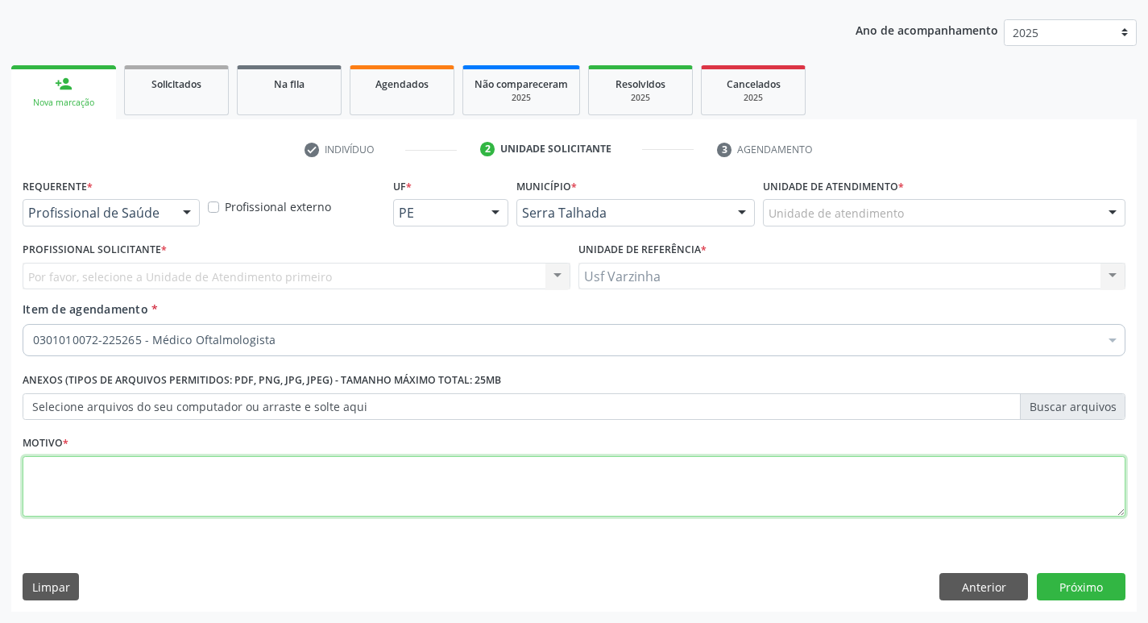
click at [49, 474] on textarea at bounding box center [574, 486] width 1103 height 61
type textarea "rastreio"
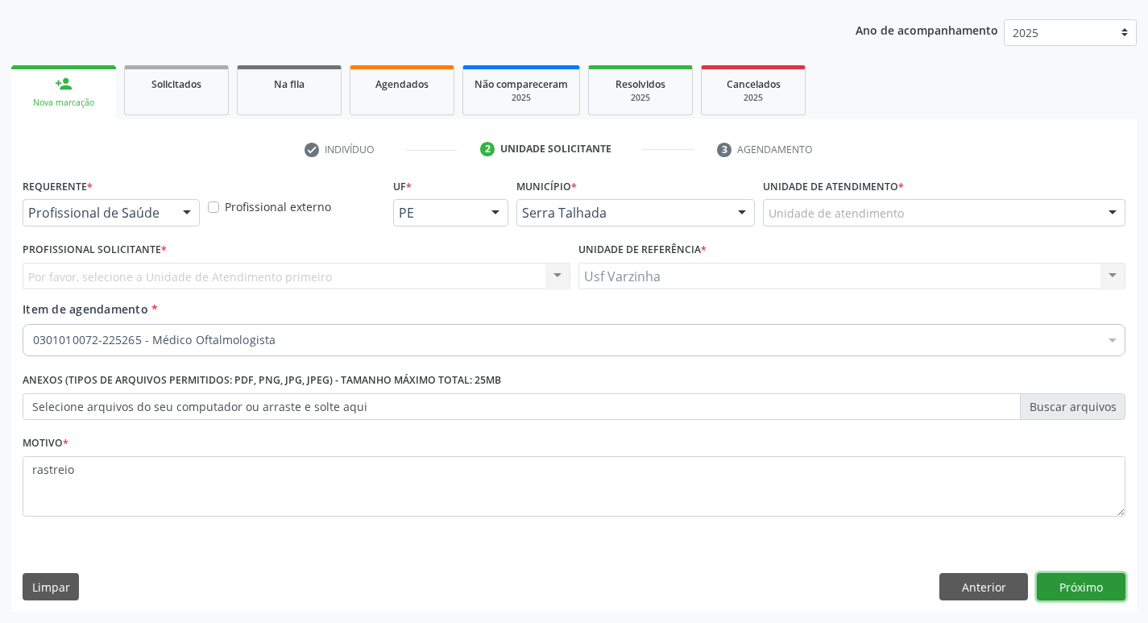
click at [1052, 587] on button "Próximo" at bounding box center [1081, 586] width 89 height 27
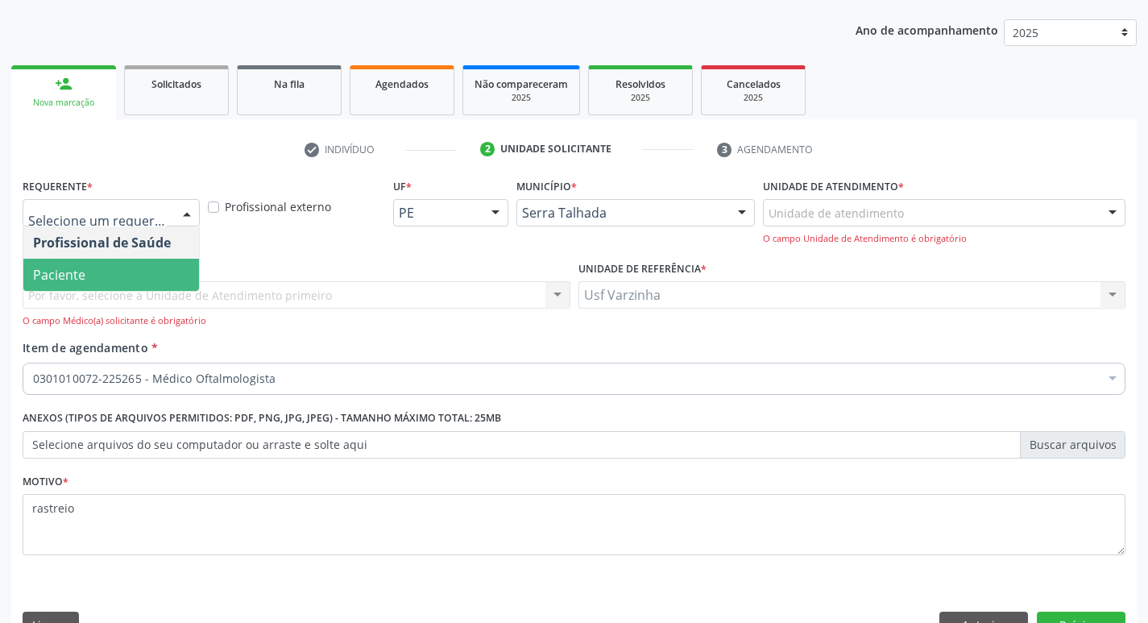
click at [178, 212] on div at bounding box center [187, 213] width 24 height 27
click at [135, 279] on span "Paciente" at bounding box center [111, 275] width 176 height 32
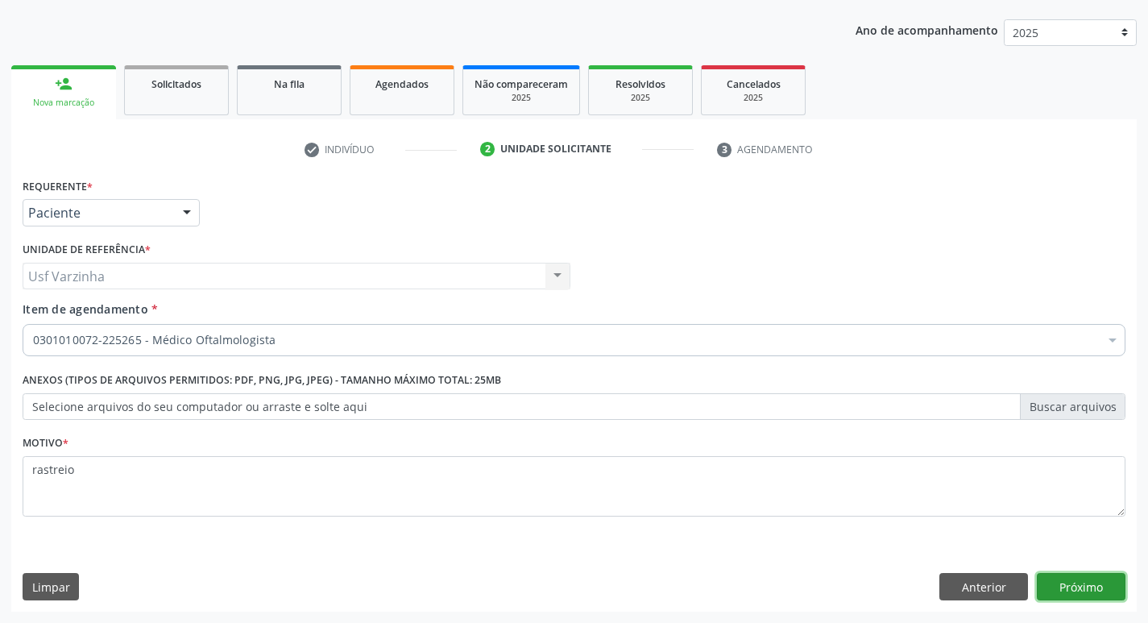
click at [1084, 587] on button "Próximo" at bounding box center [1081, 586] width 89 height 27
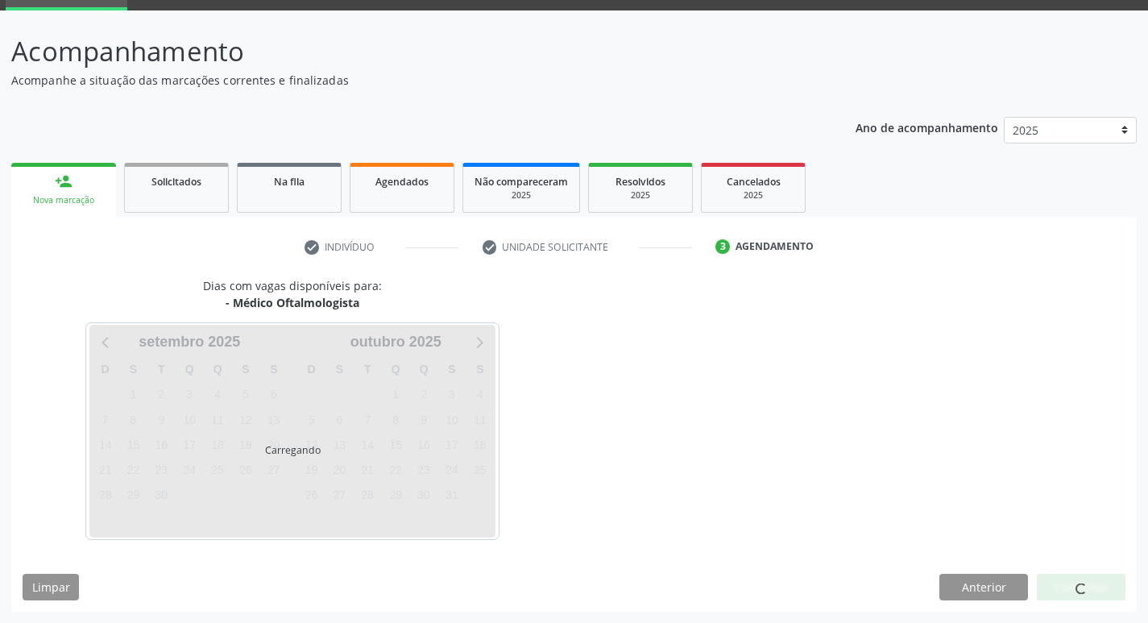
scroll to position [78, 0]
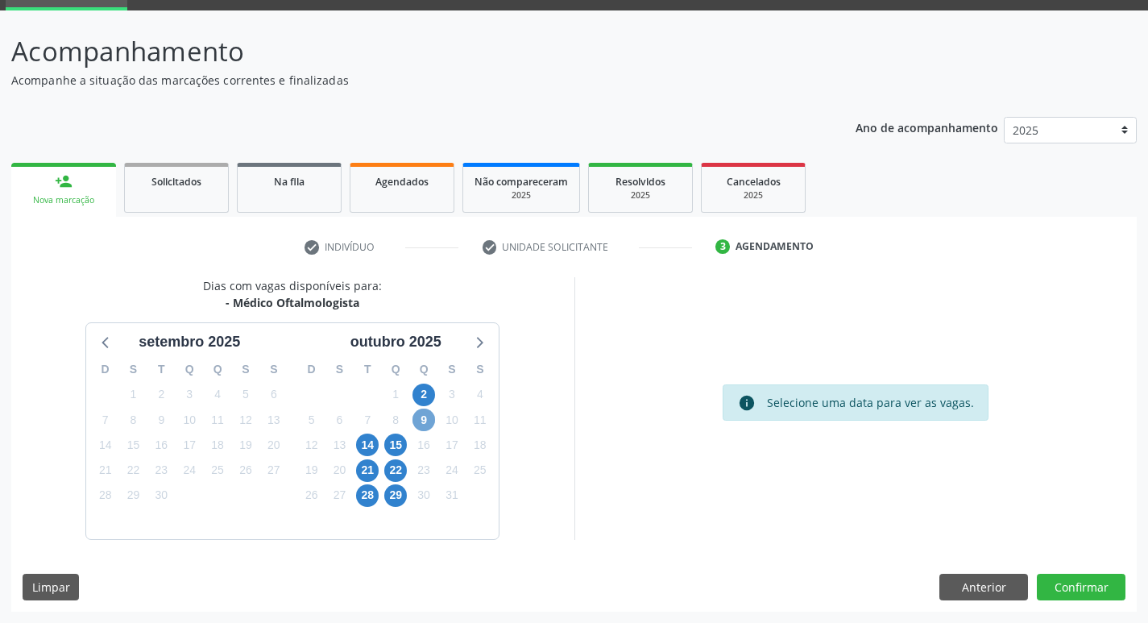
click at [426, 420] on span "9" at bounding box center [424, 420] width 23 height 23
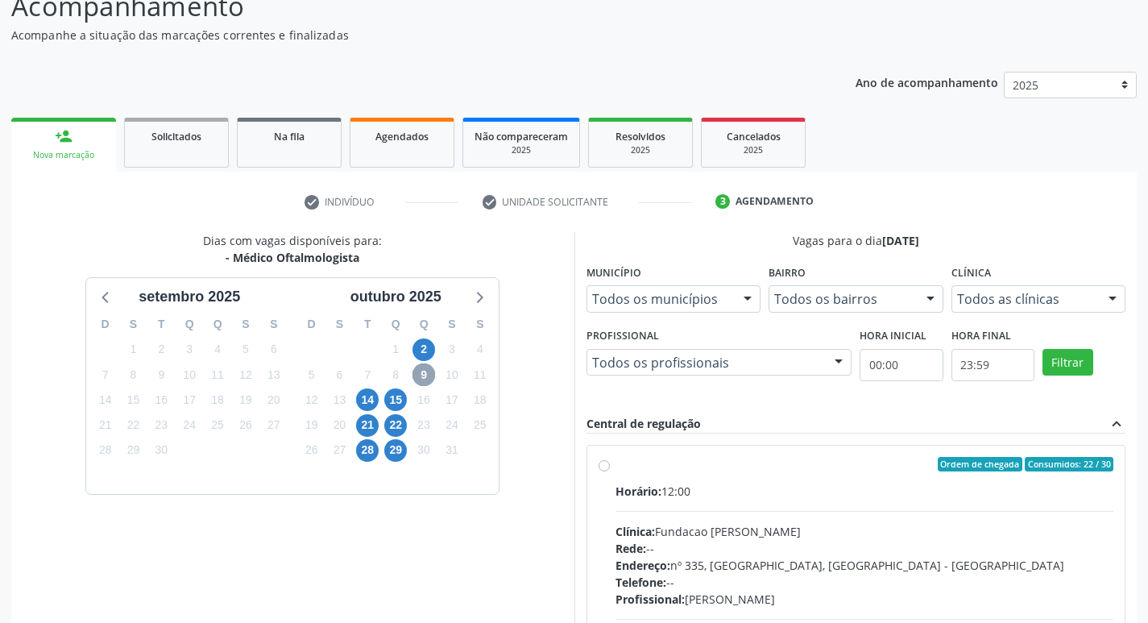
scroll to position [159, 0]
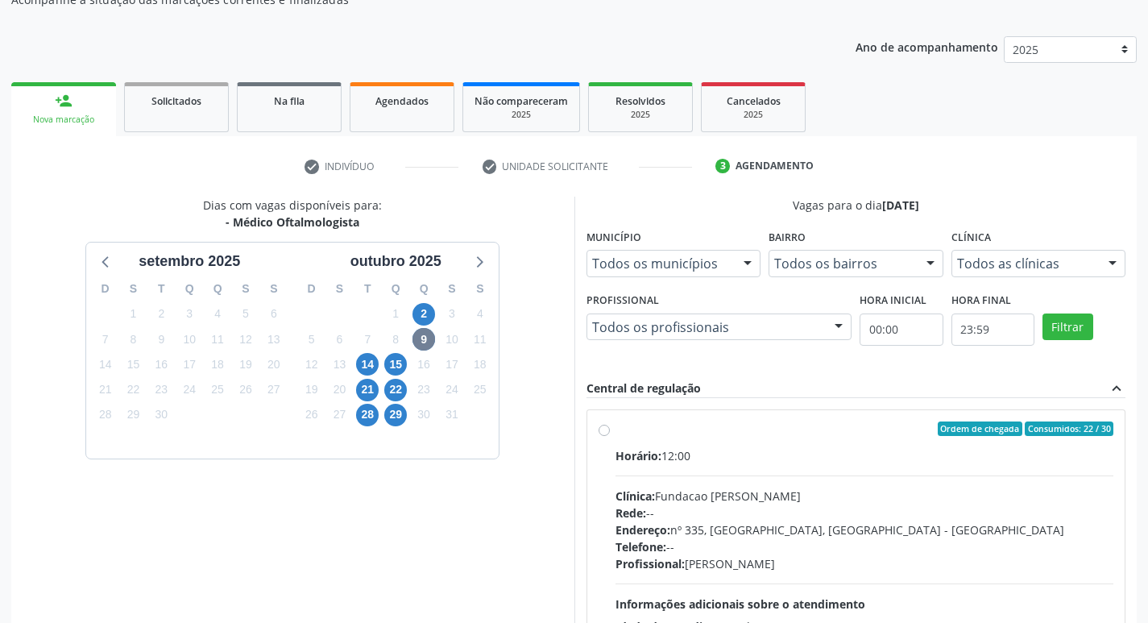
click at [616, 432] on label "Ordem de chegada Consumidos: 22 / 30 Horário: 12:00 Clínica: Fundacao [PERSON_N…" at bounding box center [865, 544] width 499 height 247
click at [599, 432] on input "Ordem de chegada Consumidos: 22 / 30 Horário: 12:00 Clínica: Fundacao [PERSON_N…" at bounding box center [604, 428] width 11 height 15
radio input "true"
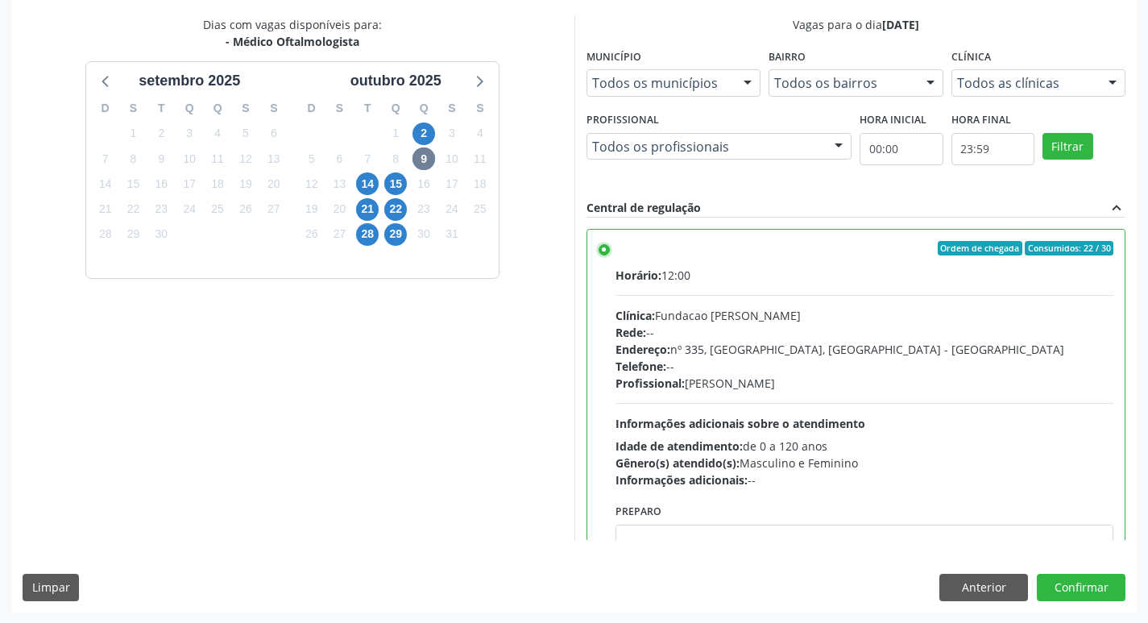
scroll to position [340, 0]
click at [1083, 600] on div "Dias com vagas disponíveis para: - Médico Oftalmologista [DATE] D S T Q Q S S 3…" at bounding box center [574, 312] width 1126 height 595
click at [1082, 592] on button "Confirmar" at bounding box center [1081, 586] width 89 height 27
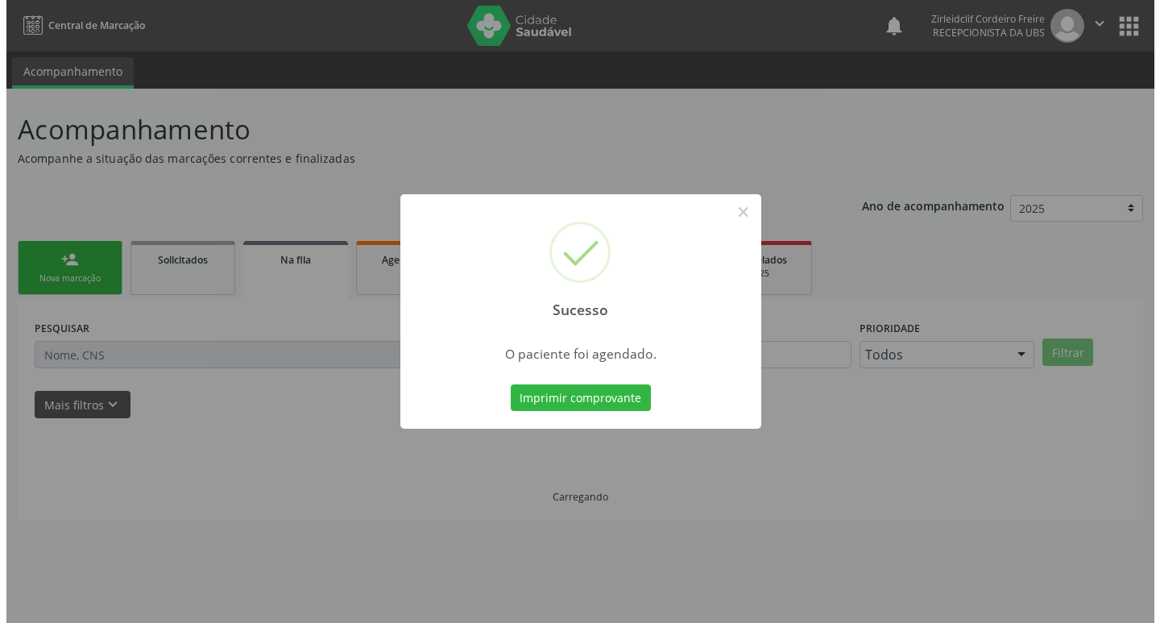
scroll to position [0, 0]
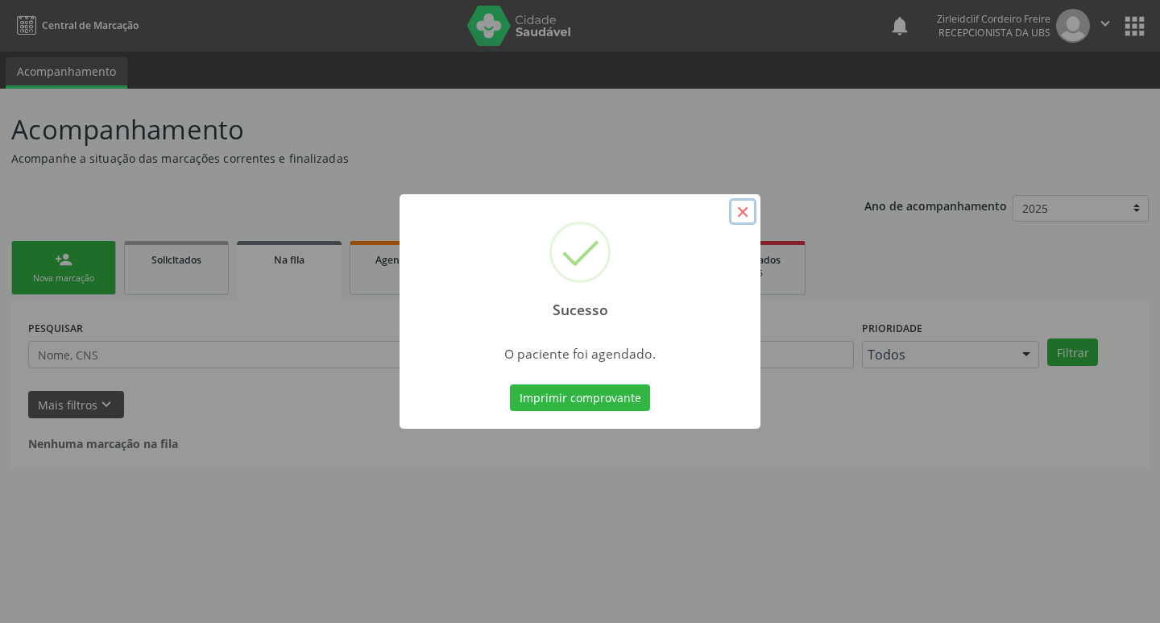
click at [743, 214] on button "×" at bounding box center [742, 211] width 27 height 27
